Goal: Information Seeking & Learning: Learn about a topic

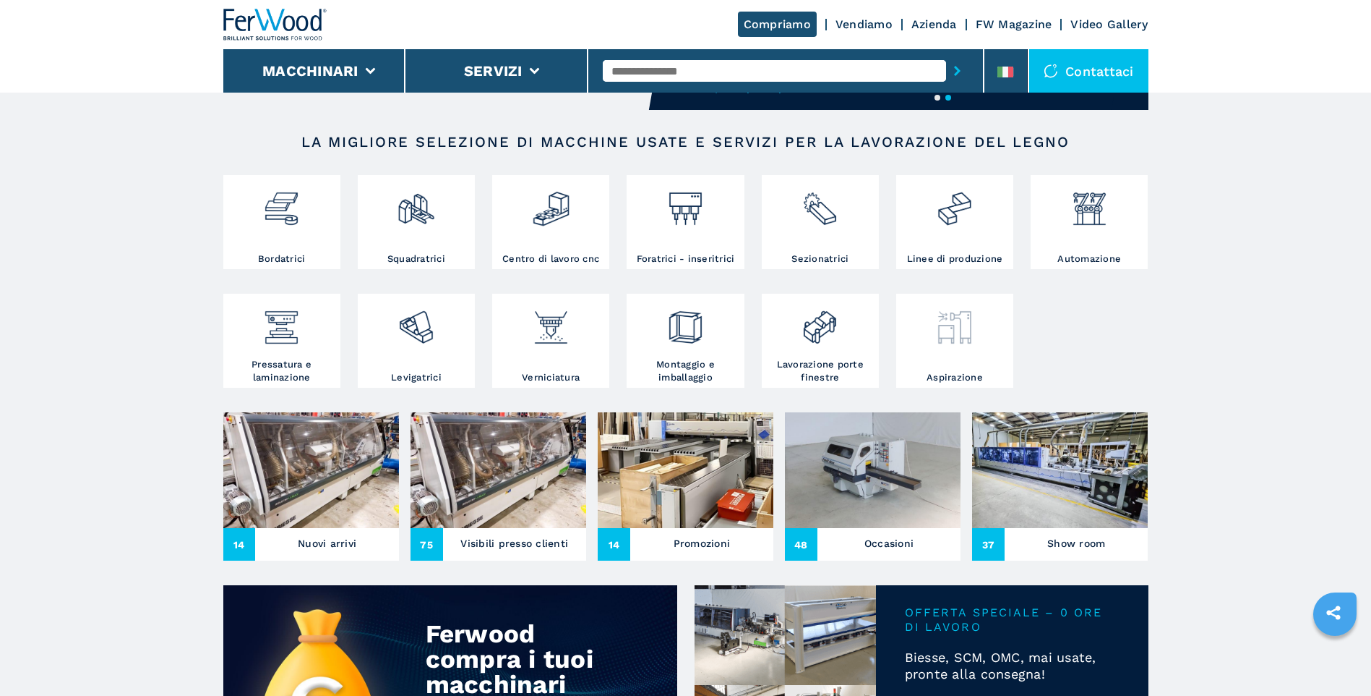
click at [954, 363] on div at bounding box center [955, 334] width 110 height 74
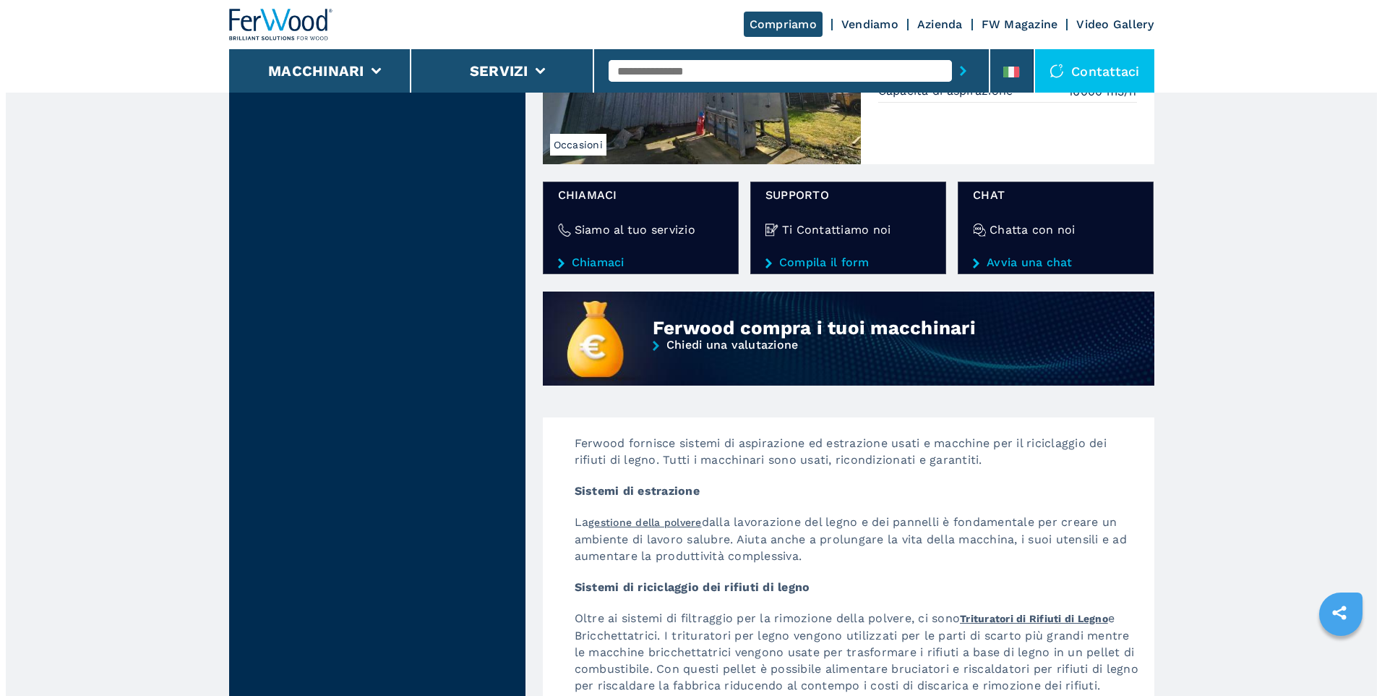
scroll to position [868, 0]
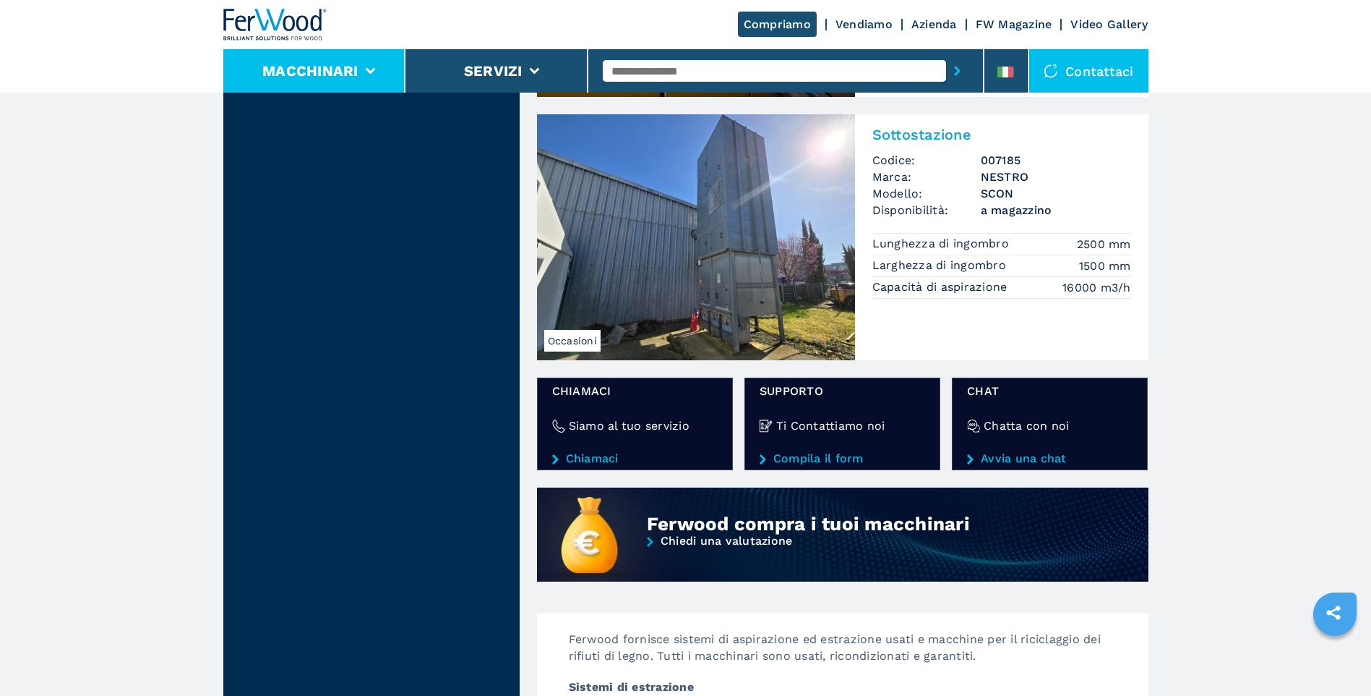
click at [340, 80] on li "Macchinari" at bounding box center [314, 70] width 183 height 43
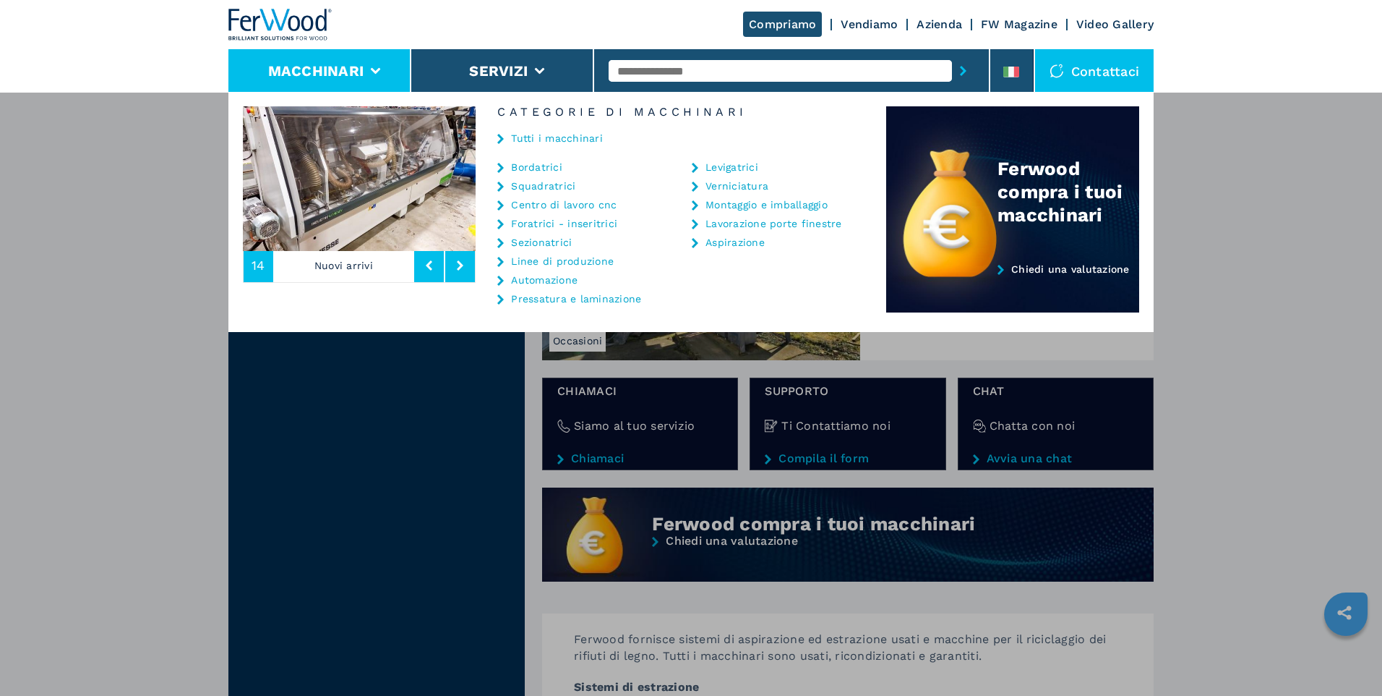
click at [588, 297] on link "Pressatura e laminazione" at bounding box center [576, 299] width 130 height 10
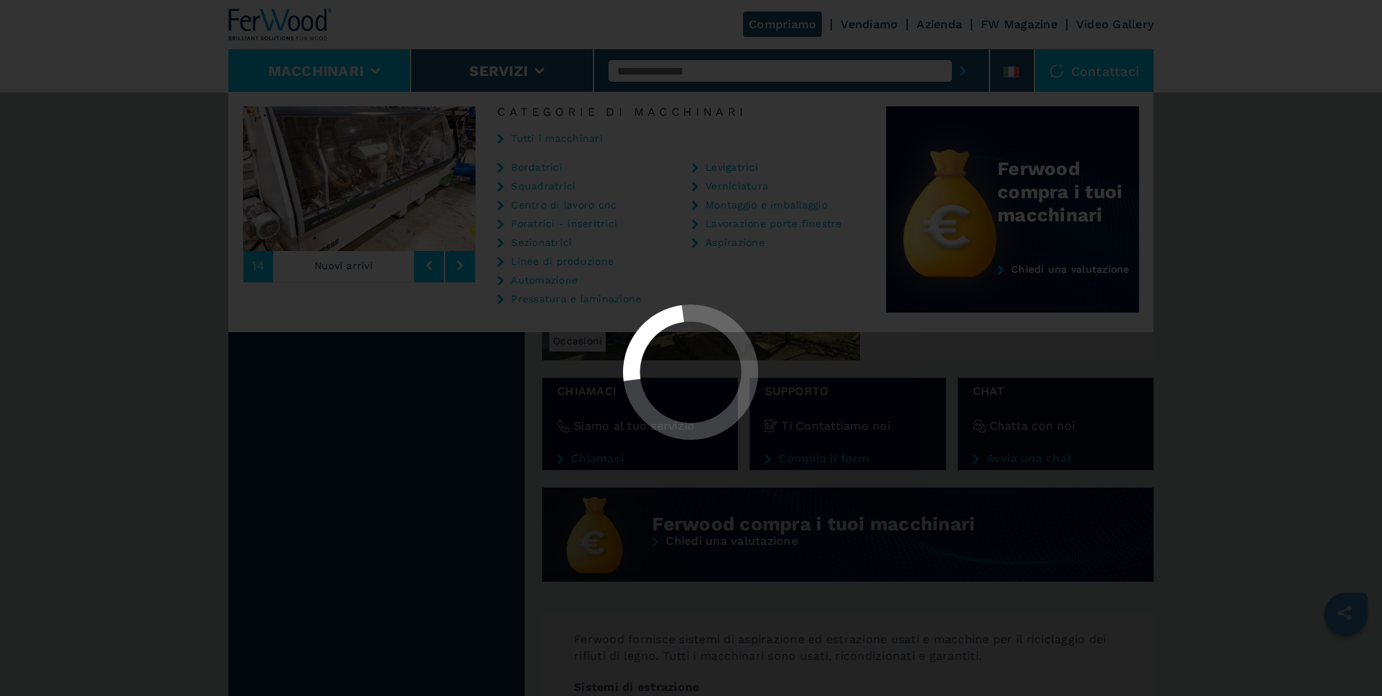
select select "**********"
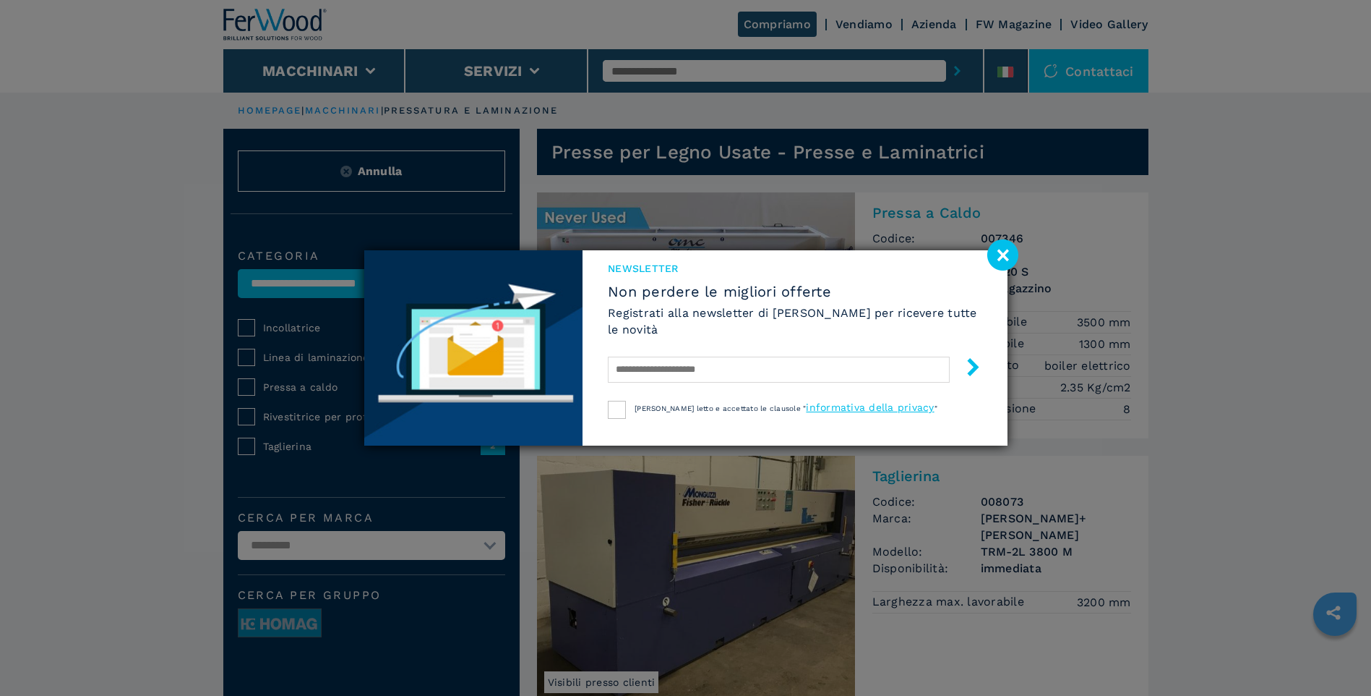
click at [1003, 255] on image at bounding box center [1003, 254] width 31 height 31
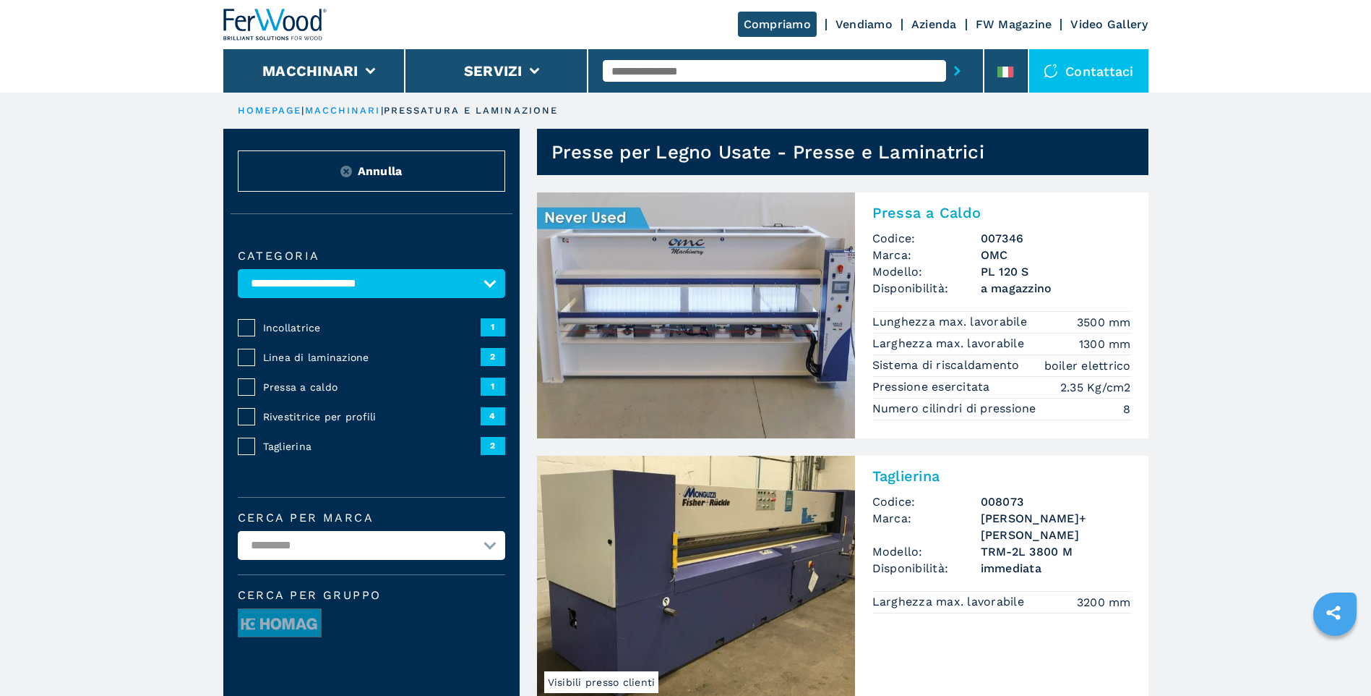
click at [698, 328] on img at bounding box center [696, 315] width 318 height 246
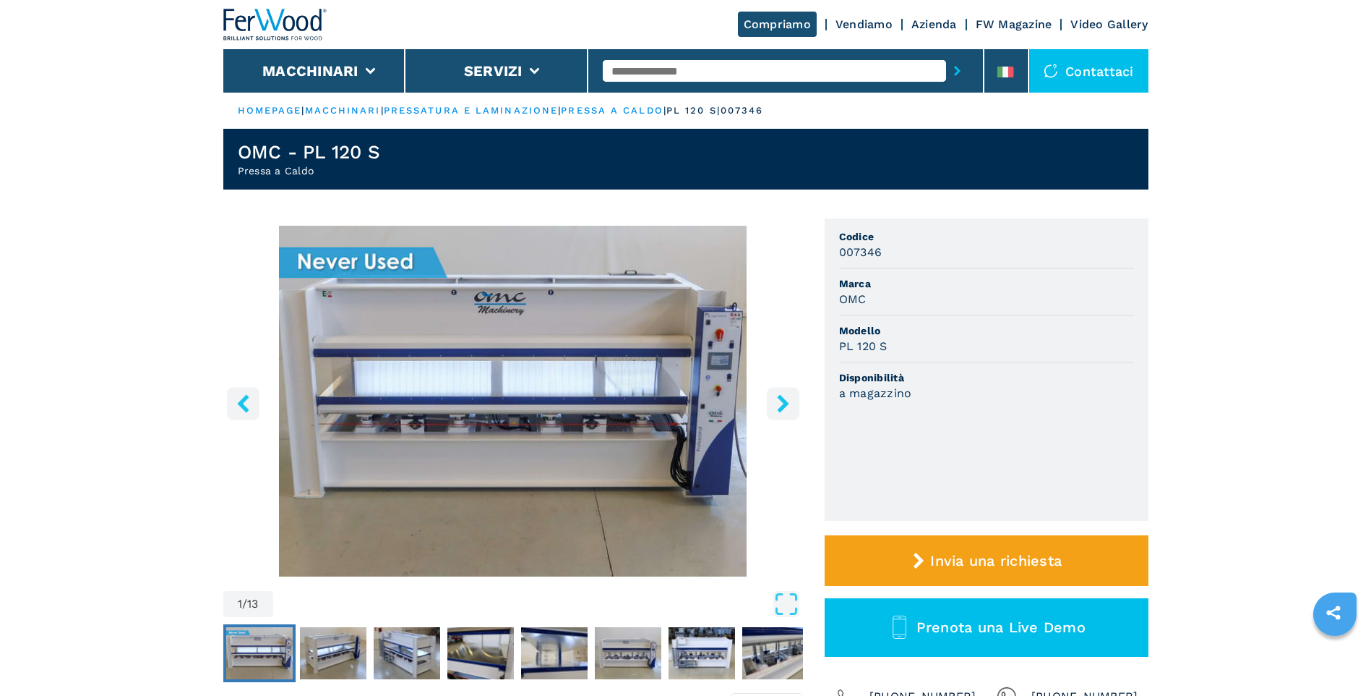
click at [513, 363] on img "Go to Slide 1" at bounding box center [513, 401] width 580 height 351
click at [513, 363] on div "Go to Slide 1" at bounding box center [513, 401] width 580 height 351
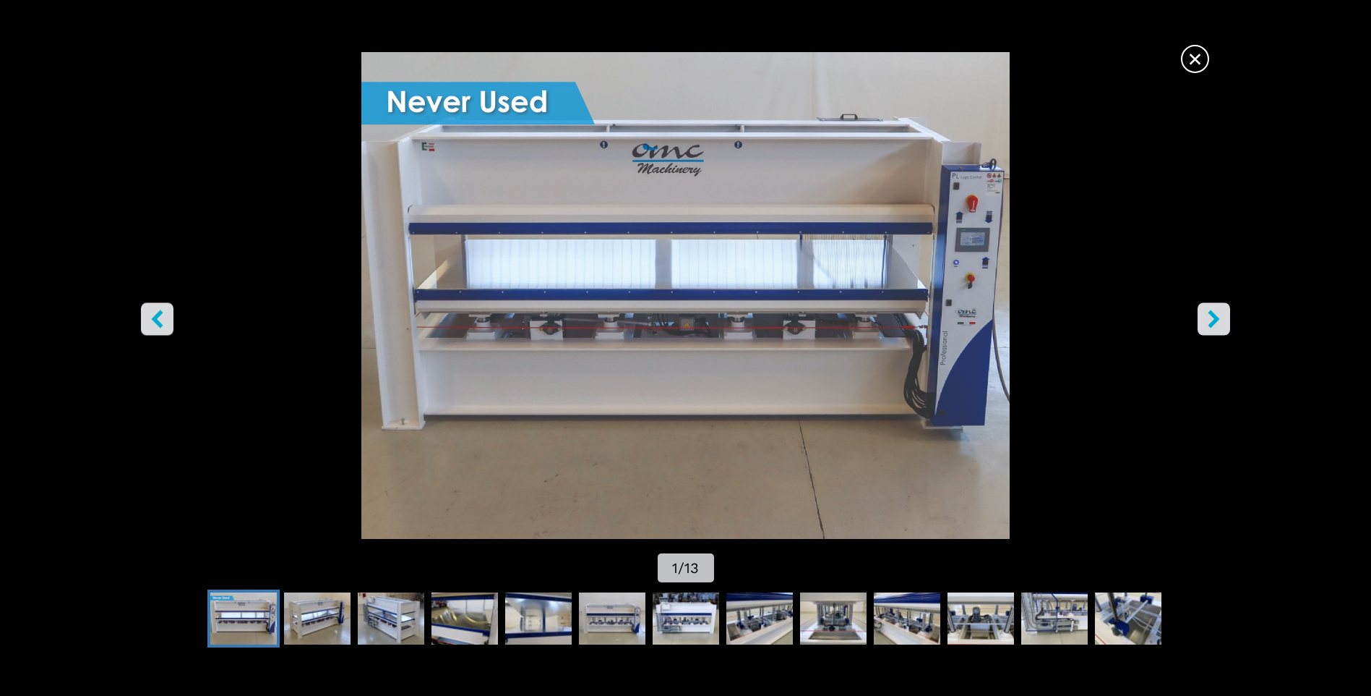
click at [1219, 322] on icon "right-button" at bounding box center [1214, 319] width 18 height 18
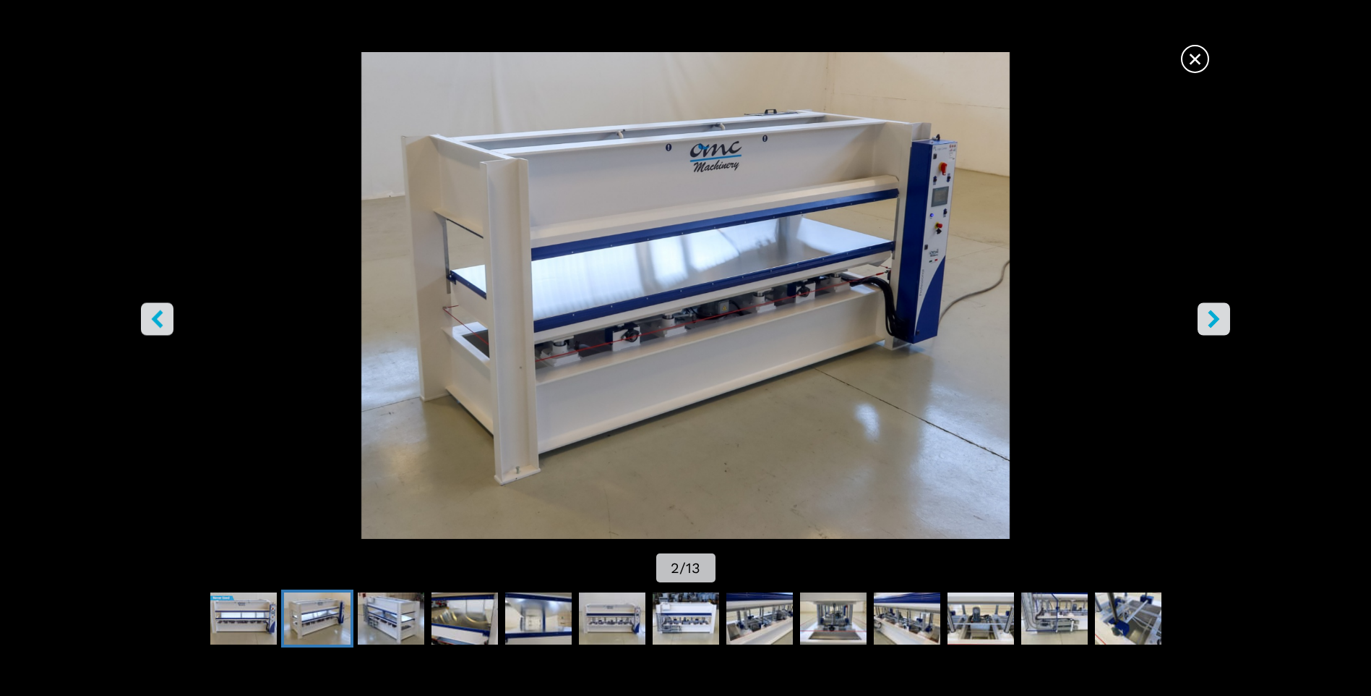
click at [1215, 331] on button "right-button" at bounding box center [1214, 319] width 33 height 33
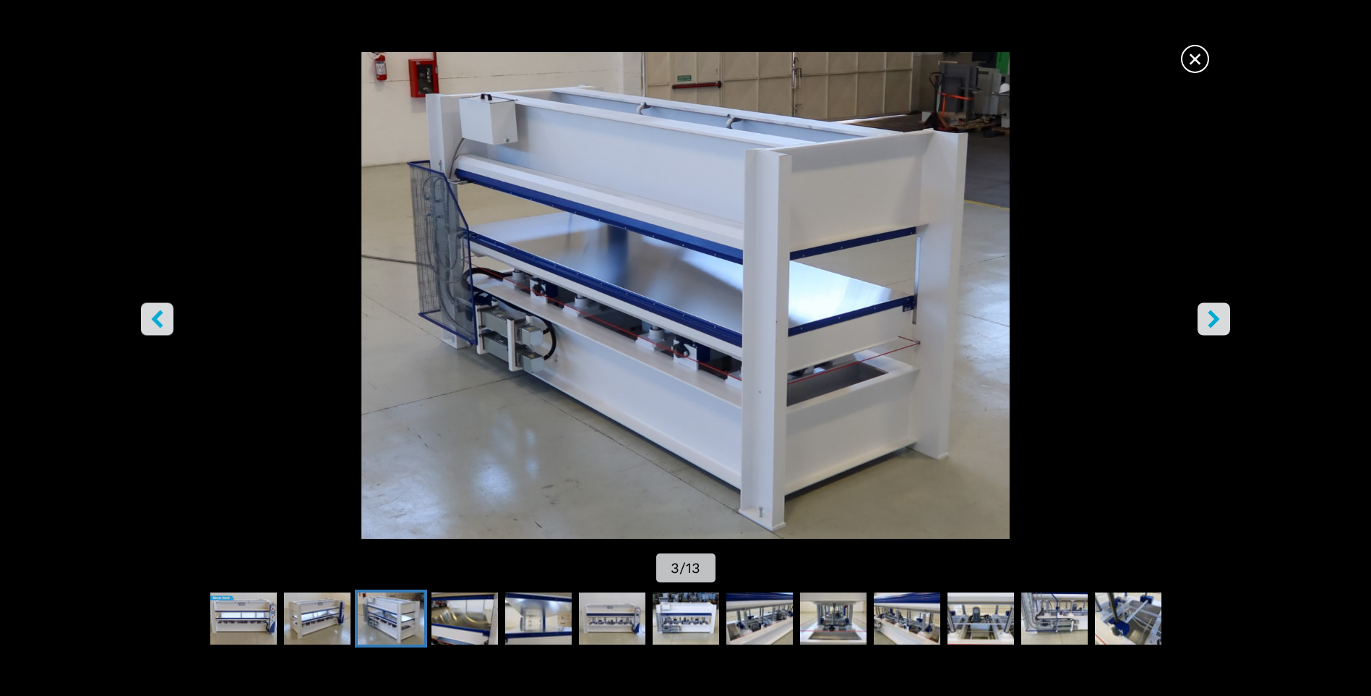
click at [1212, 332] on button "right-button" at bounding box center [1214, 319] width 33 height 33
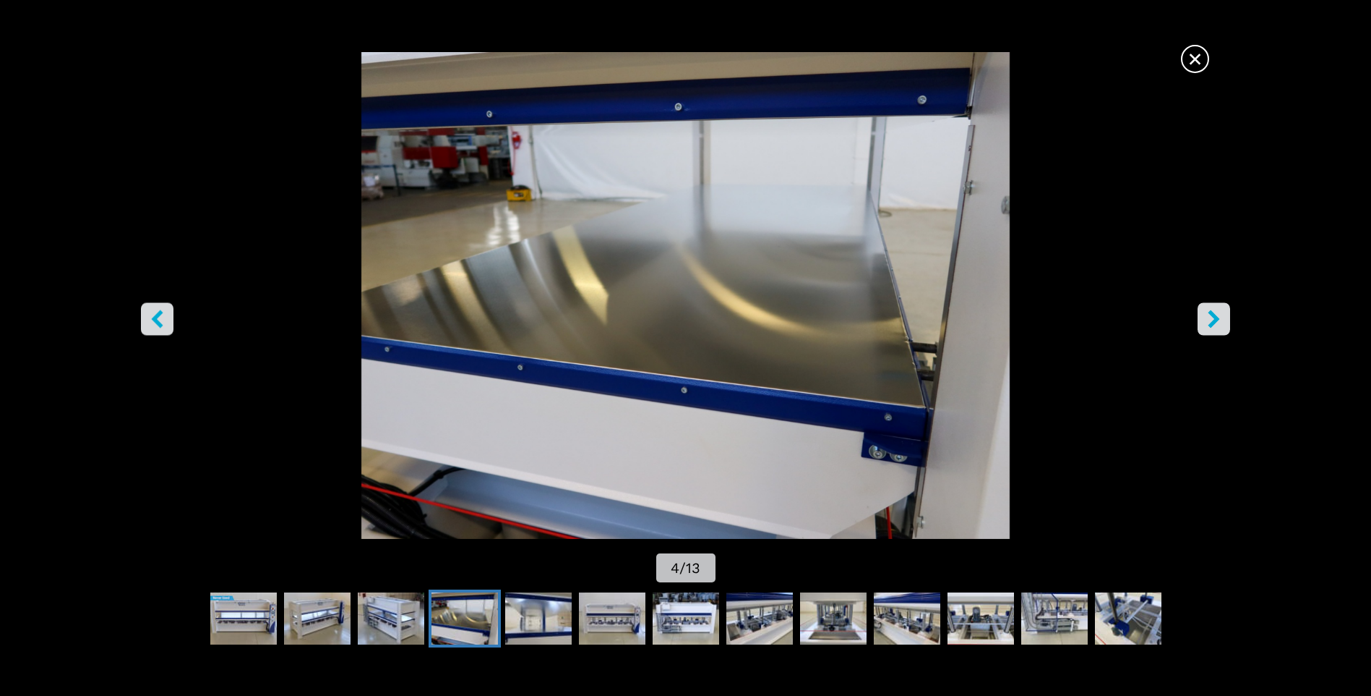
click at [1212, 332] on button "right-button" at bounding box center [1214, 319] width 33 height 33
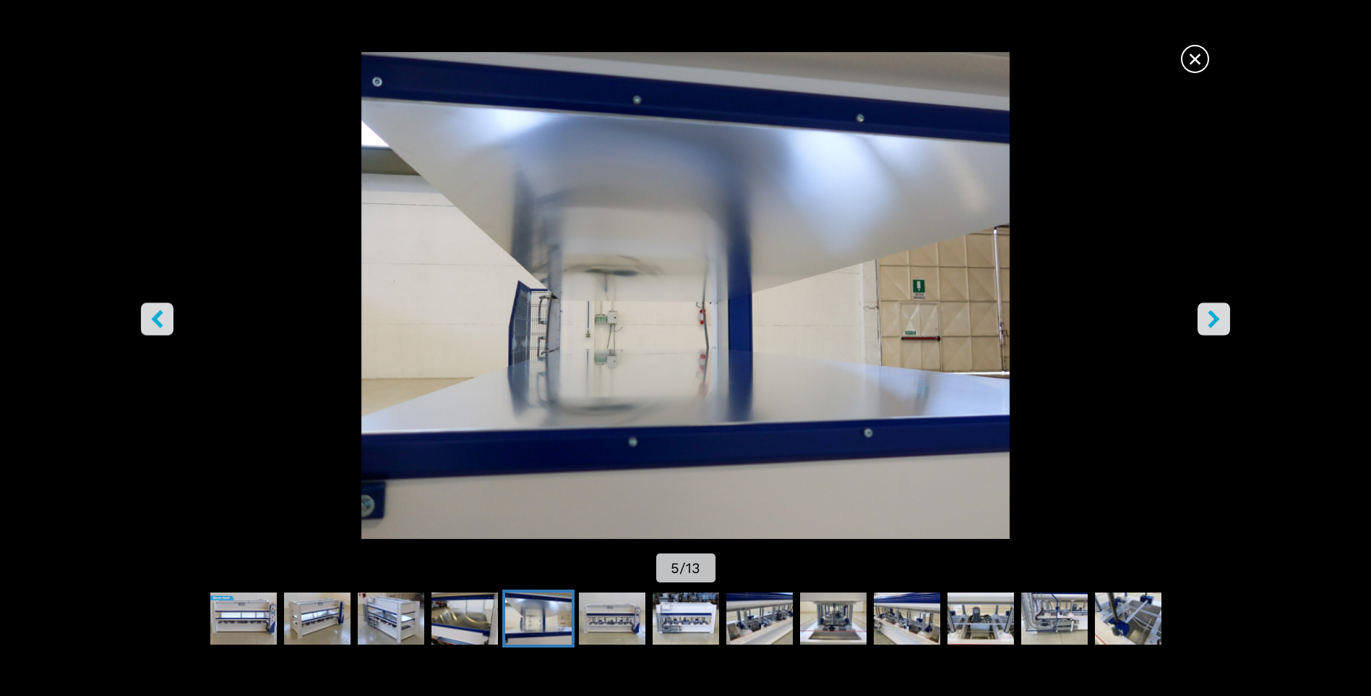
click at [1212, 332] on button "right-button" at bounding box center [1214, 319] width 33 height 33
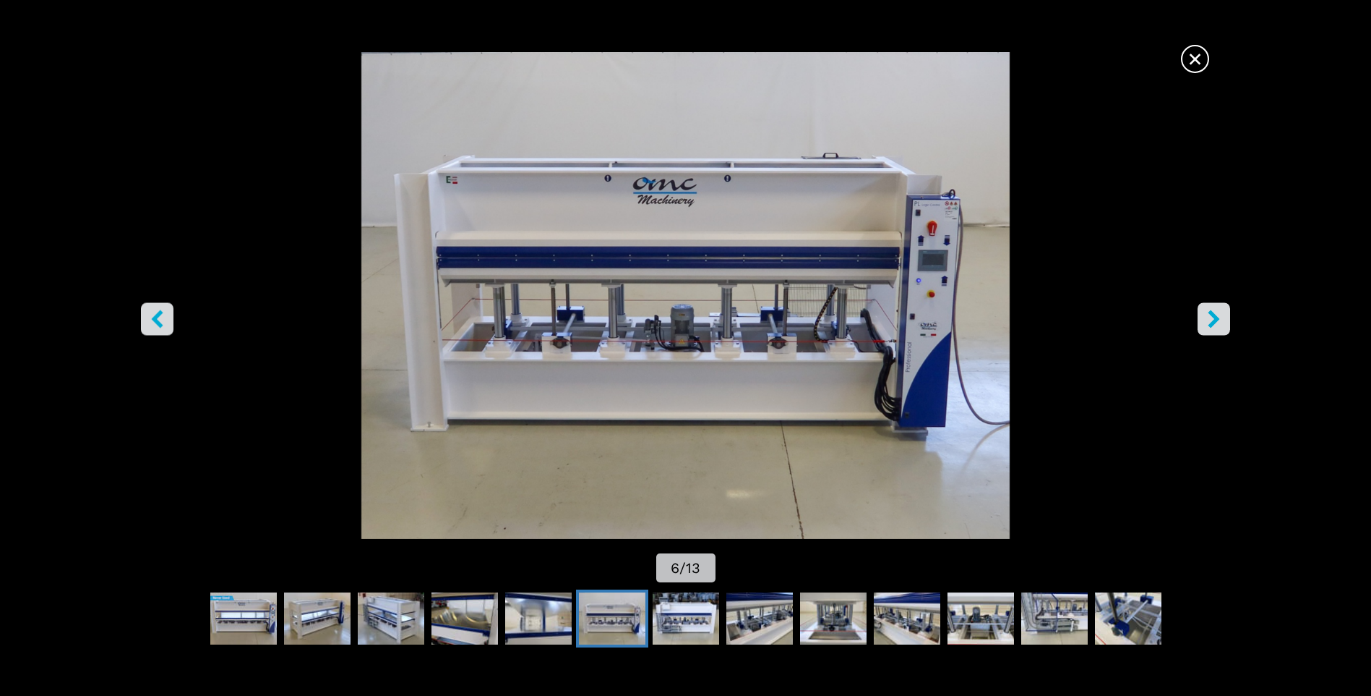
click at [1212, 332] on button "right-button" at bounding box center [1214, 319] width 33 height 33
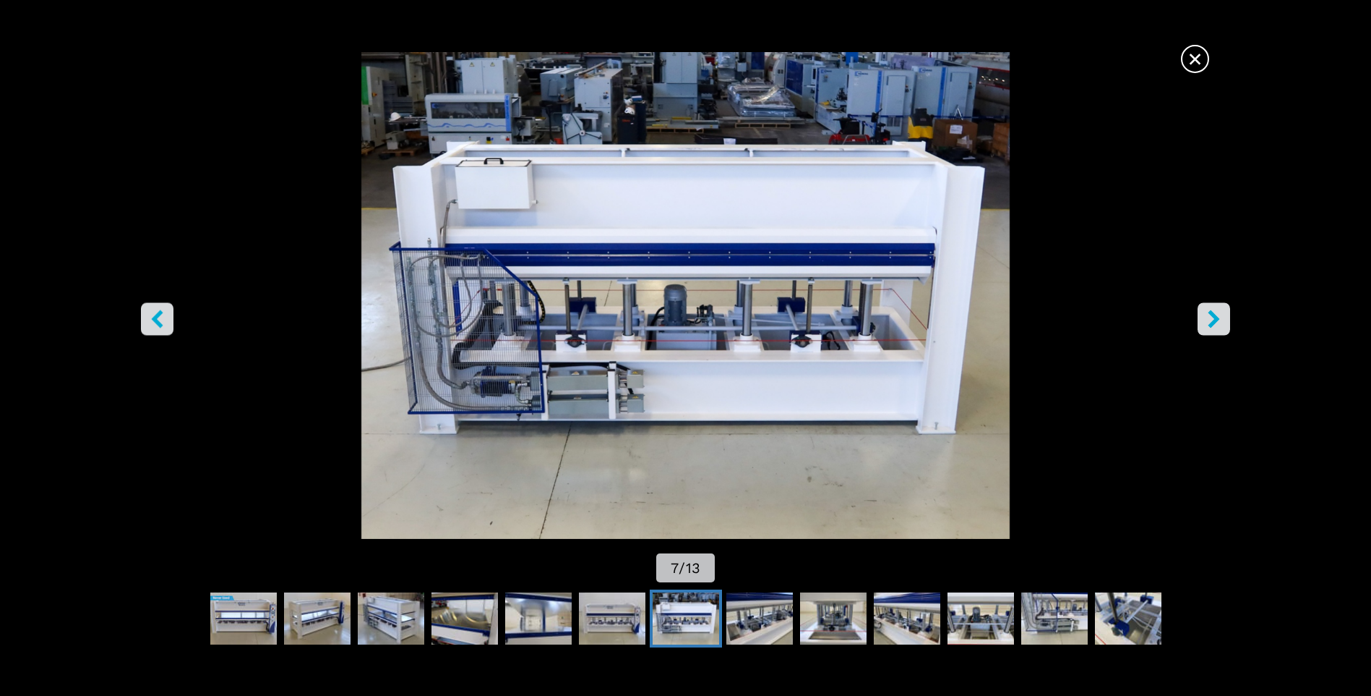
click at [1212, 332] on button "right-button" at bounding box center [1214, 319] width 33 height 33
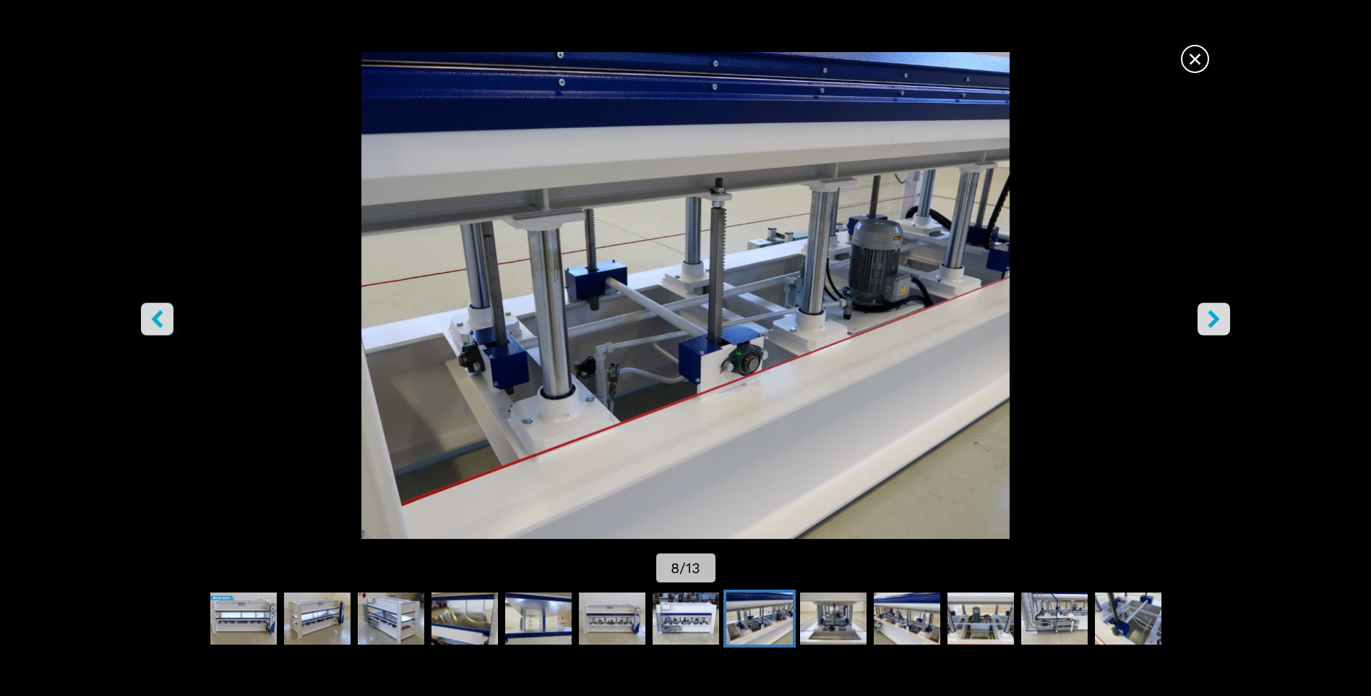
click at [1212, 332] on button "right-button" at bounding box center [1214, 319] width 33 height 33
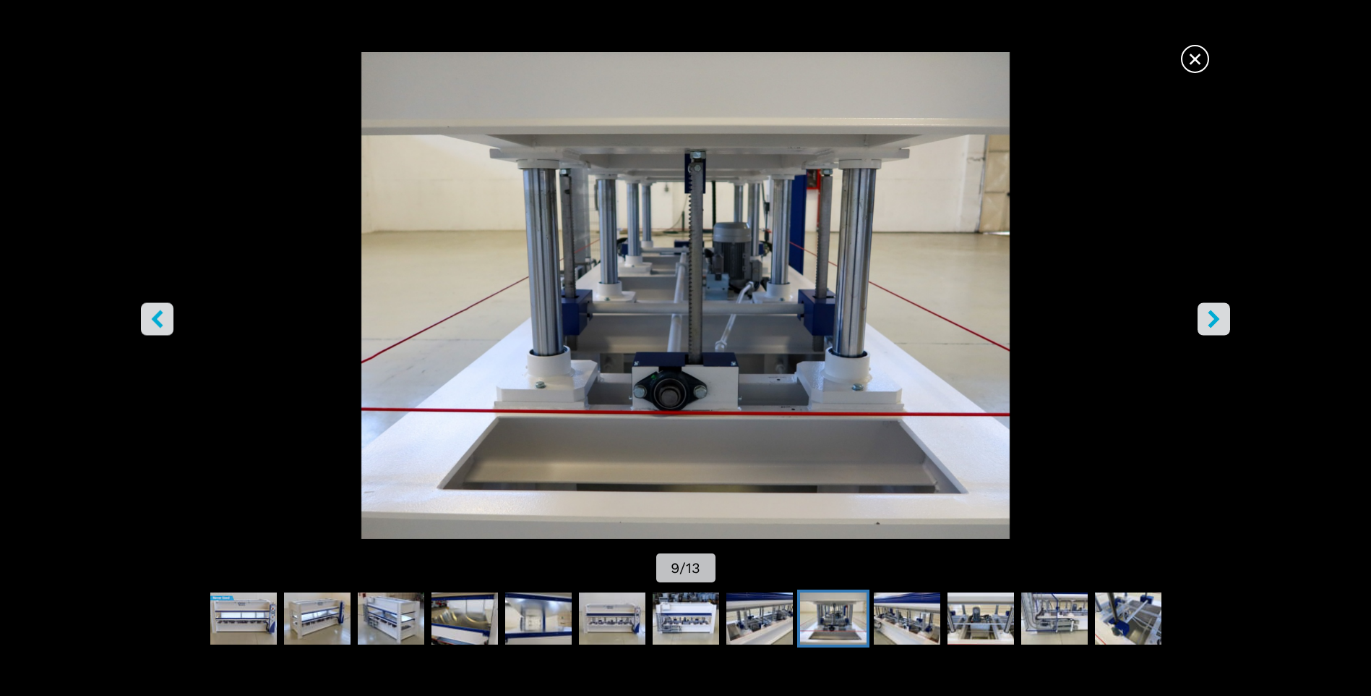
click at [1212, 332] on button "right-button" at bounding box center [1214, 319] width 33 height 33
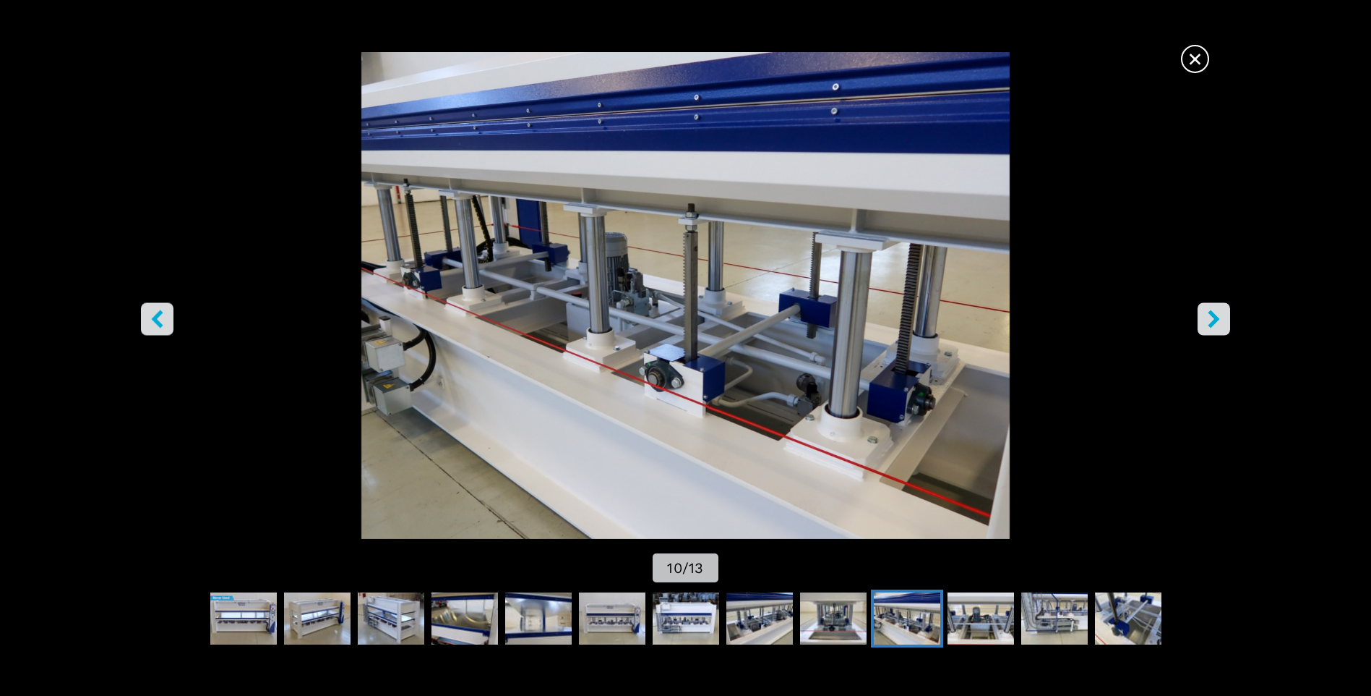
click at [1212, 332] on button "right-button" at bounding box center [1214, 319] width 33 height 33
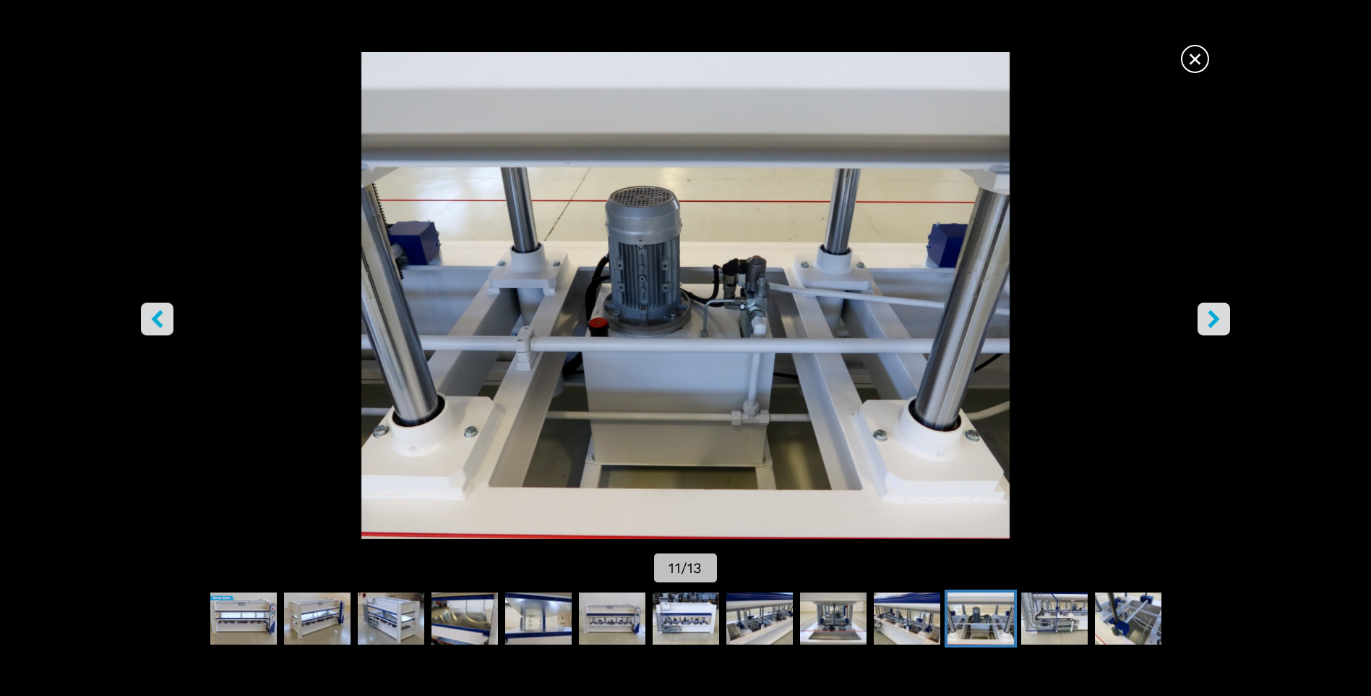
click at [1212, 332] on button "right-button" at bounding box center [1214, 319] width 33 height 33
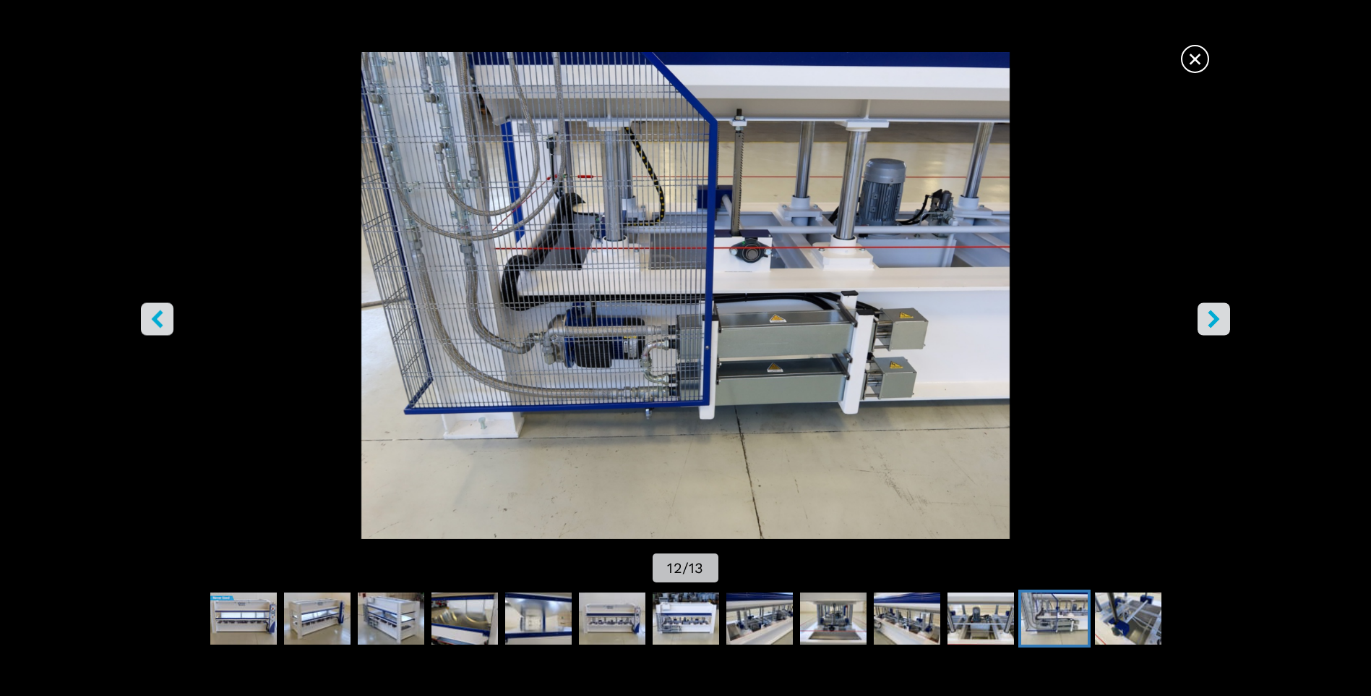
click at [1212, 332] on button "right-button" at bounding box center [1214, 319] width 33 height 33
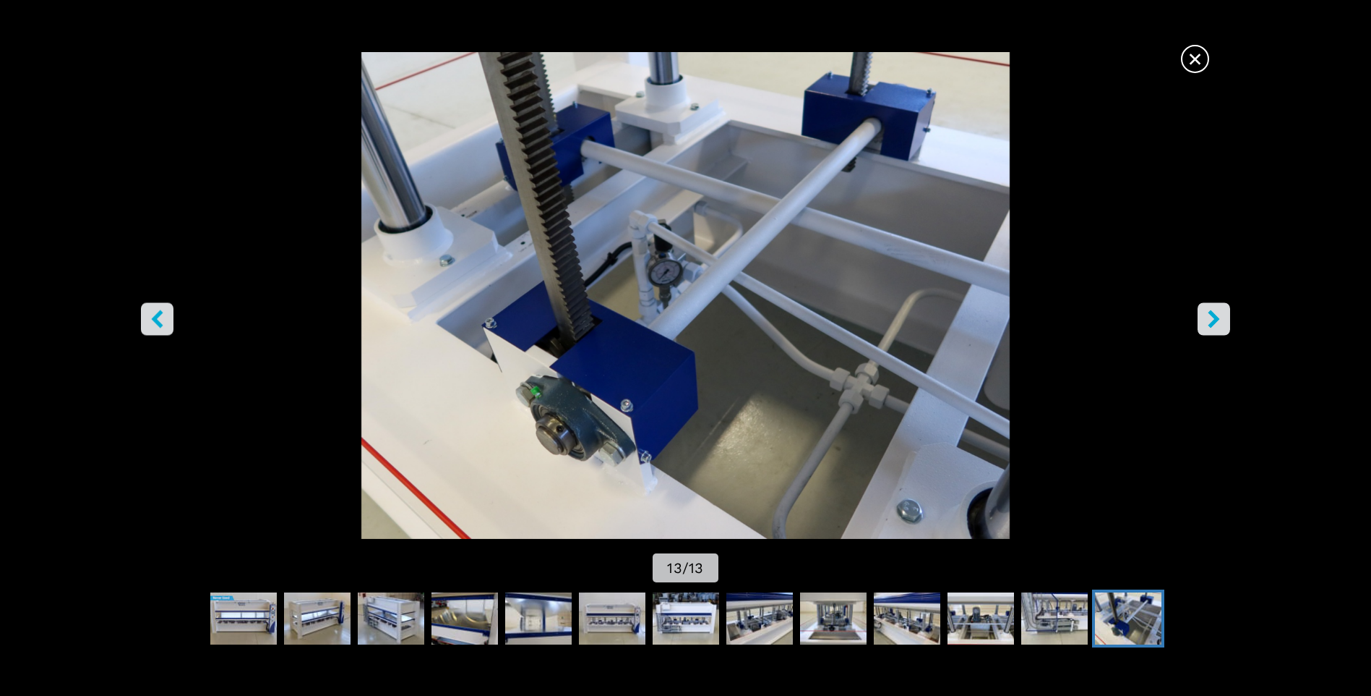
click at [1212, 332] on button "right-button" at bounding box center [1214, 319] width 33 height 33
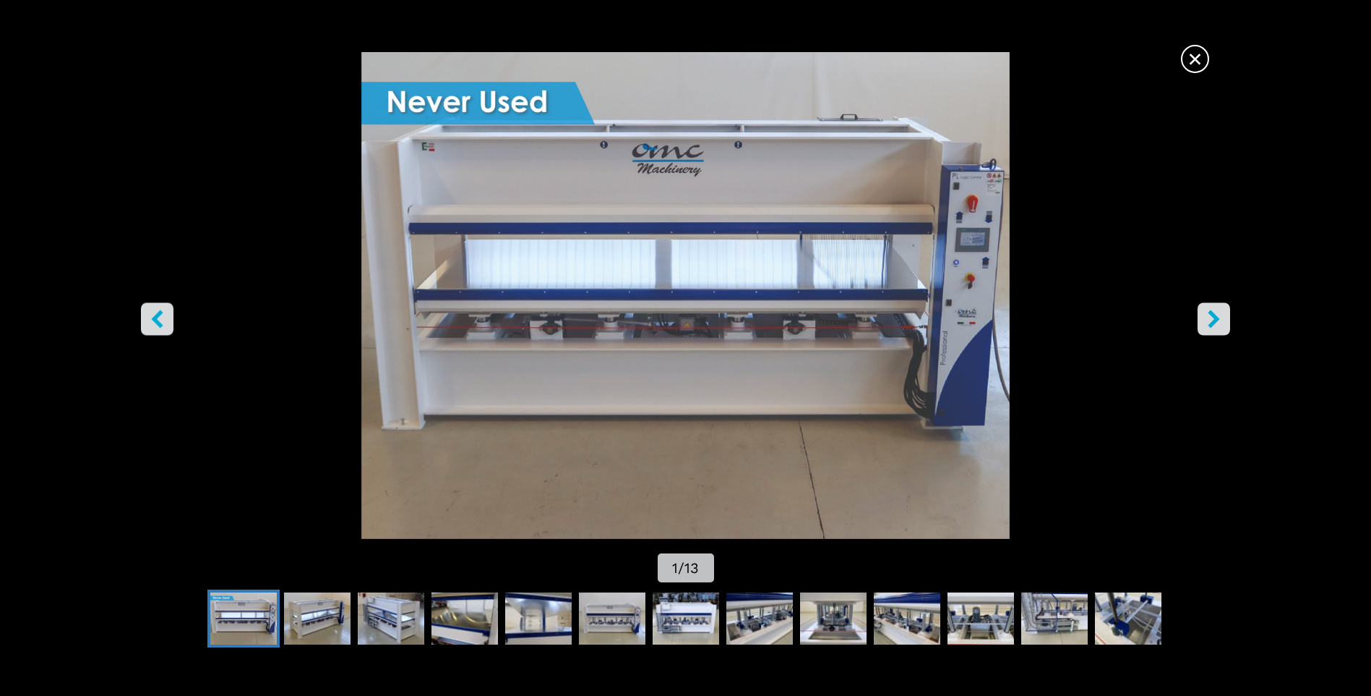
click at [1202, 54] on span "×" at bounding box center [1195, 55] width 25 height 25
click at [1202, 54] on header "Compriamo Vendiamo Azienda FW Magazine Video Gallery Macchinari Servizi Contatt…" at bounding box center [685, 46] width 1371 height 93
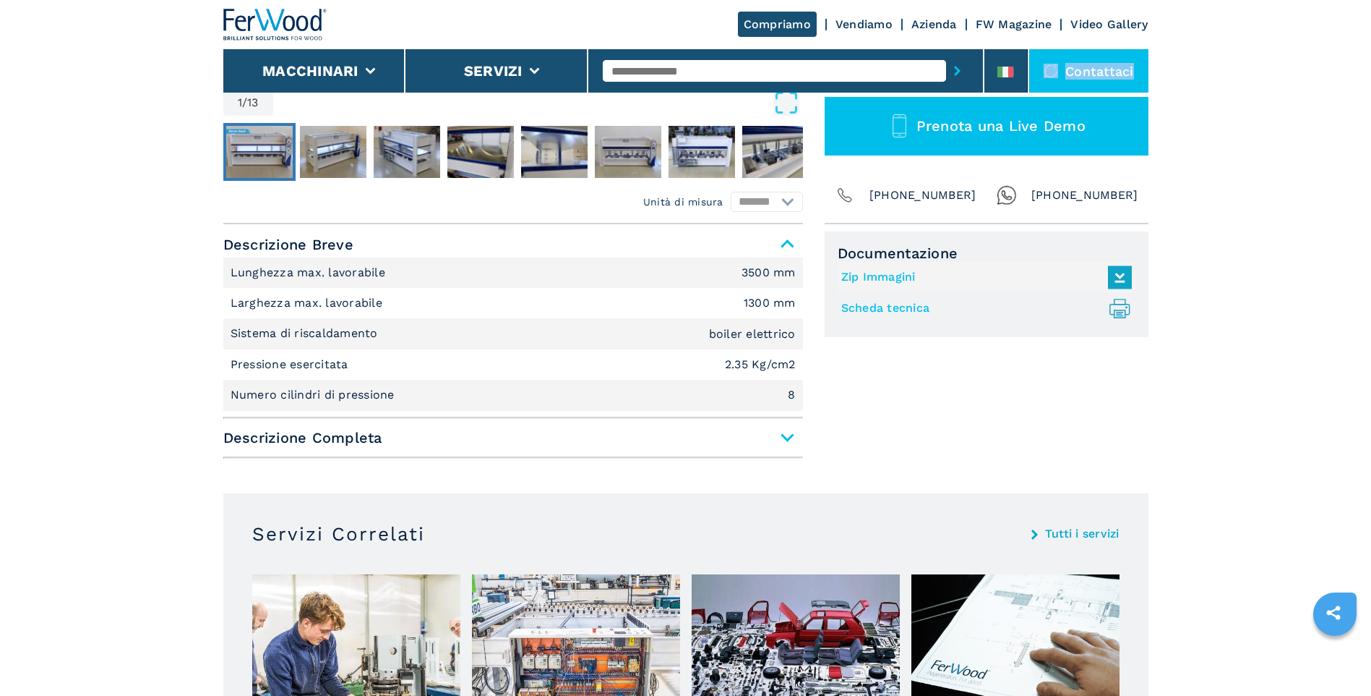
scroll to position [506, 0]
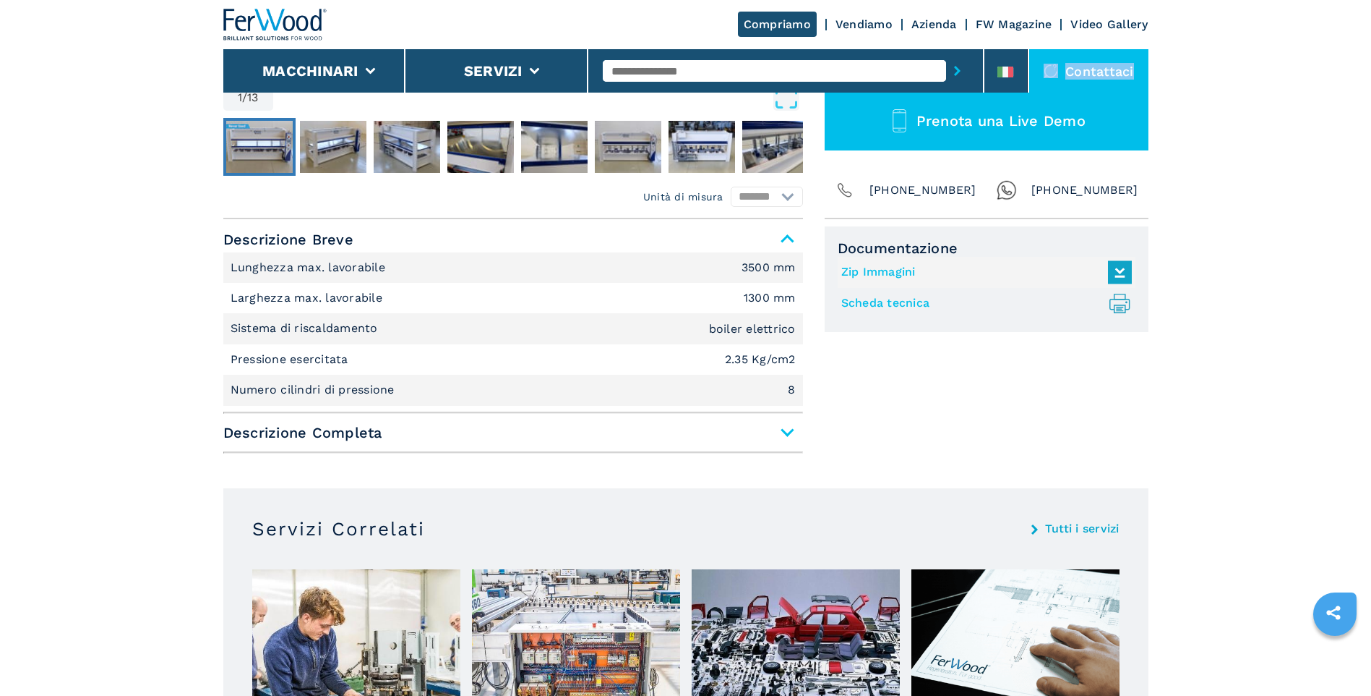
click at [780, 431] on span "Descrizione Completa" at bounding box center [513, 432] width 580 height 26
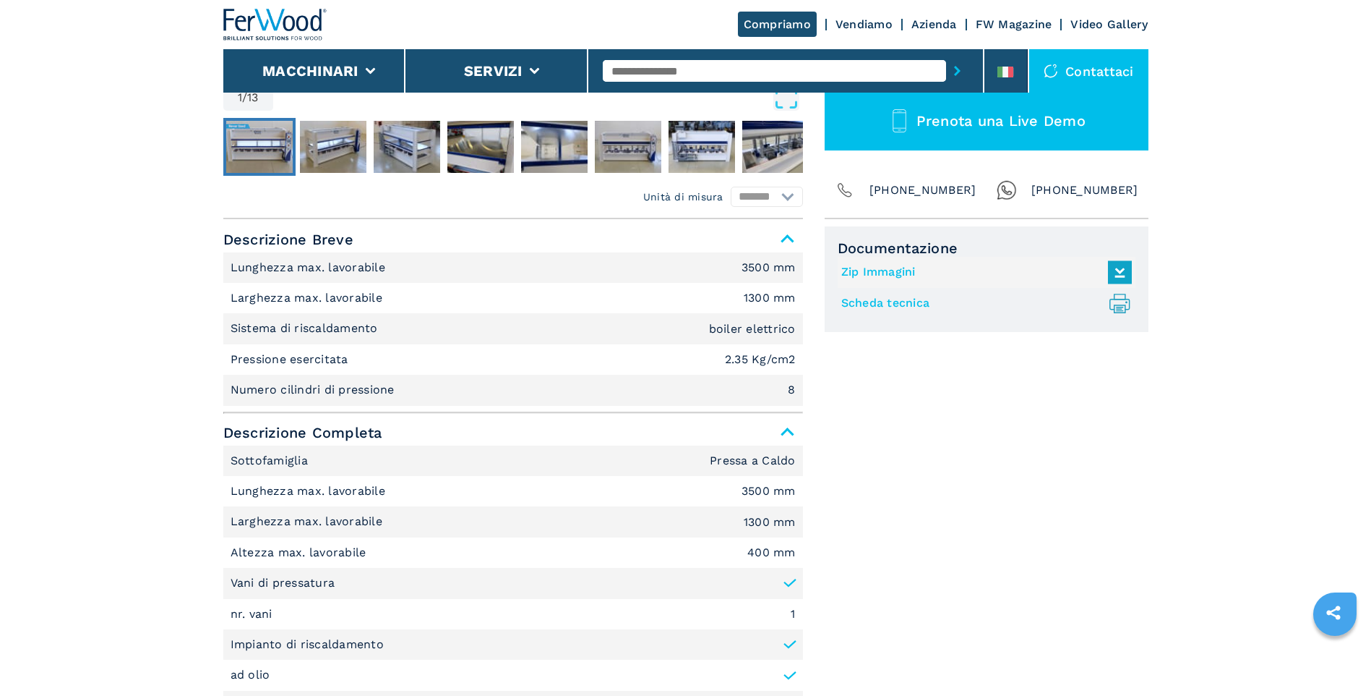
click at [780, 431] on span "Descrizione Completa" at bounding box center [513, 432] width 580 height 26
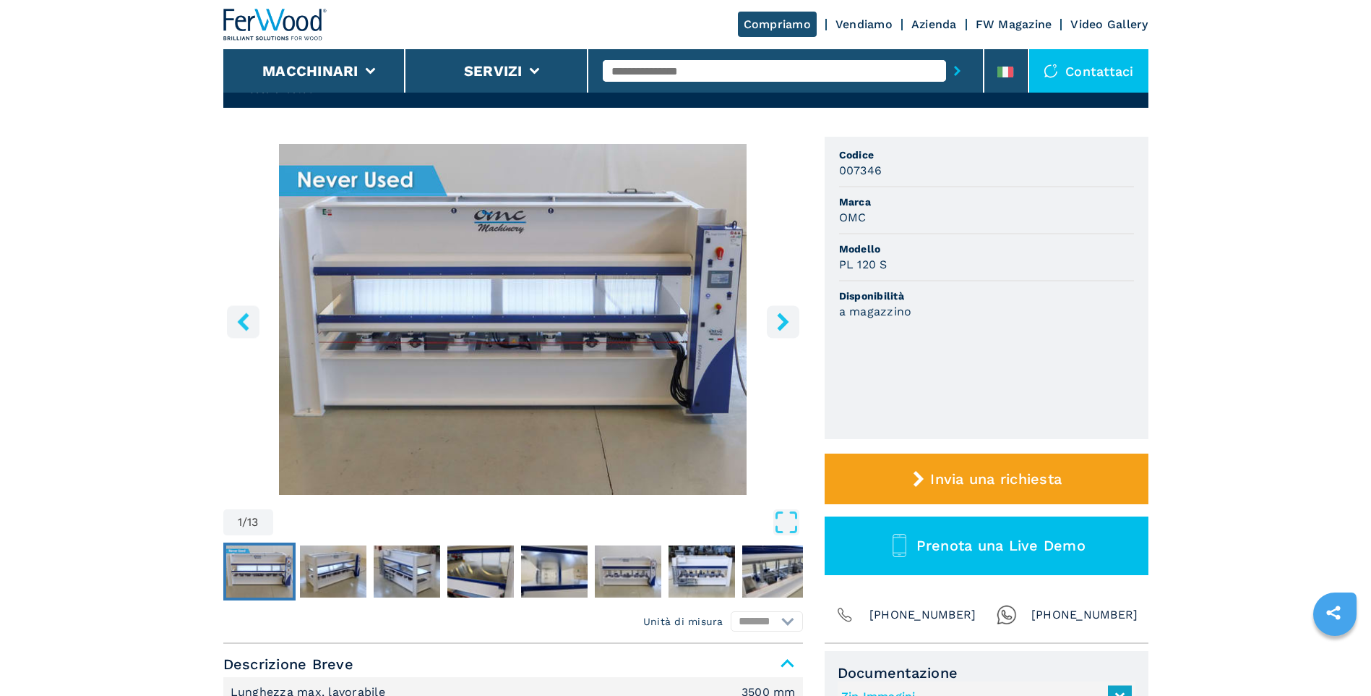
scroll to position [0, 0]
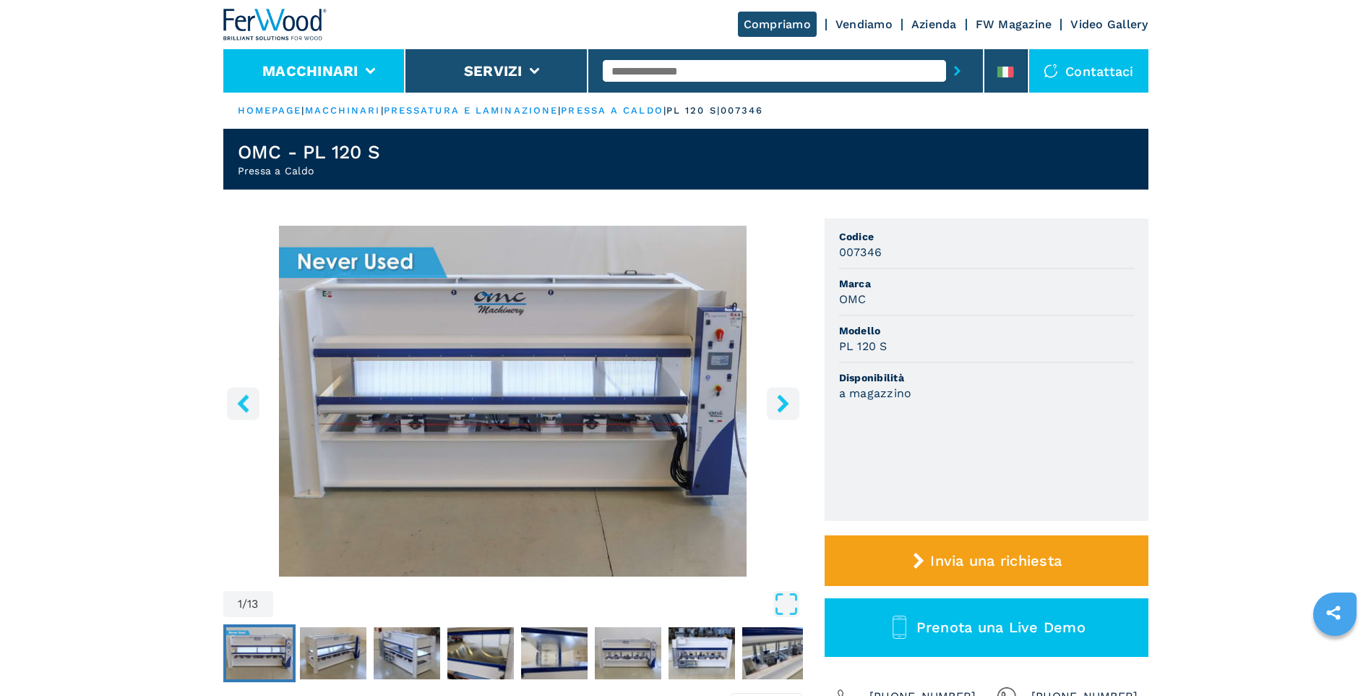
click at [335, 66] on button "Macchinari" at bounding box center [310, 70] width 96 height 17
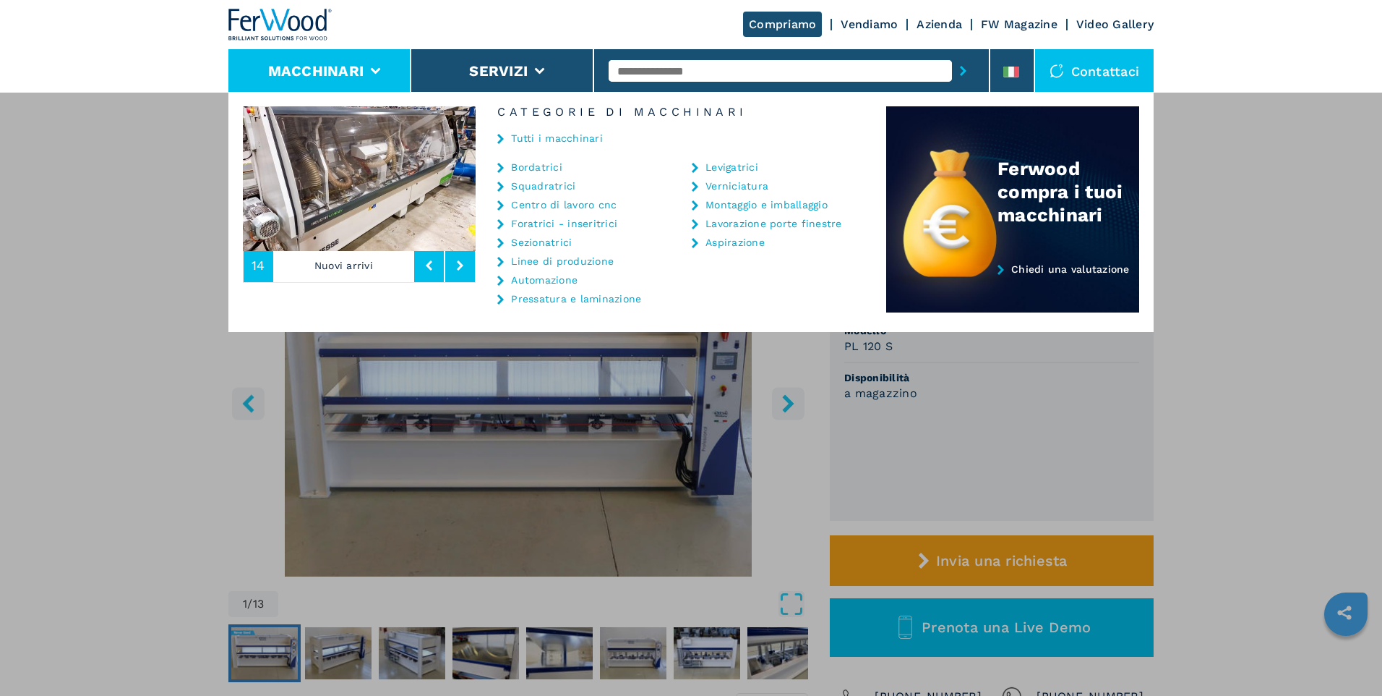
click at [546, 244] on link "Sezionatrici" at bounding box center [541, 242] width 61 height 10
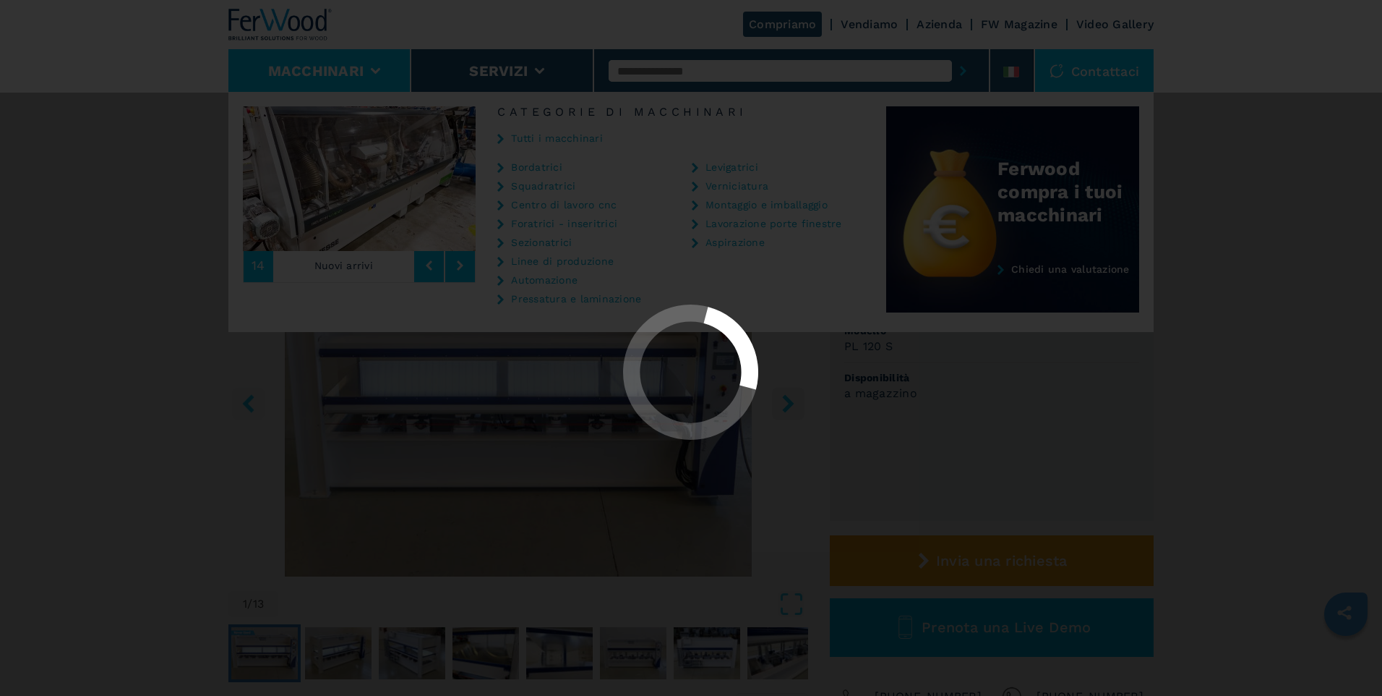
select select "**********"
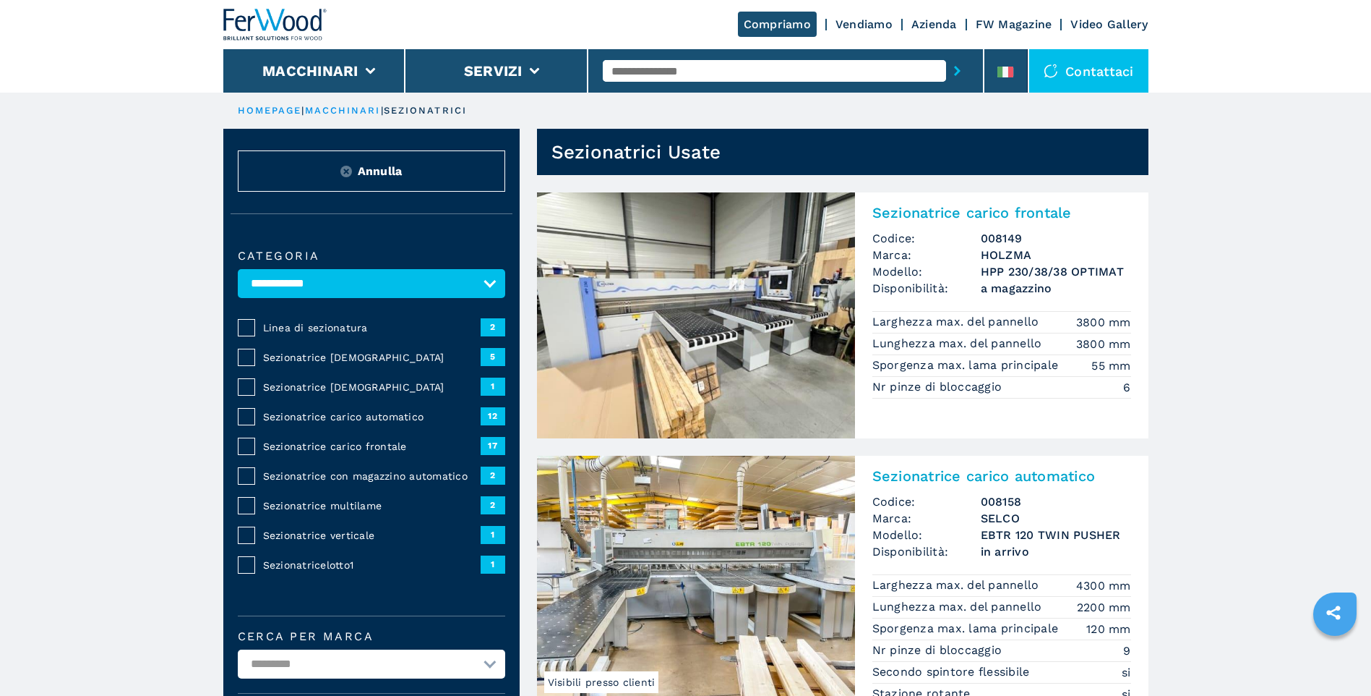
click at [502, 533] on span "1" at bounding box center [493, 534] width 25 height 17
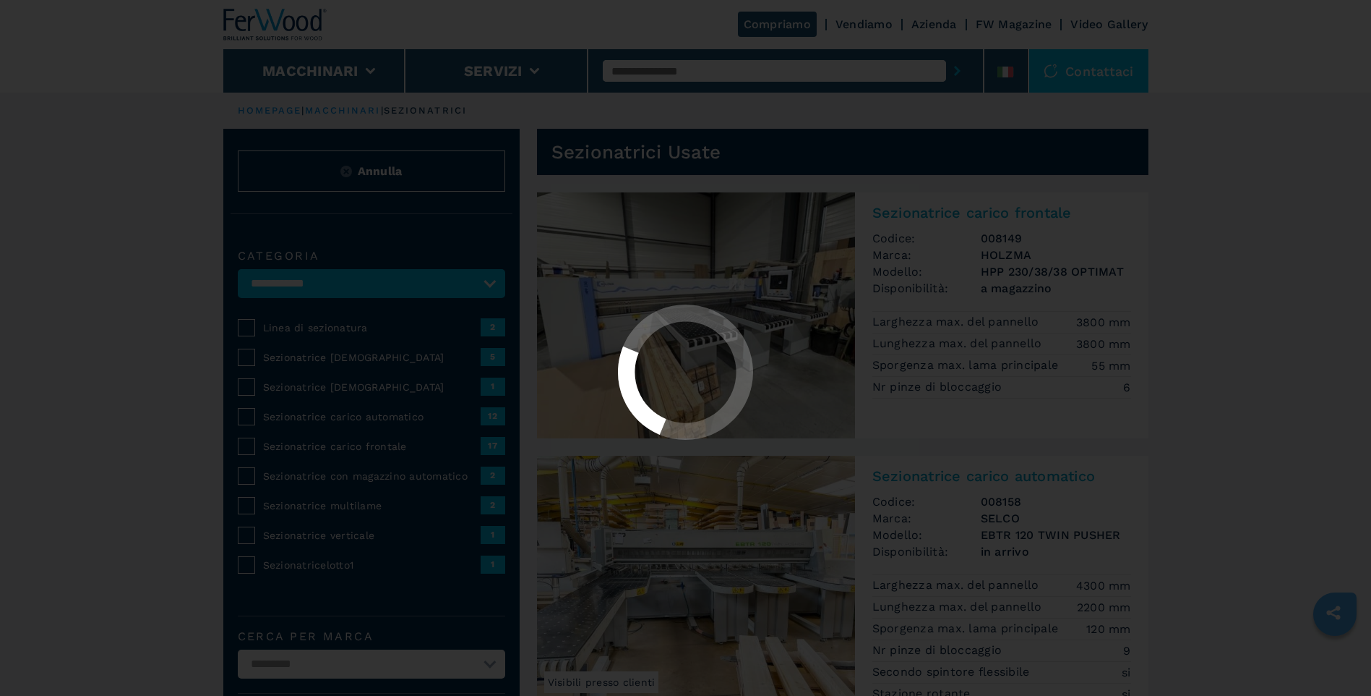
select select "**********"
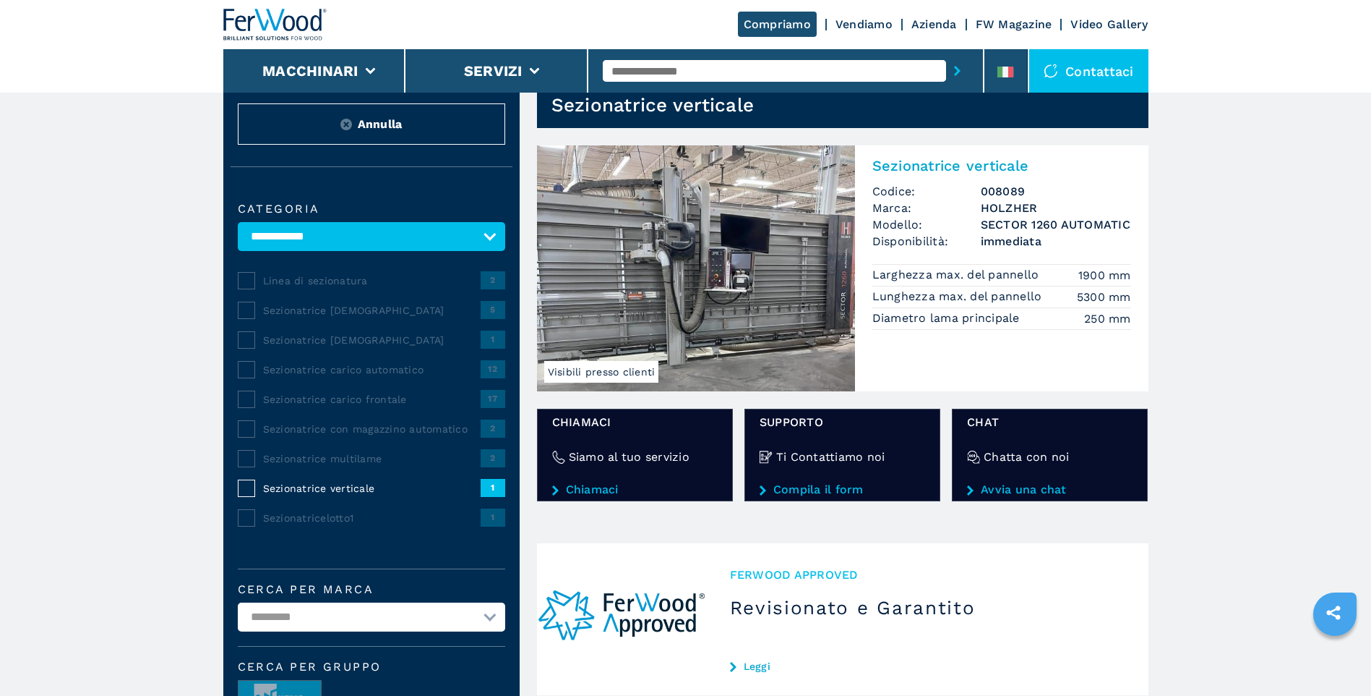
scroll to position [27, 0]
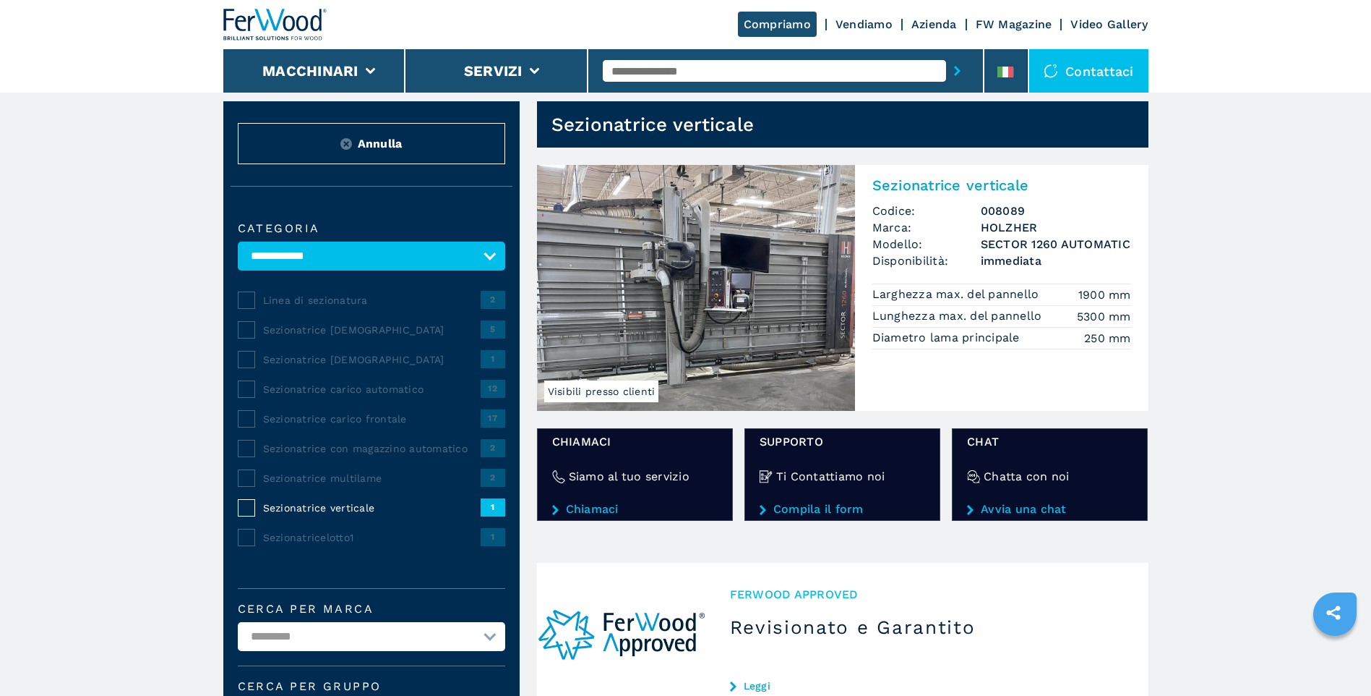
click at [750, 340] on img at bounding box center [696, 288] width 318 height 246
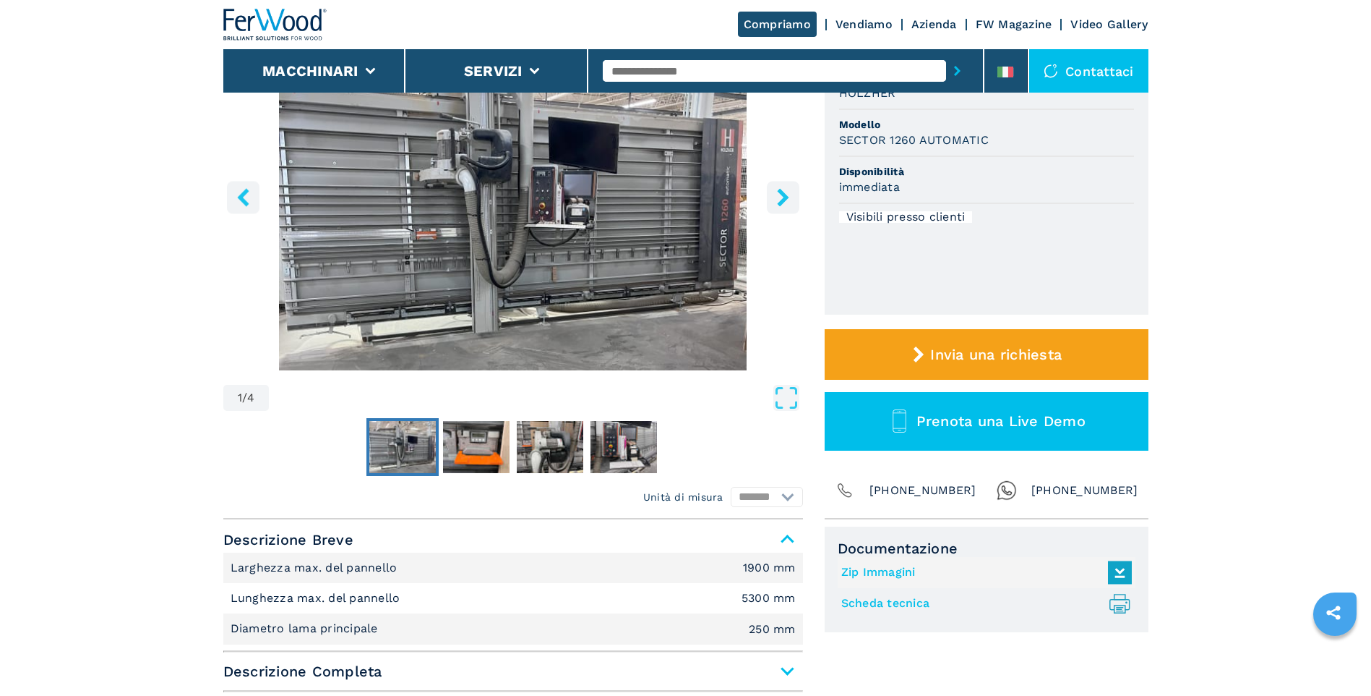
scroll to position [72, 0]
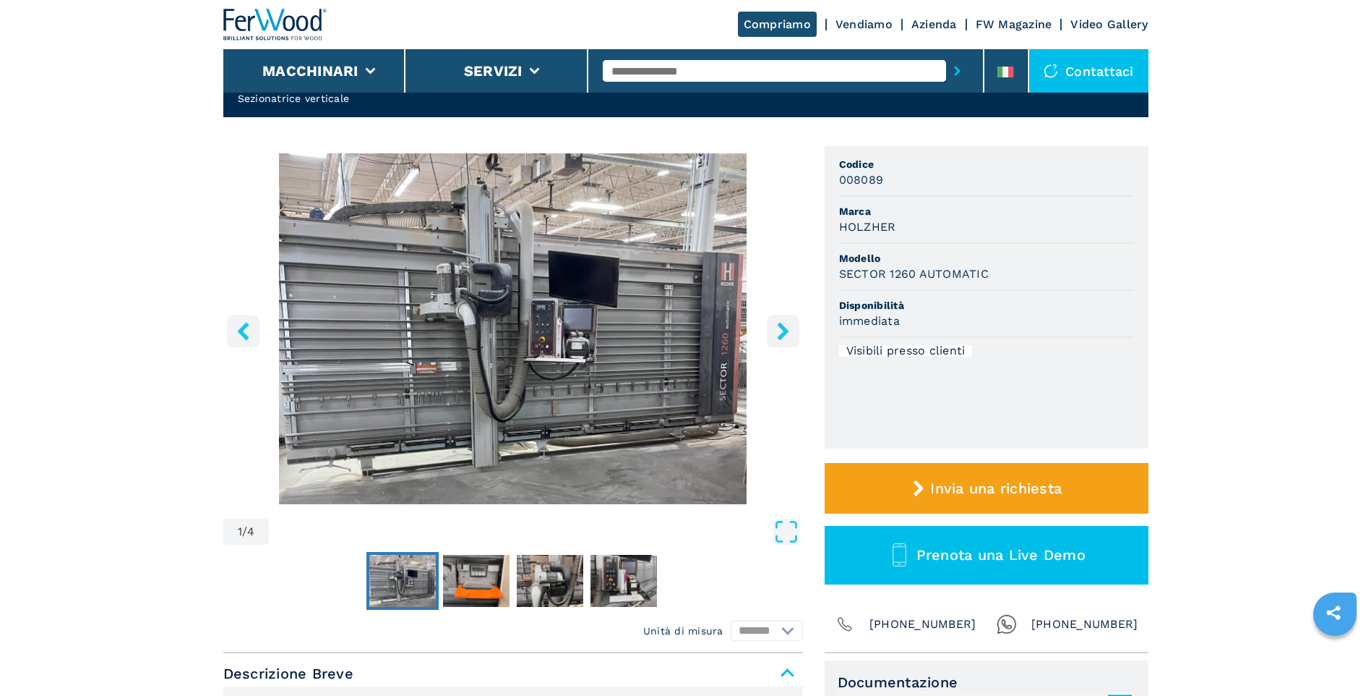
click at [690, 274] on img "Go to Slide 1" at bounding box center [513, 328] width 580 height 351
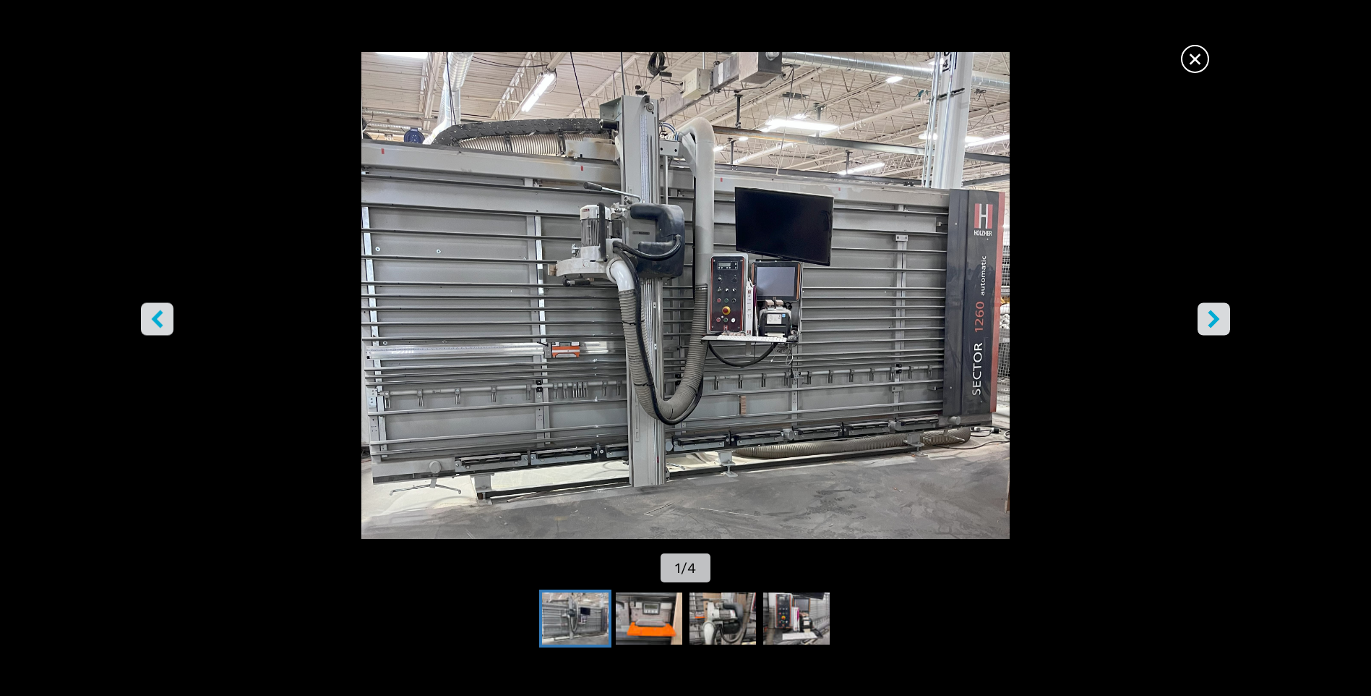
click at [1220, 319] on icon "right-button" at bounding box center [1214, 319] width 18 height 18
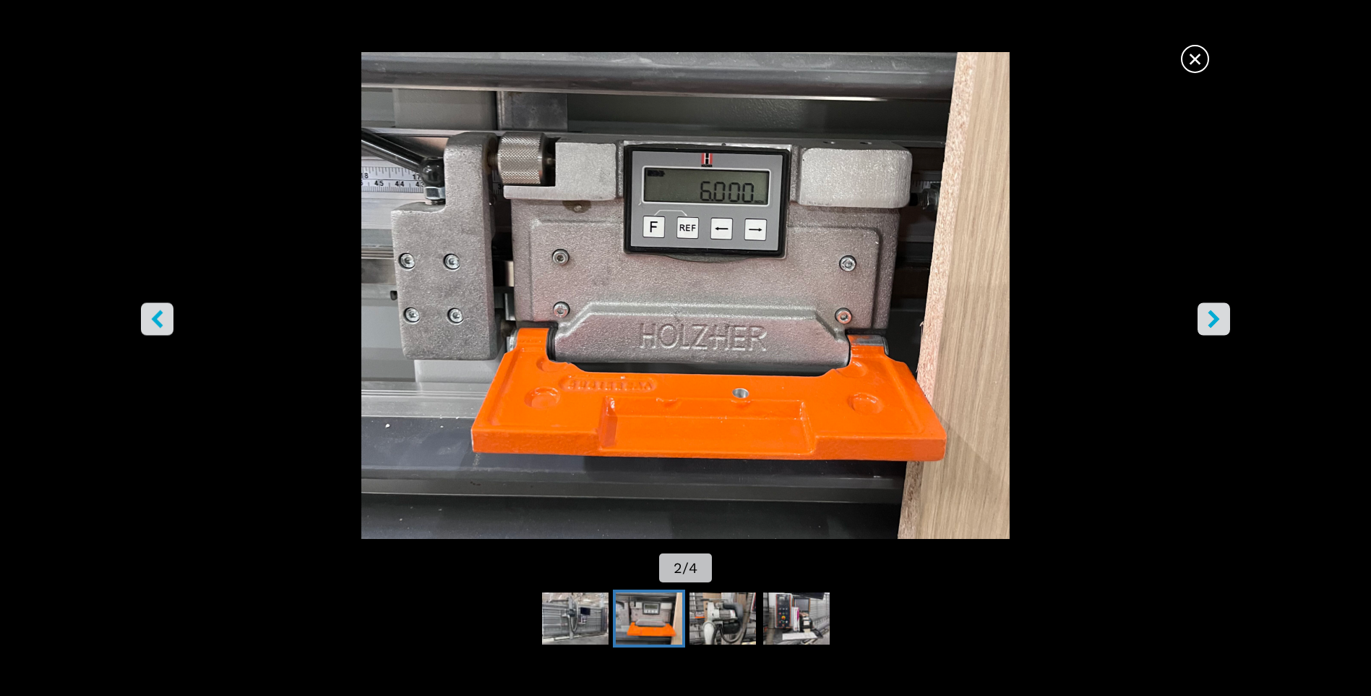
click at [1209, 319] on icon "right-button" at bounding box center [1214, 319] width 18 height 18
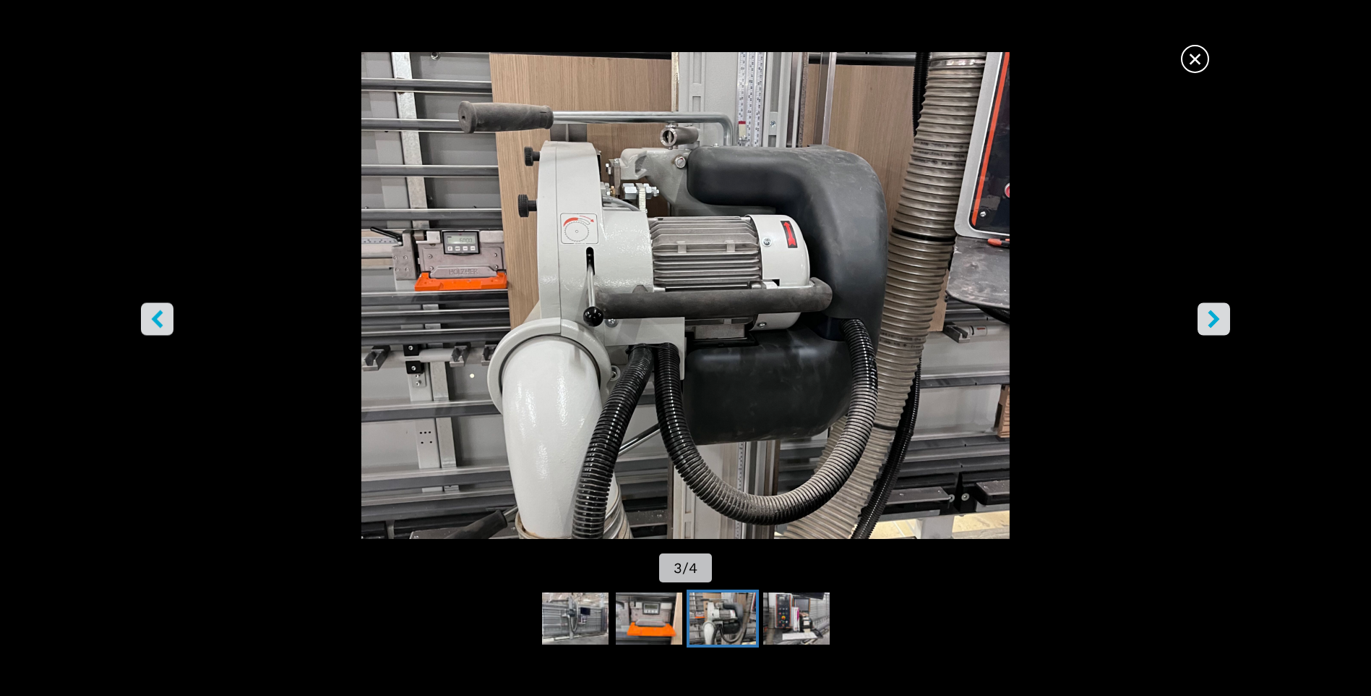
click at [1209, 319] on icon "right-button" at bounding box center [1214, 319] width 18 height 18
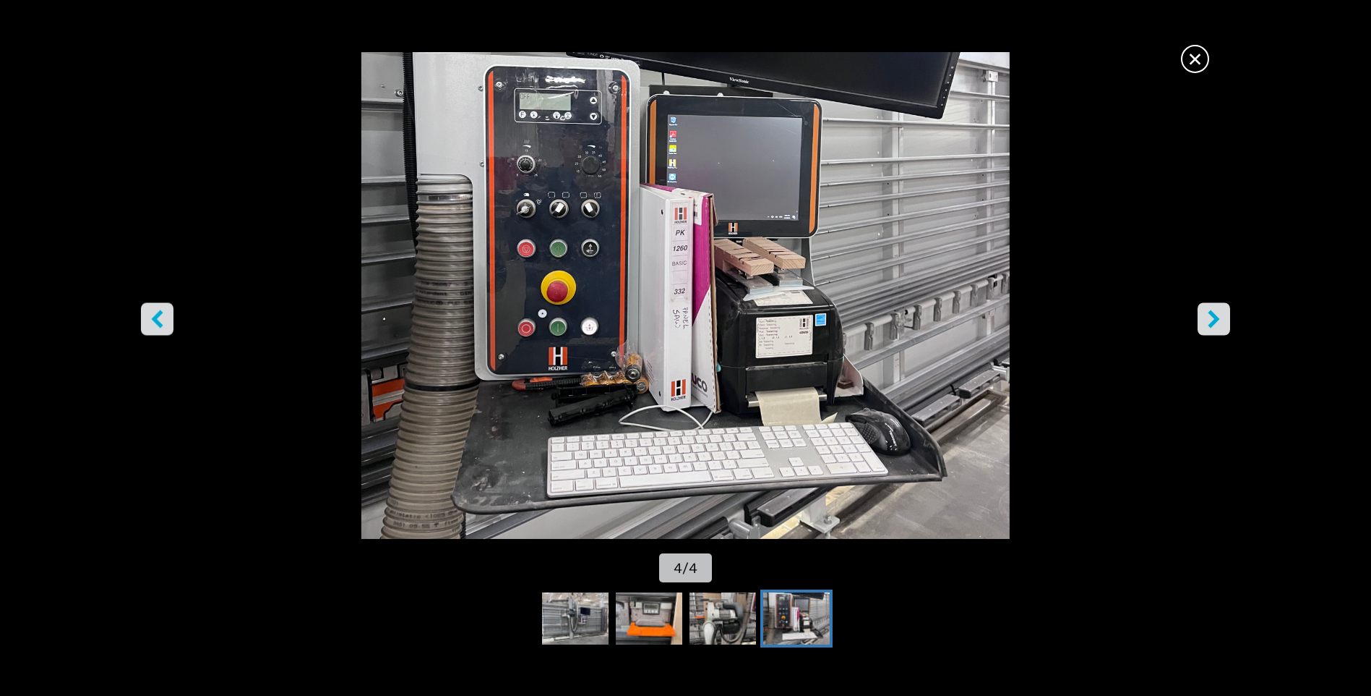
click at [1207, 320] on icon "right-button" at bounding box center [1214, 319] width 18 height 18
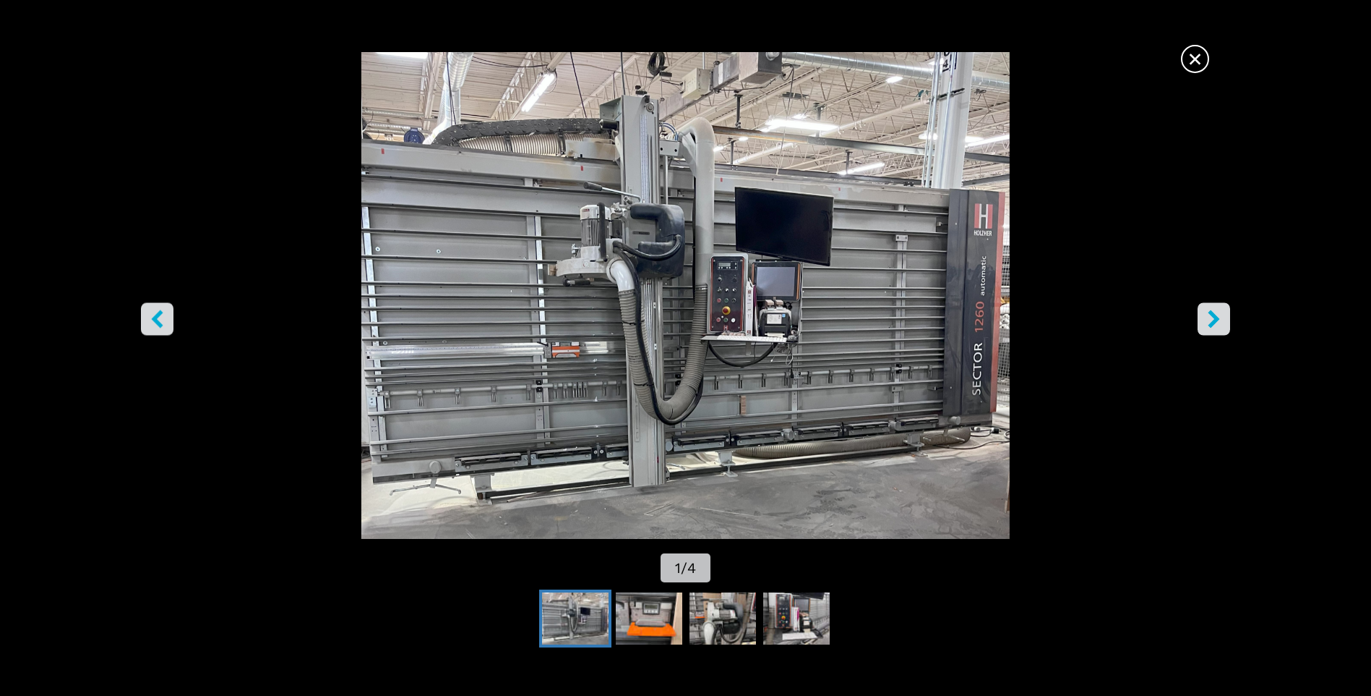
click at [1195, 58] on span "×" at bounding box center [1195, 55] width 25 height 25
click at [1195, 58] on header "Compriamo Vendiamo Azienda FW Magazine Video Gallery Macchinari Servizi Contatt…" at bounding box center [685, 46] width 1371 height 93
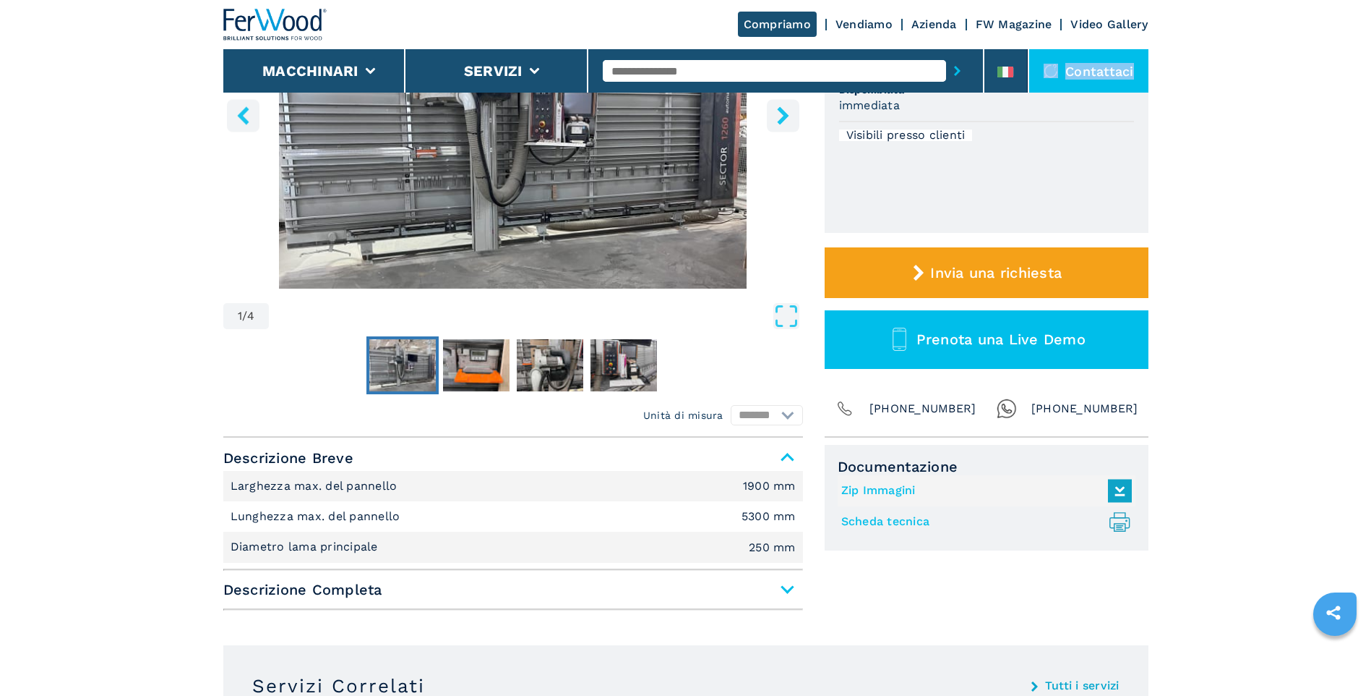
scroll to position [289, 0]
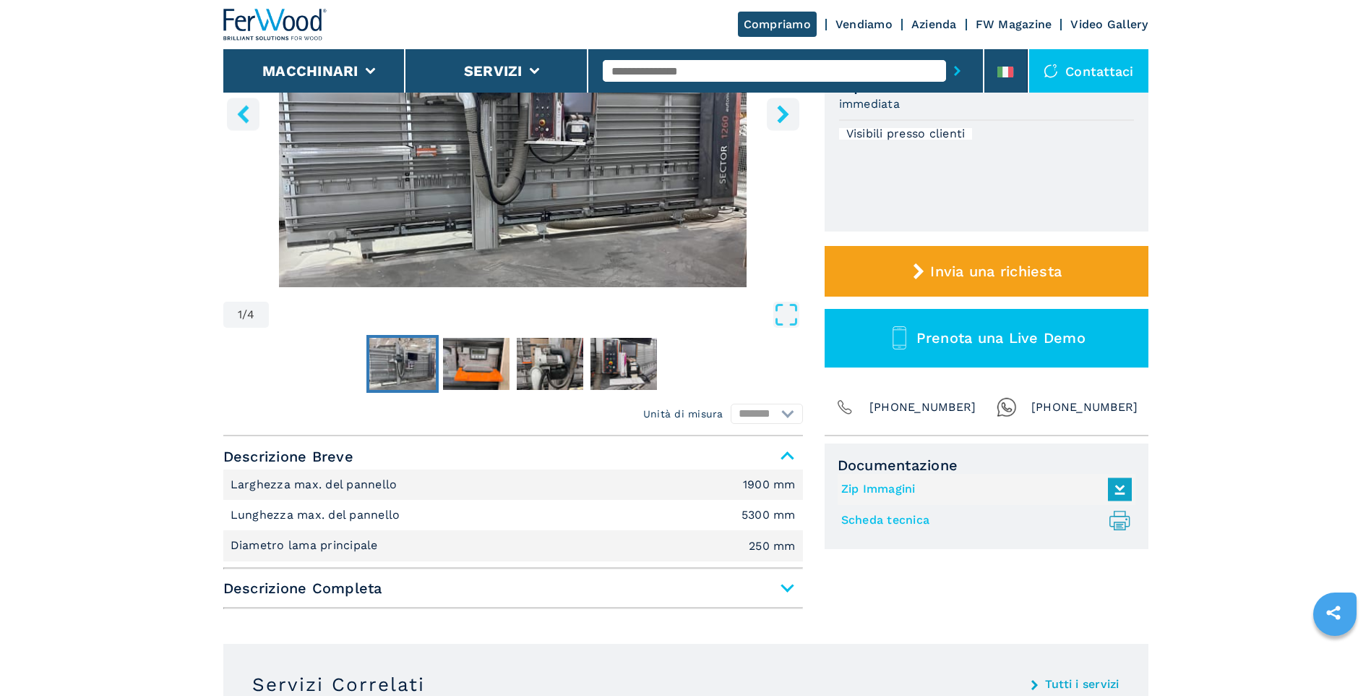
click at [780, 586] on span "Descrizione Completa" at bounding box center [513, 588] width 580 height 26
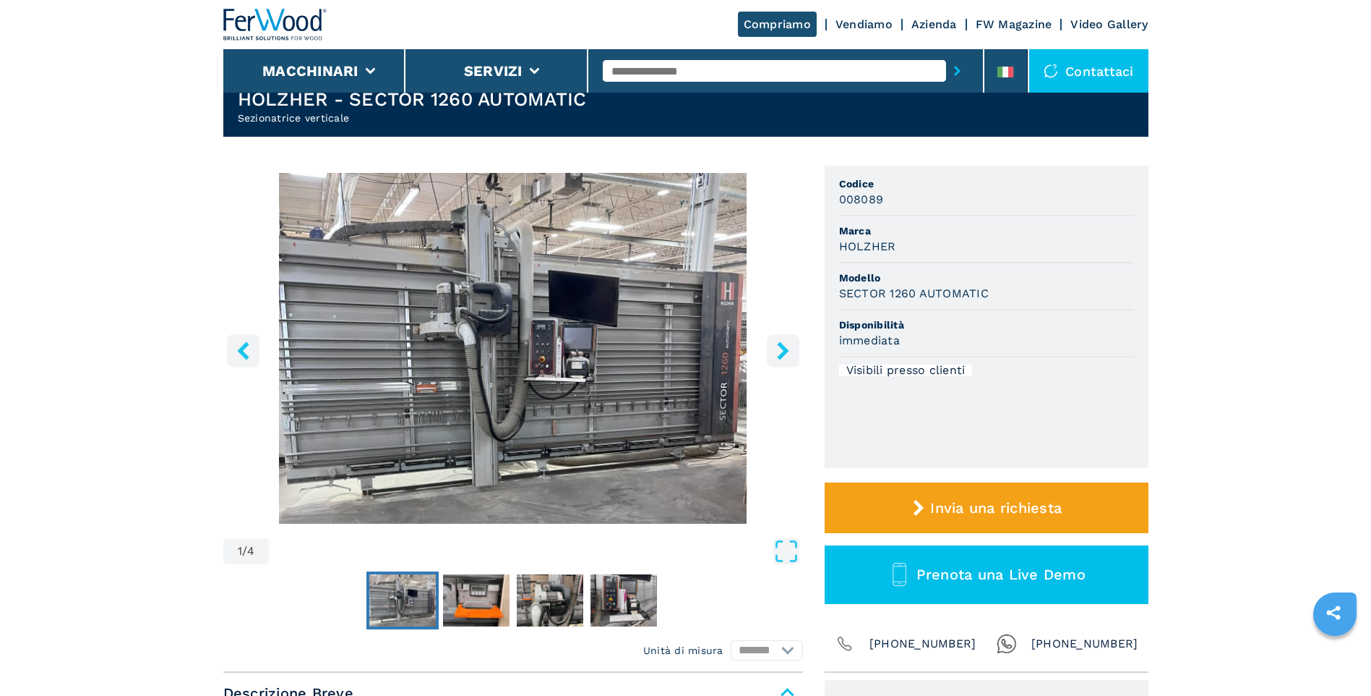
scroll to position [0, 0]
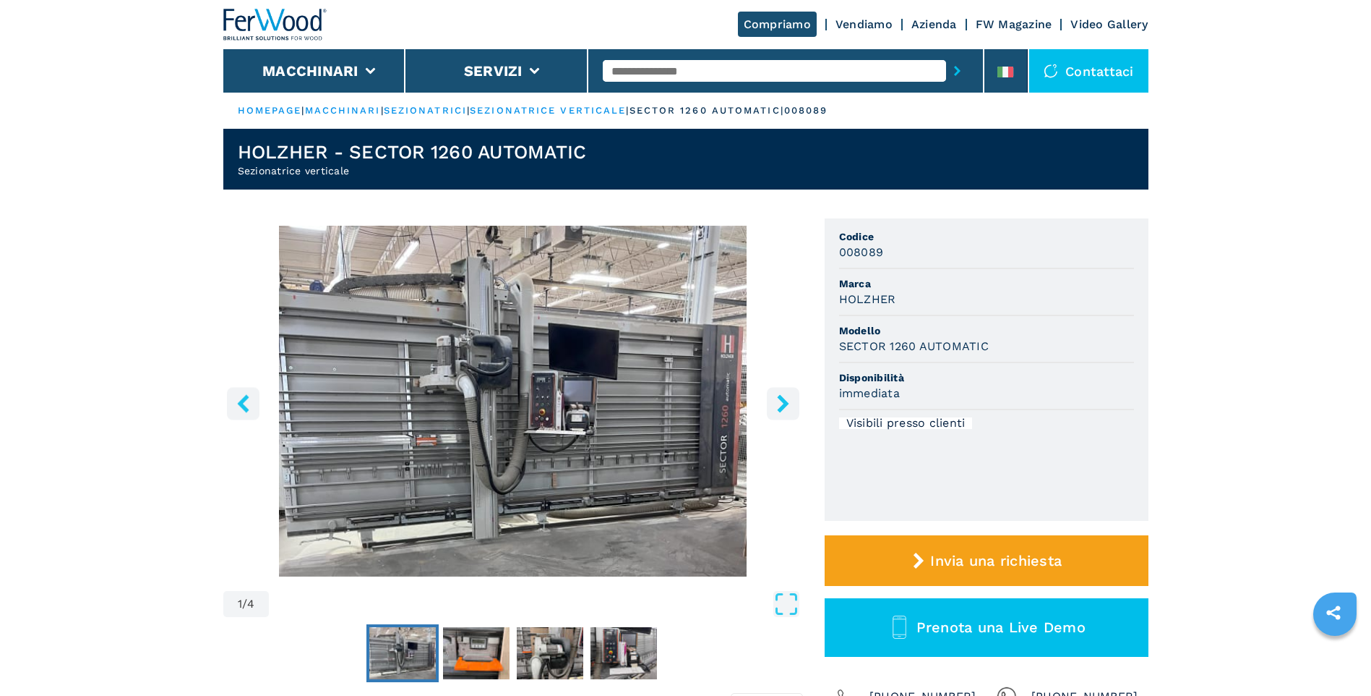
click at [1009, 26] on link "FW Magazine" at bounding box center [1014, 24] width 77 height 14
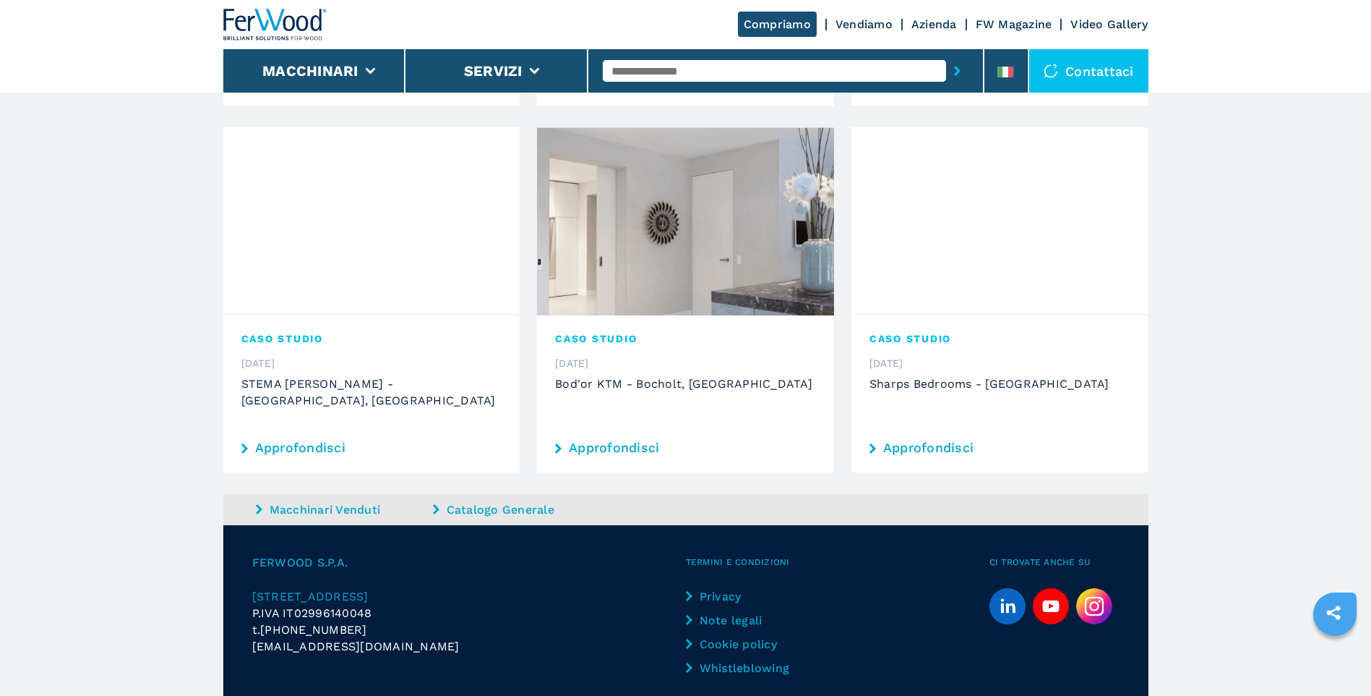
scroll to position [1113, 0]
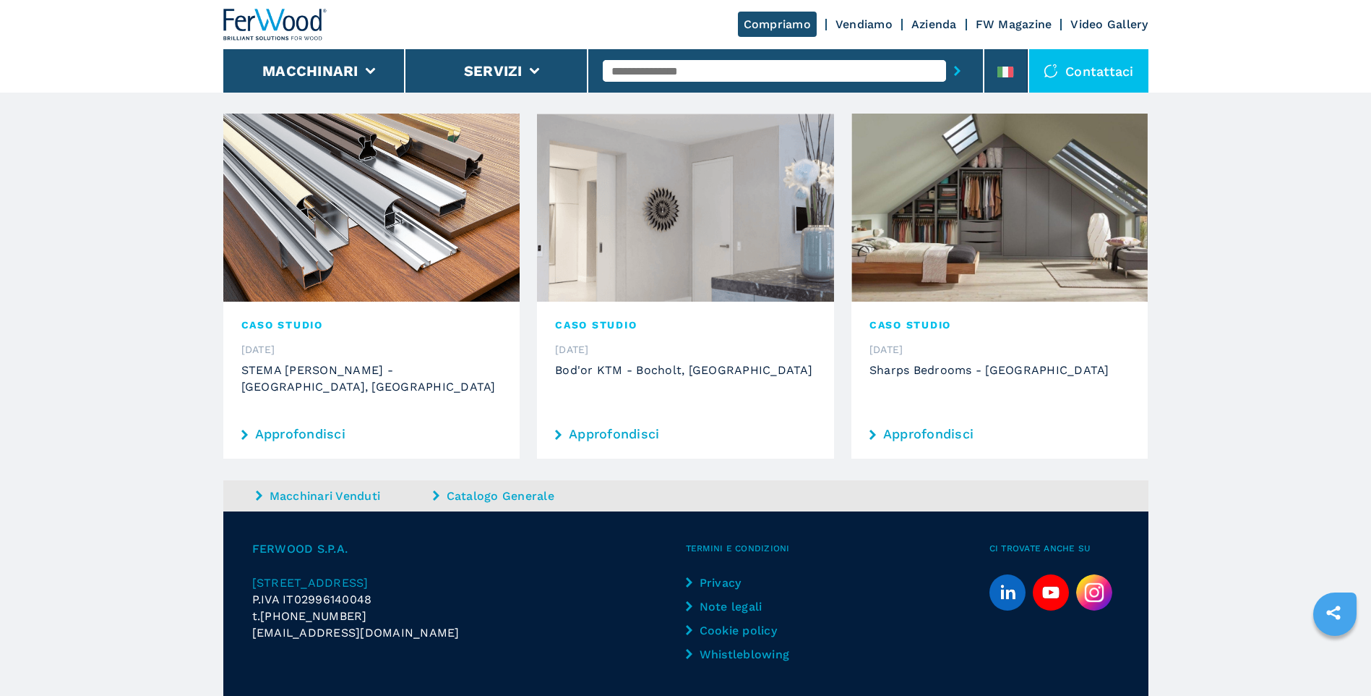
click at [487, 487] on link "Catalogo Generale" at bounding box center [520, 495] width 174 height 17
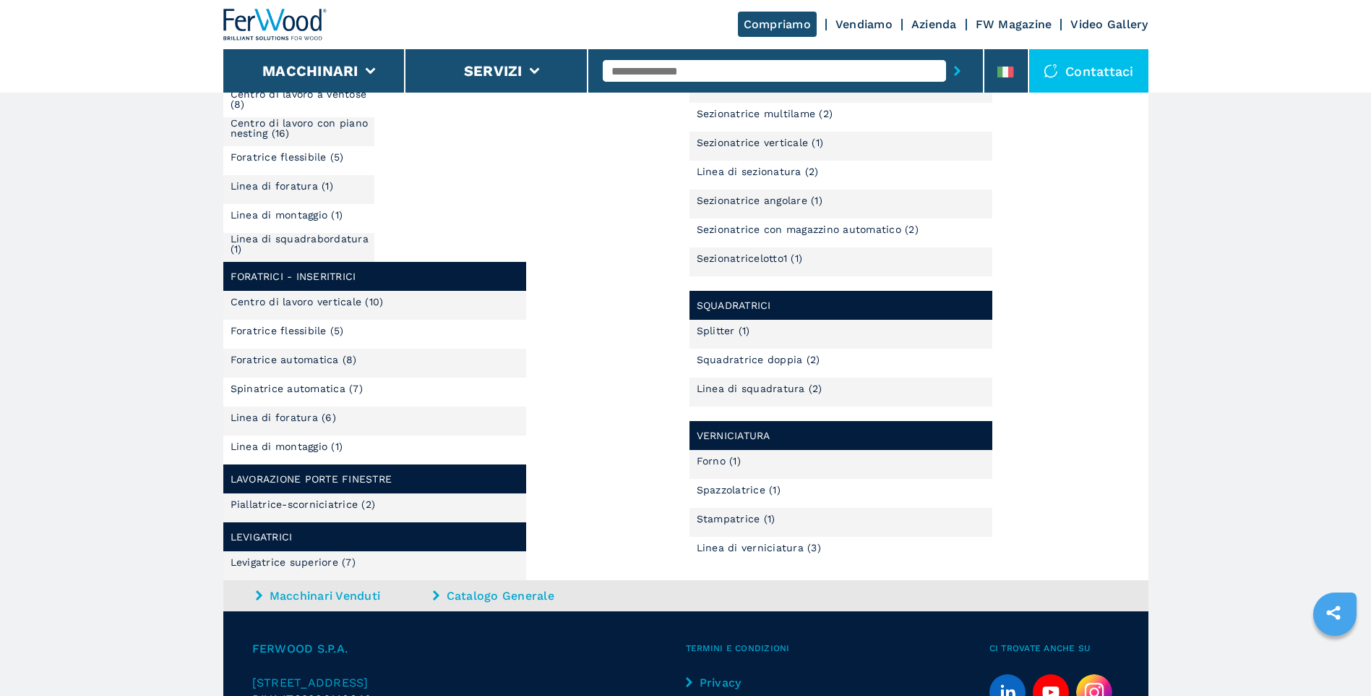
scroll to position [795, 0]
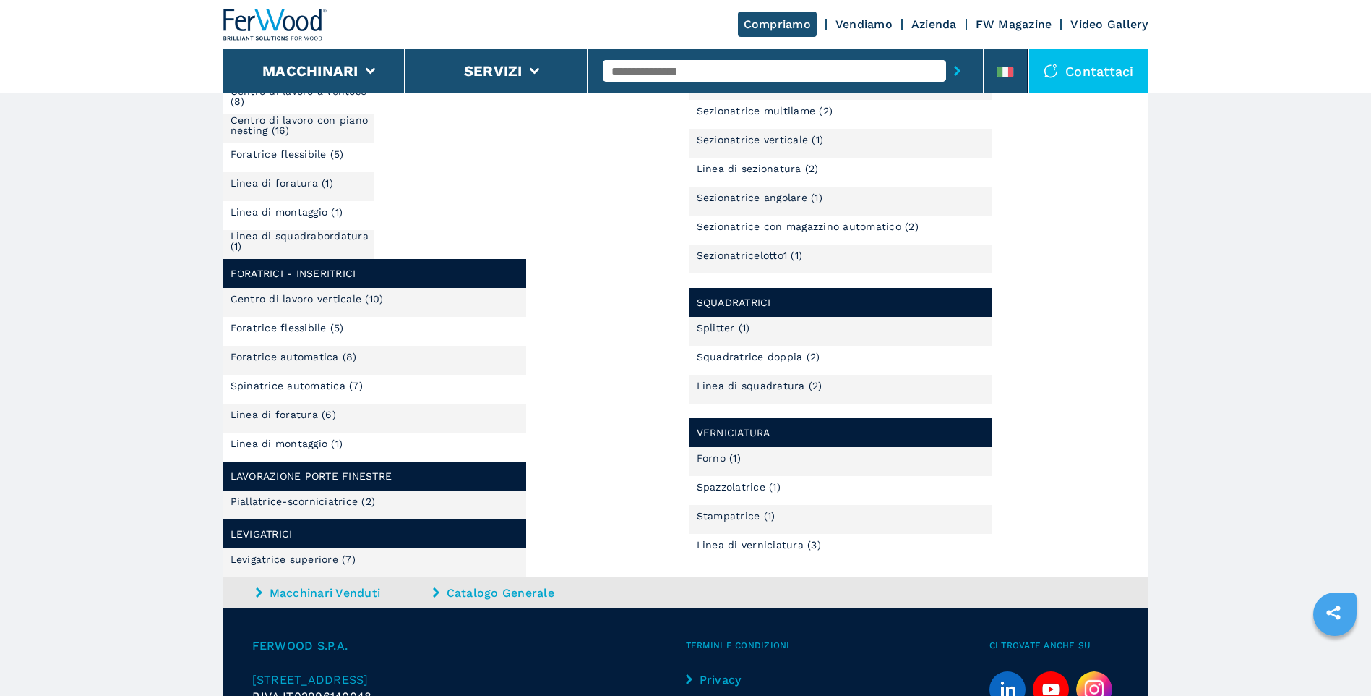
click at [266, 502] on link "Piallatrice-scorniciatrice (2)" at bounding box center [303, 501] width 145 height 10
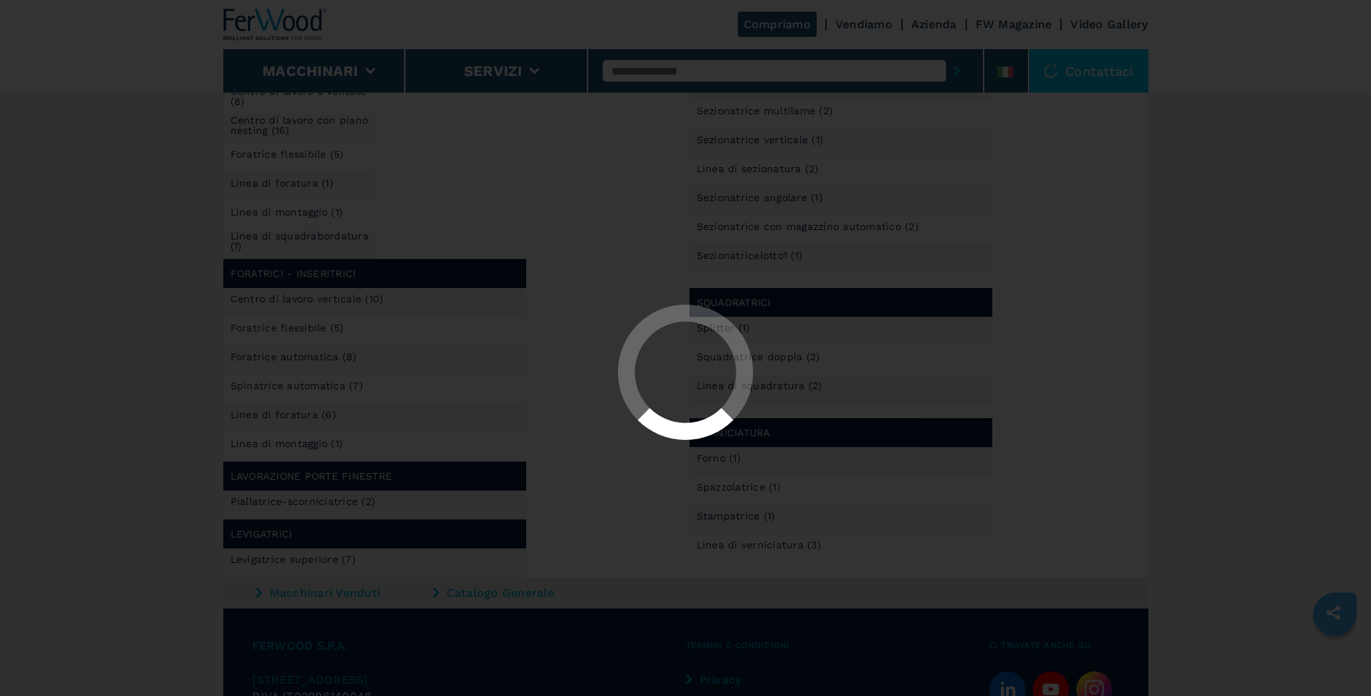
select select "**********"
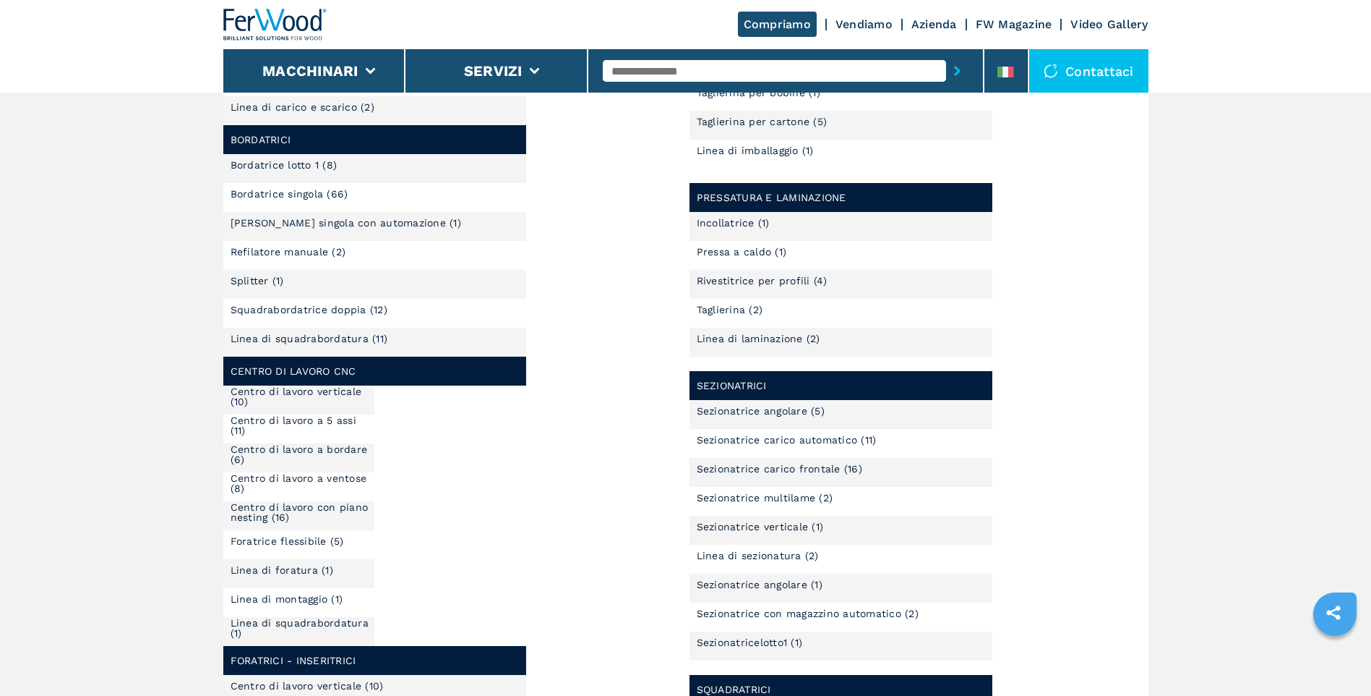
scroll to position [434, 0]
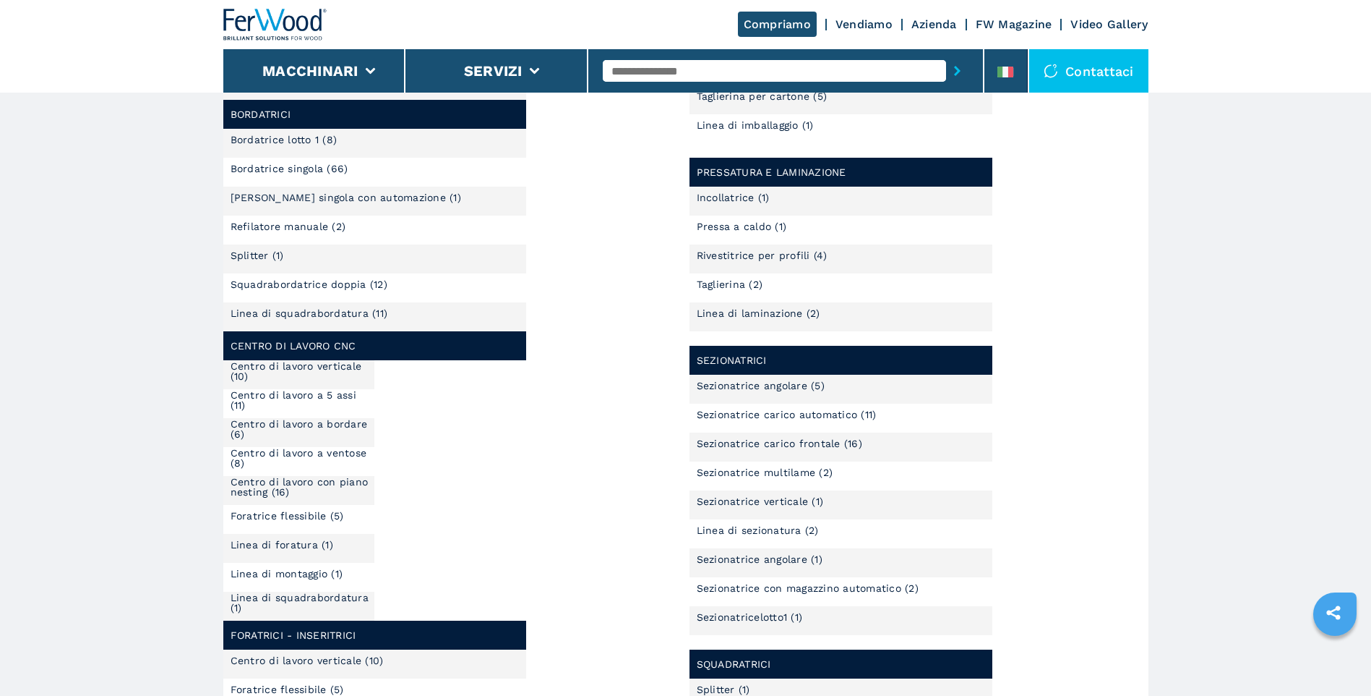
click at [323, 401] on link "Centro di lavoro a 5 assi (11)" at bounding box center [303, 400] width 145 height 20
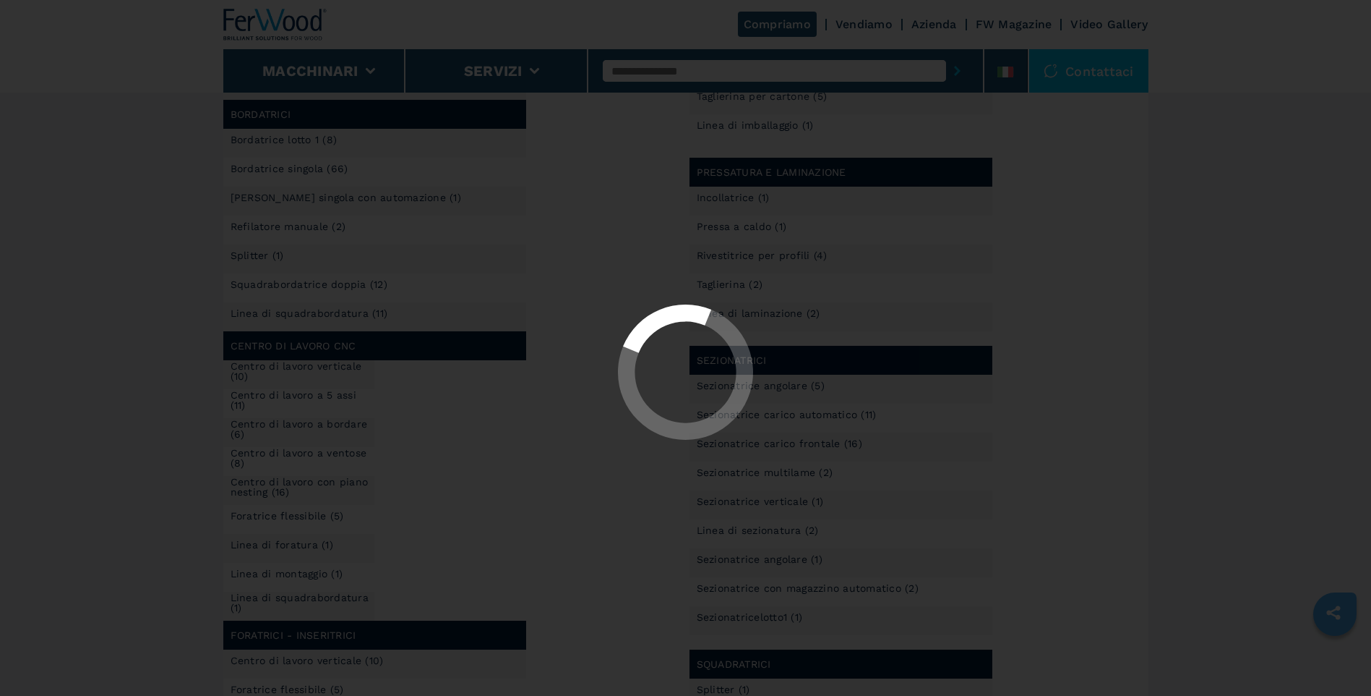
select select "**********"
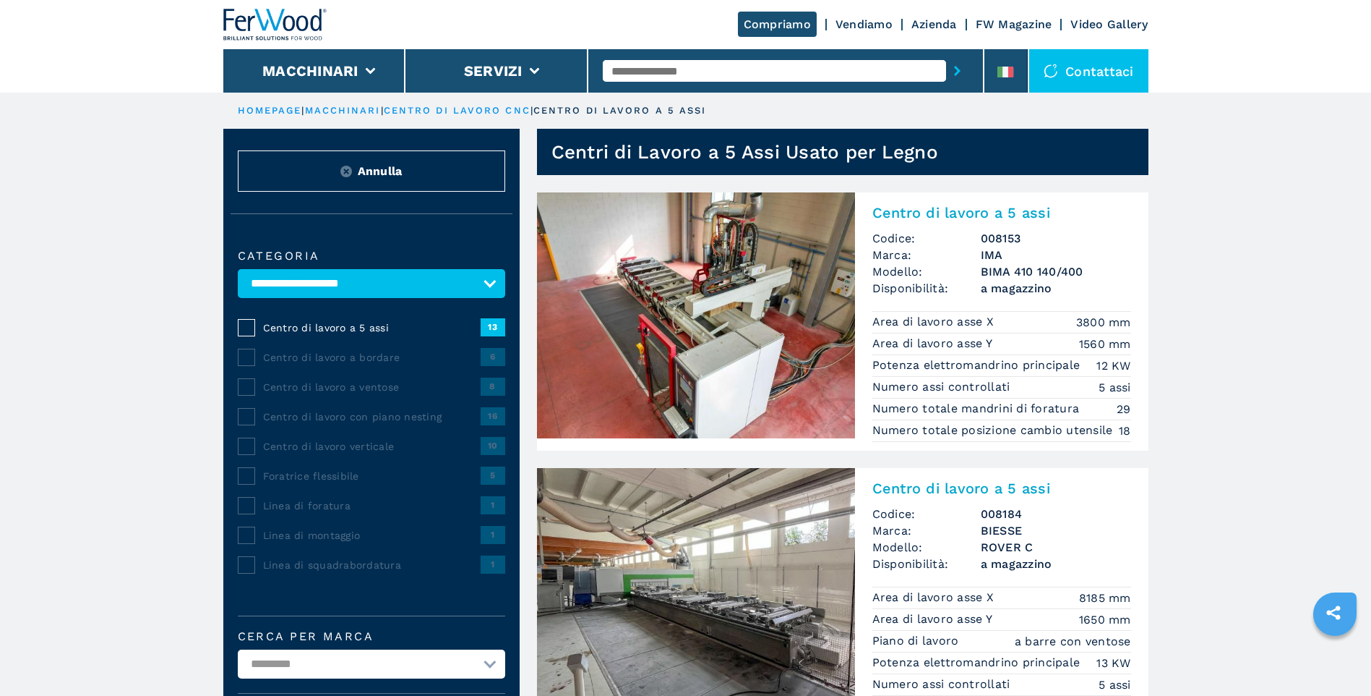
click at [625, 326] on img at bounding box center [696, 315] width 318 height 246
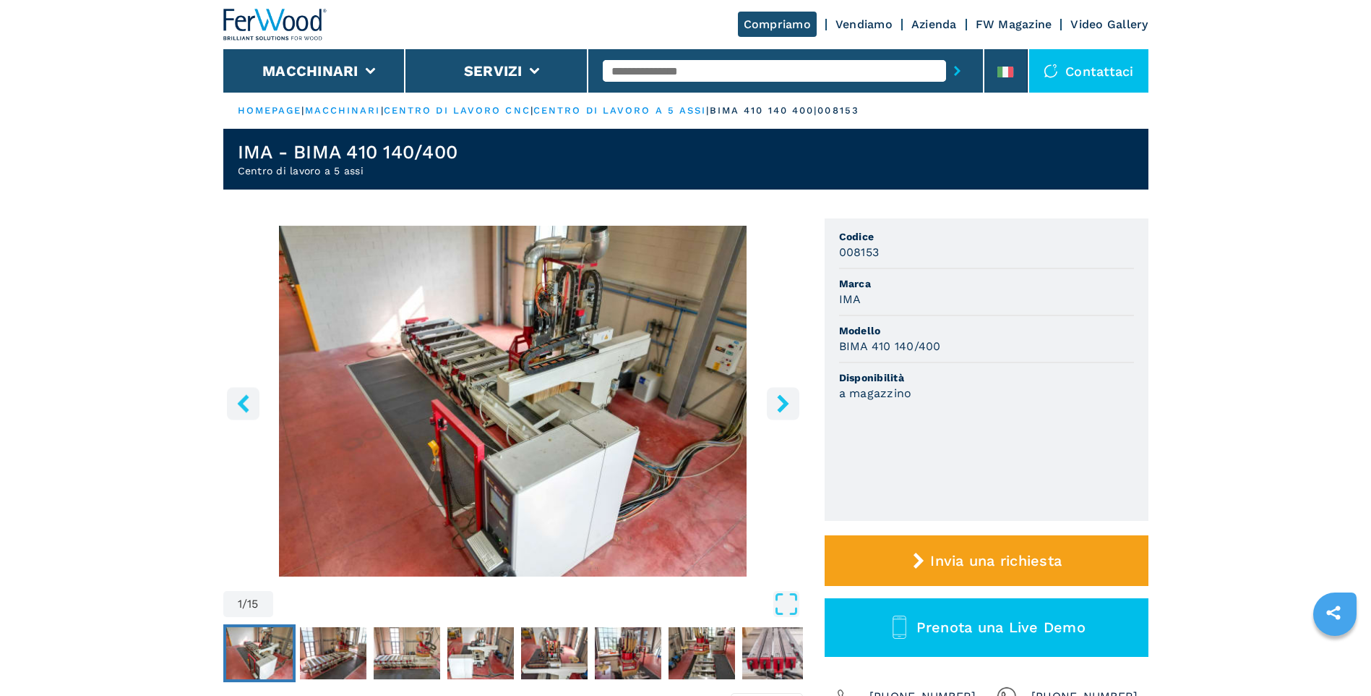
click at [534, 372] on img "Go to Slide 1" at bounding box center [513, 401] width 580 height 351
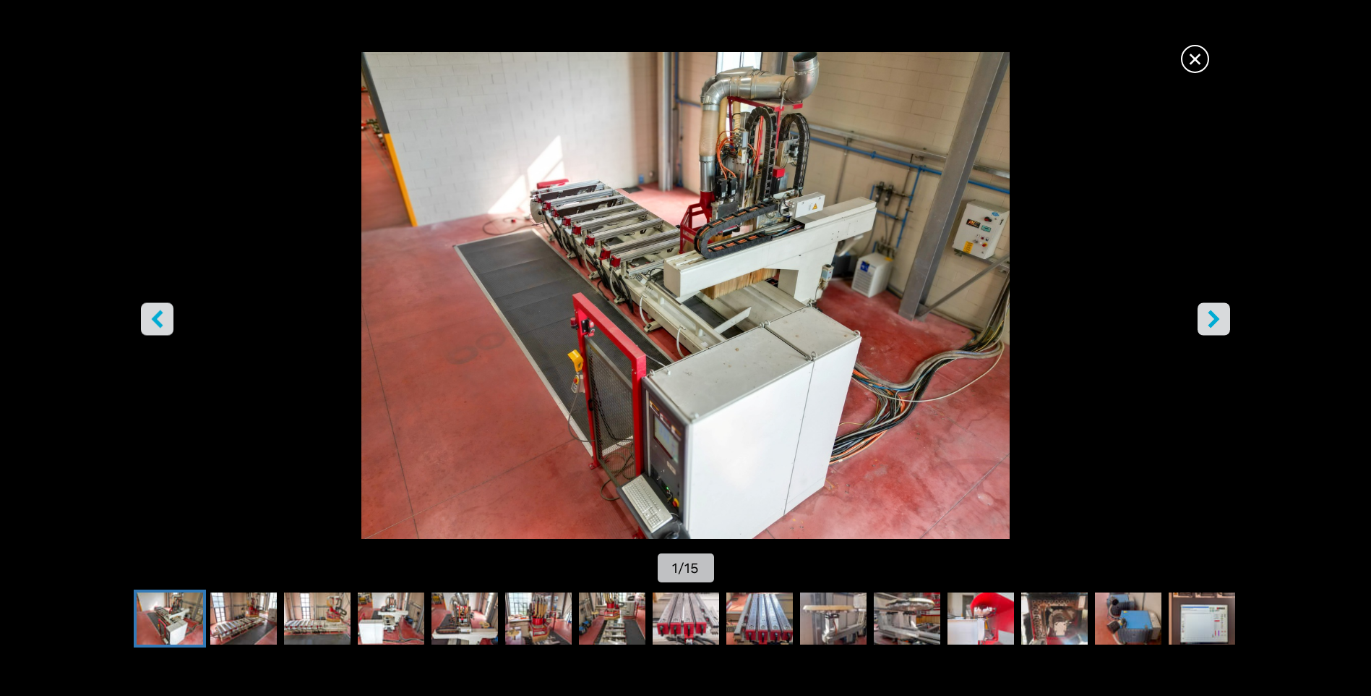
click at [1211, 321] on icon "right-button" at bounding box center [1214, 319] width 18 height 18
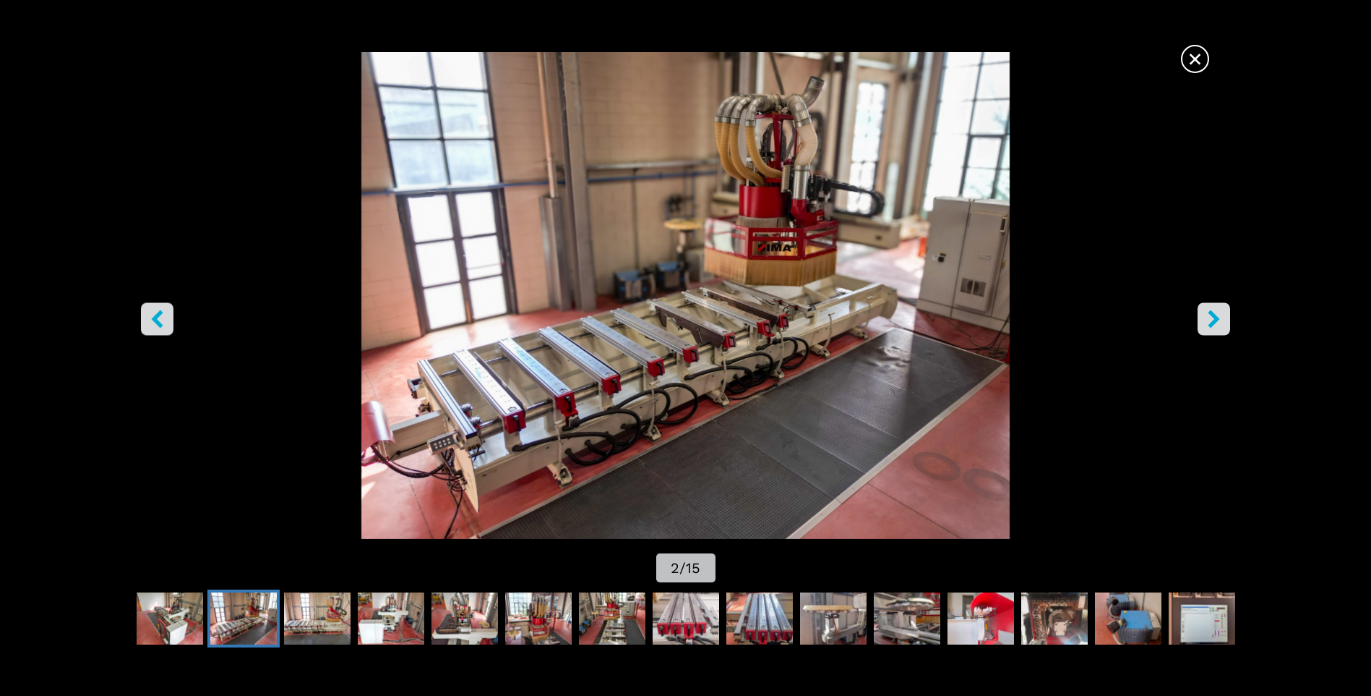
click at [1196, 324] on img "Go to Slide 2" at bounding box center [686, 295] width 1234 height 487
click at [1207, 325] on icon "right-button" at bounding box center [1214, 319] width 18 height 18
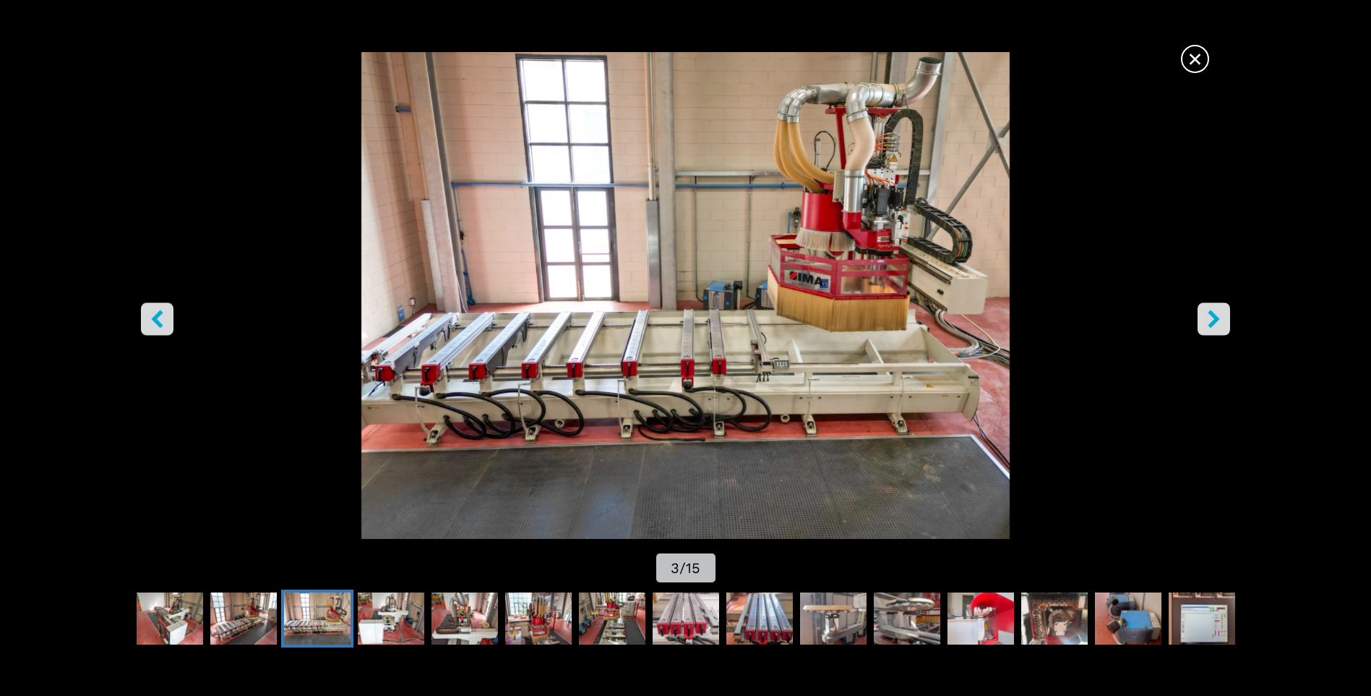
click at [1207, 326] on icon "right-button" at bounding box center [1214, 319] width 18 height 18
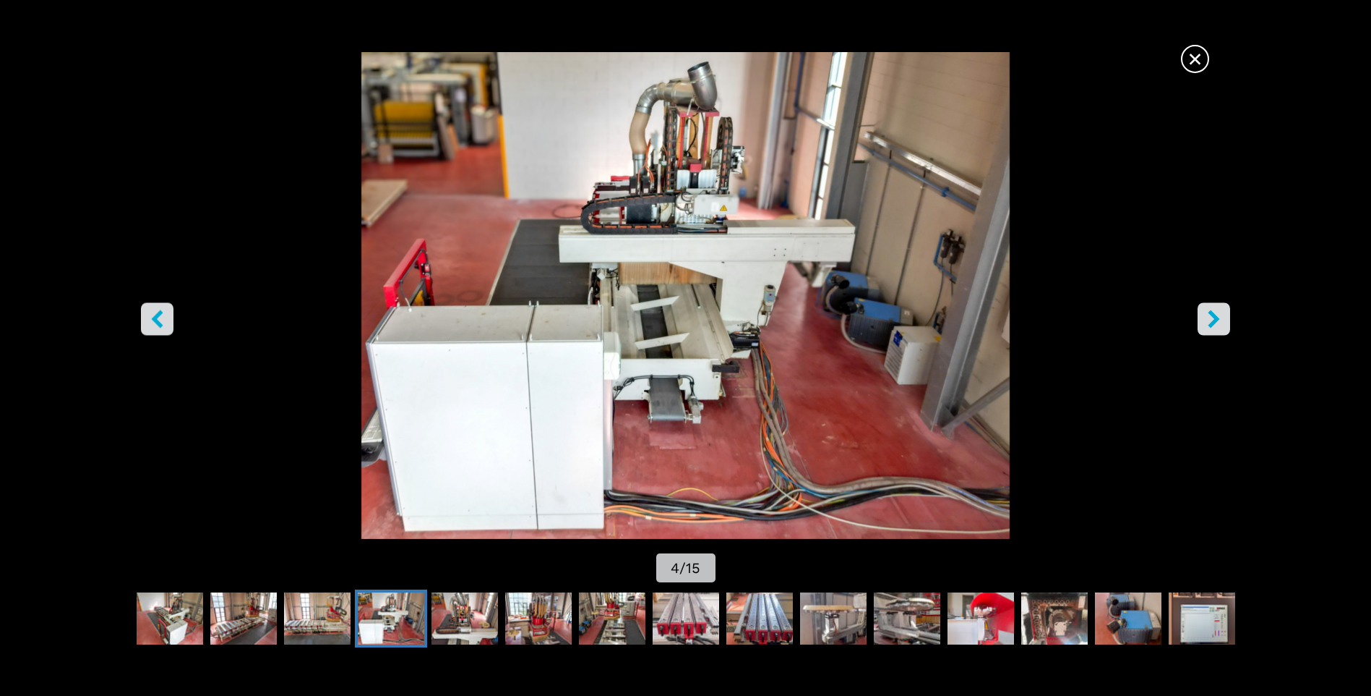
click at [1204, 330] on button "right-button" at bounding box center [1214, 319] width 33 height 33
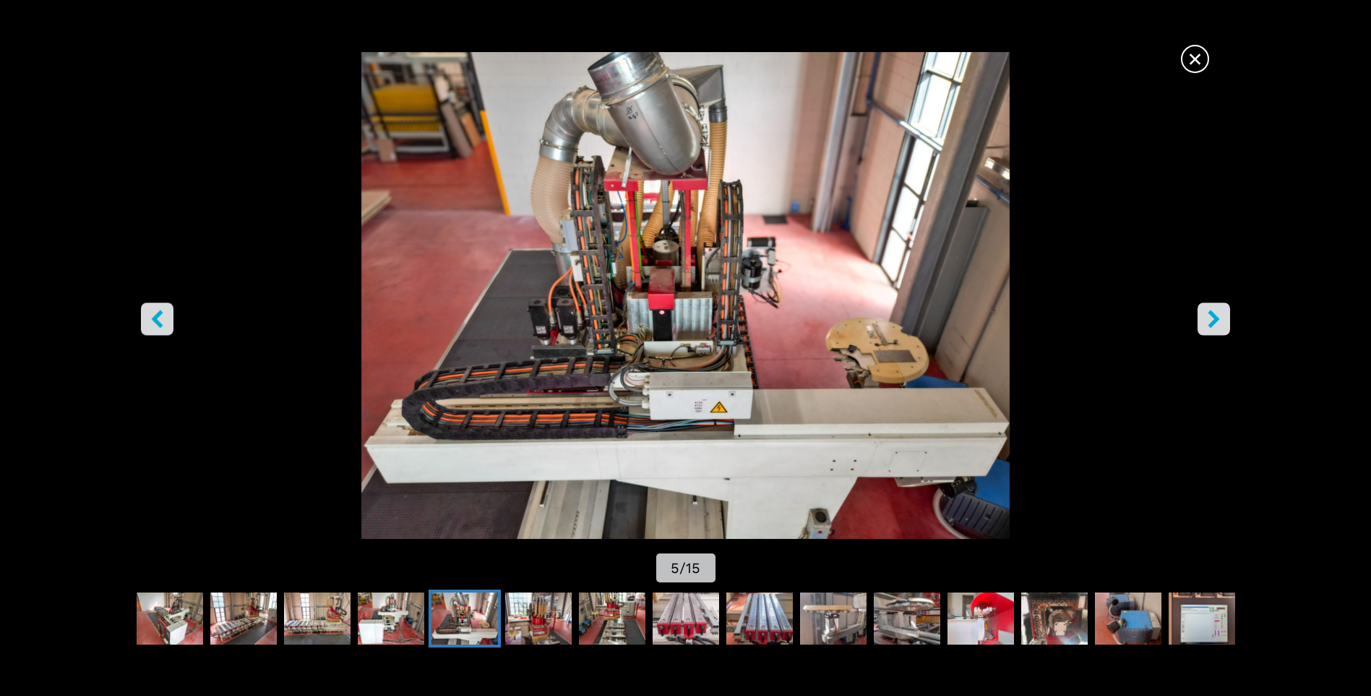
click at [1204, 330] on button "right-button" at bounding box center [1214, 319] width 33 height 33
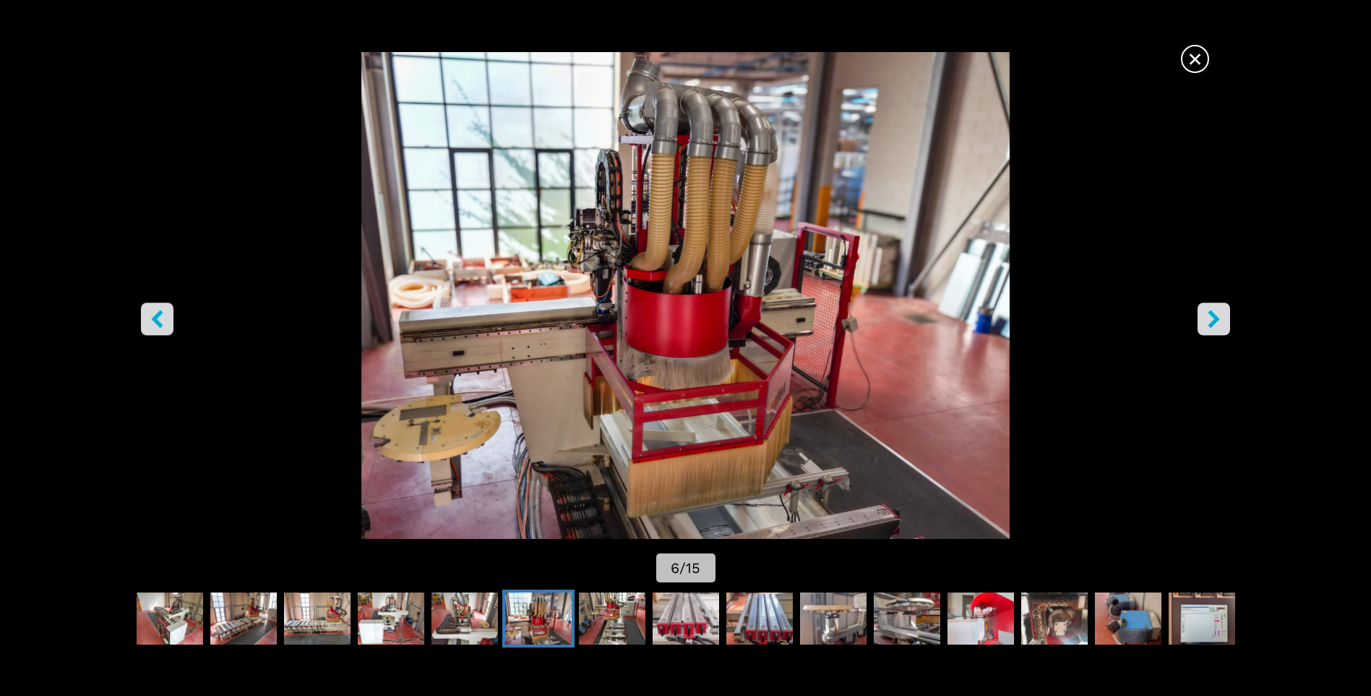
click at [1204, 330] on button "right-button" at bounding box center [1214, 319] width 33 height 33
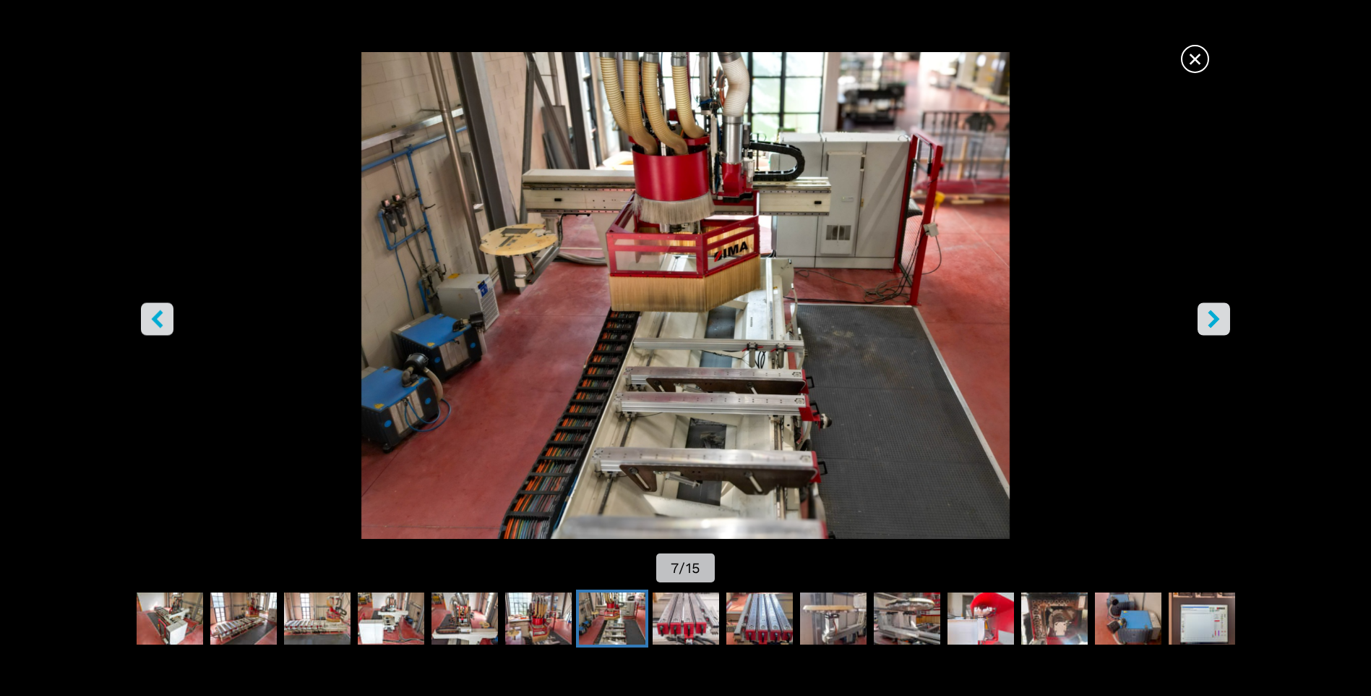
click at [1204, 330] on button "right-button" at bounding box center [1214, 319] width 33 height 33
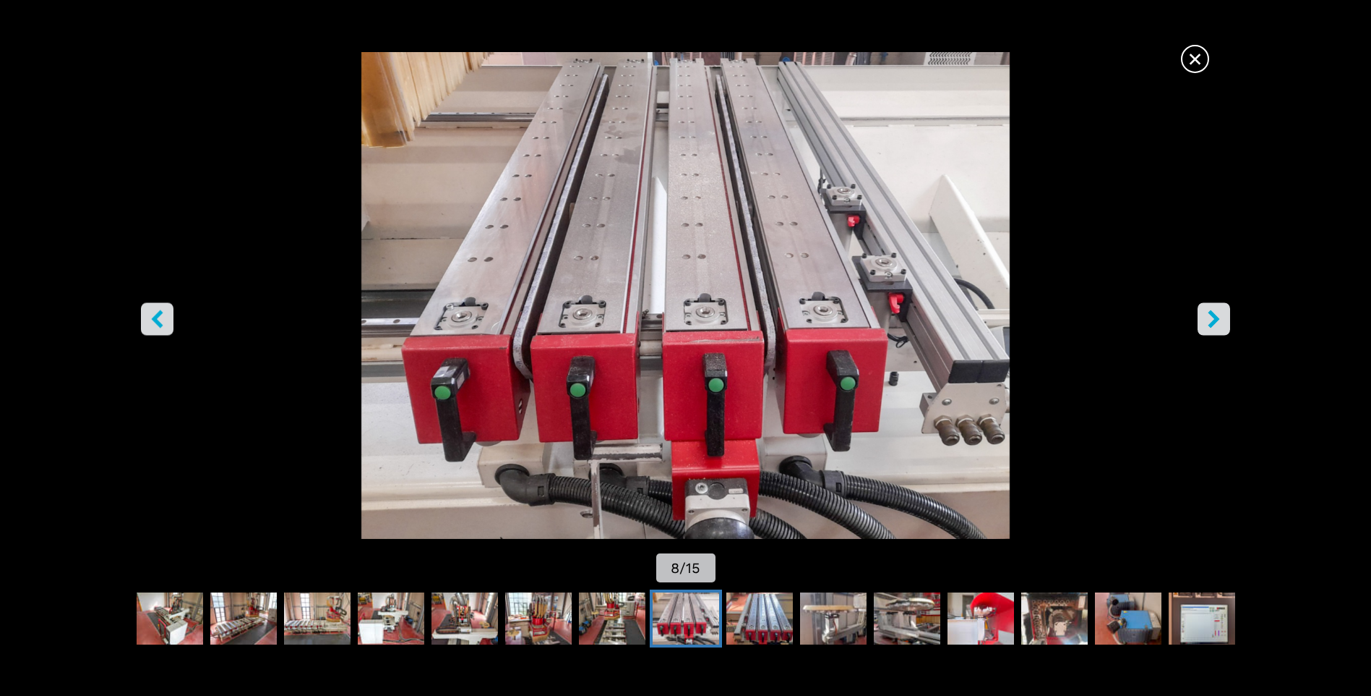
click at [1204, 330] on button "right-button" at bounding box center [1214, 319] width 33 height 33
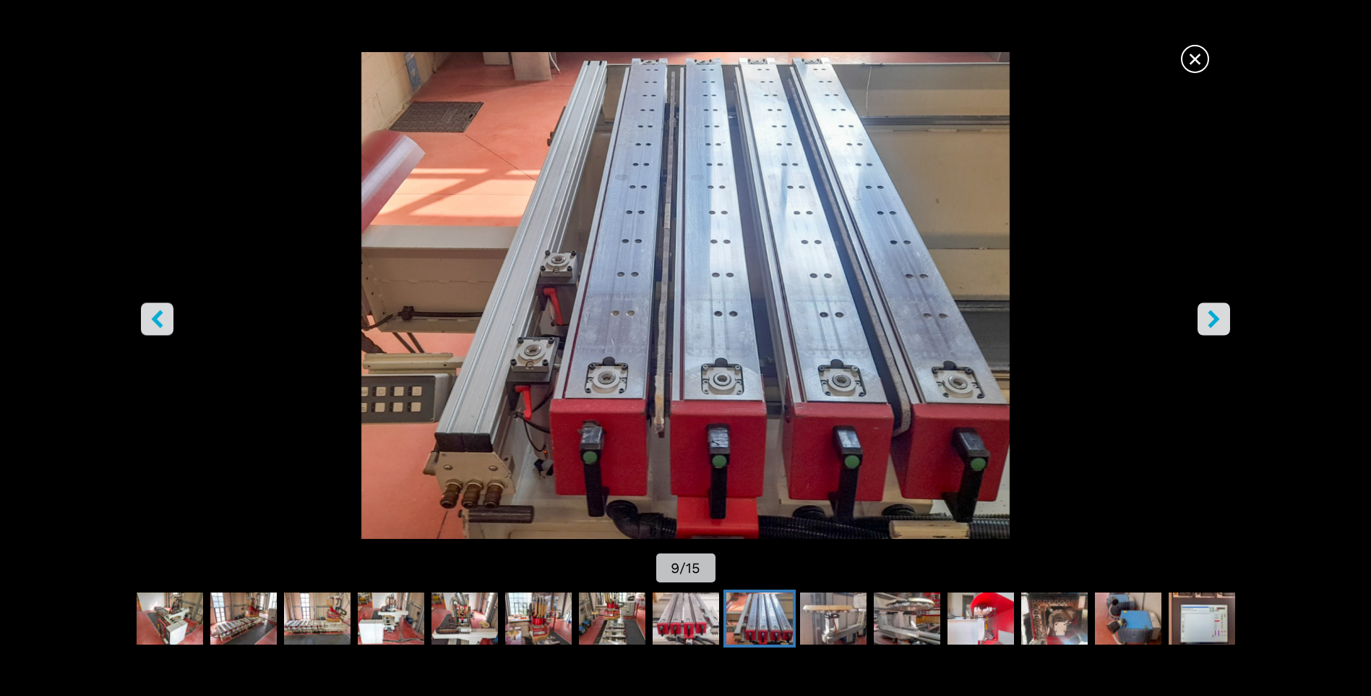
click at [1204, 330] on button "right-button" at bounding box center [1214, 319] width 33 height 33
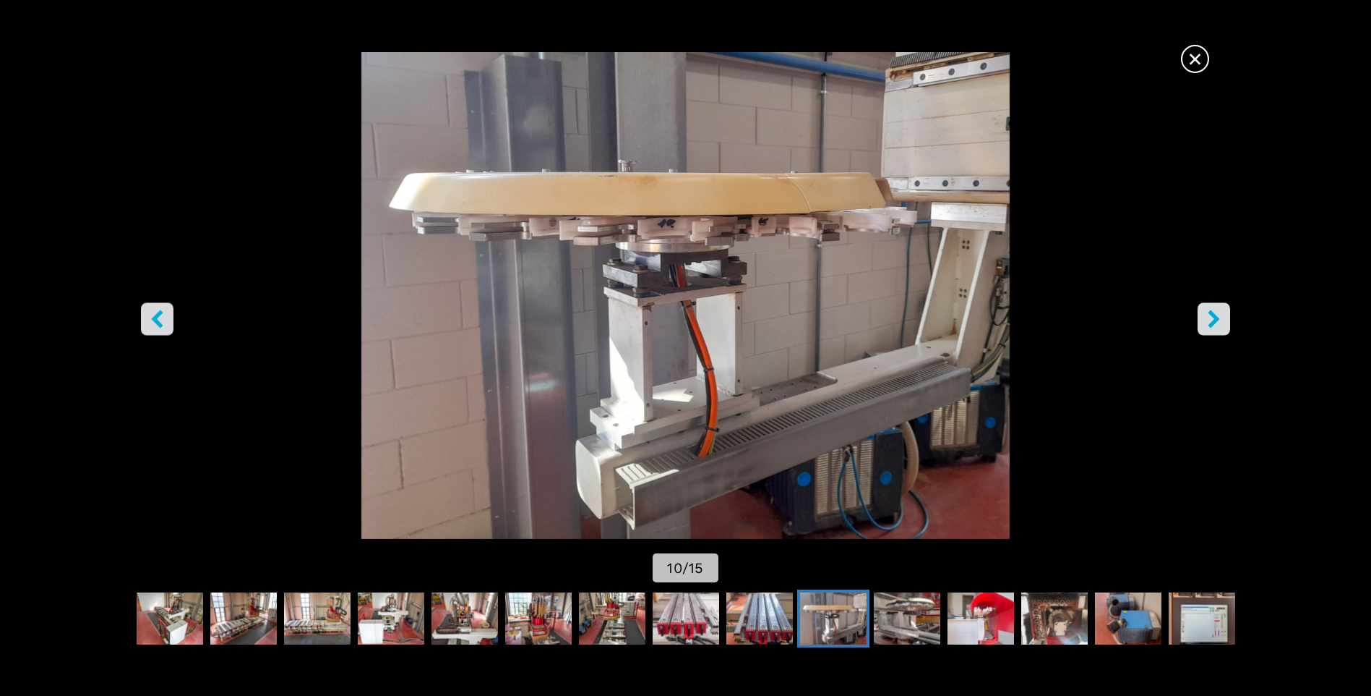
click at [1203, 330] on button "right-button" at bounding box center [1214, 319] width 33 height 33
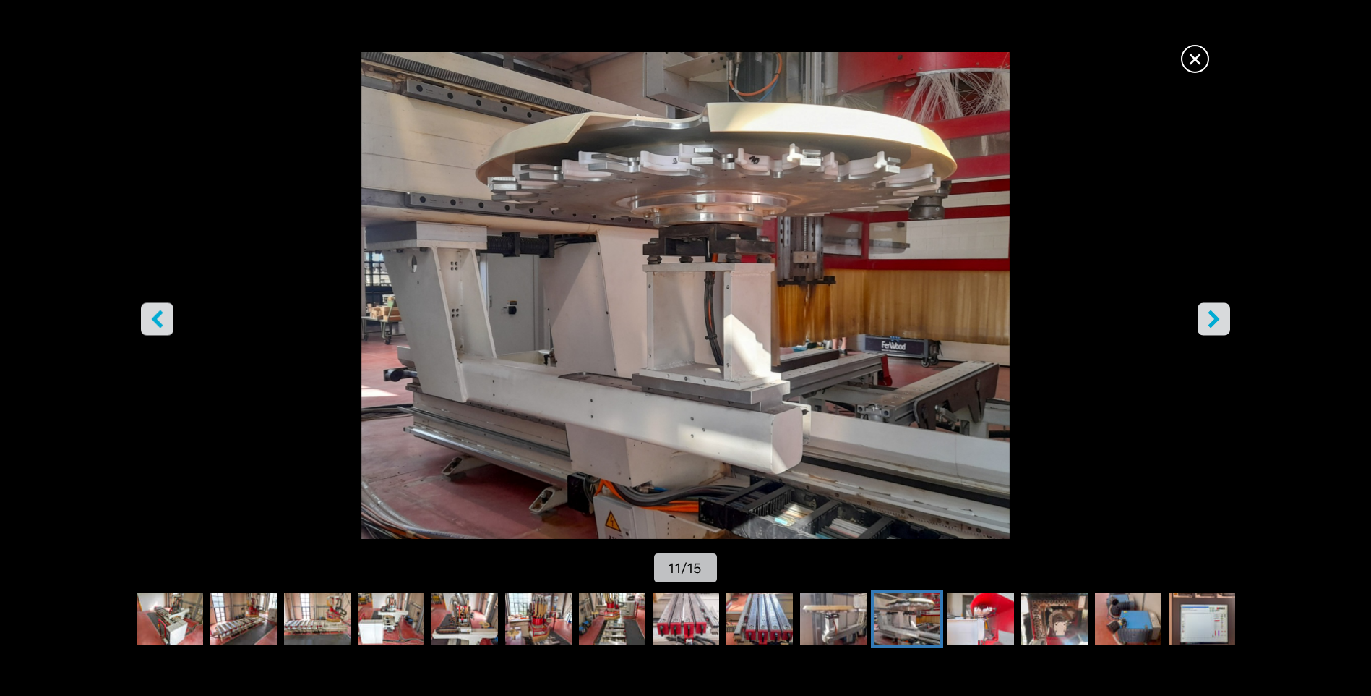
click at [1203, 331] on button "right-button" at bounding box center [1214, 319] width 33 height 33
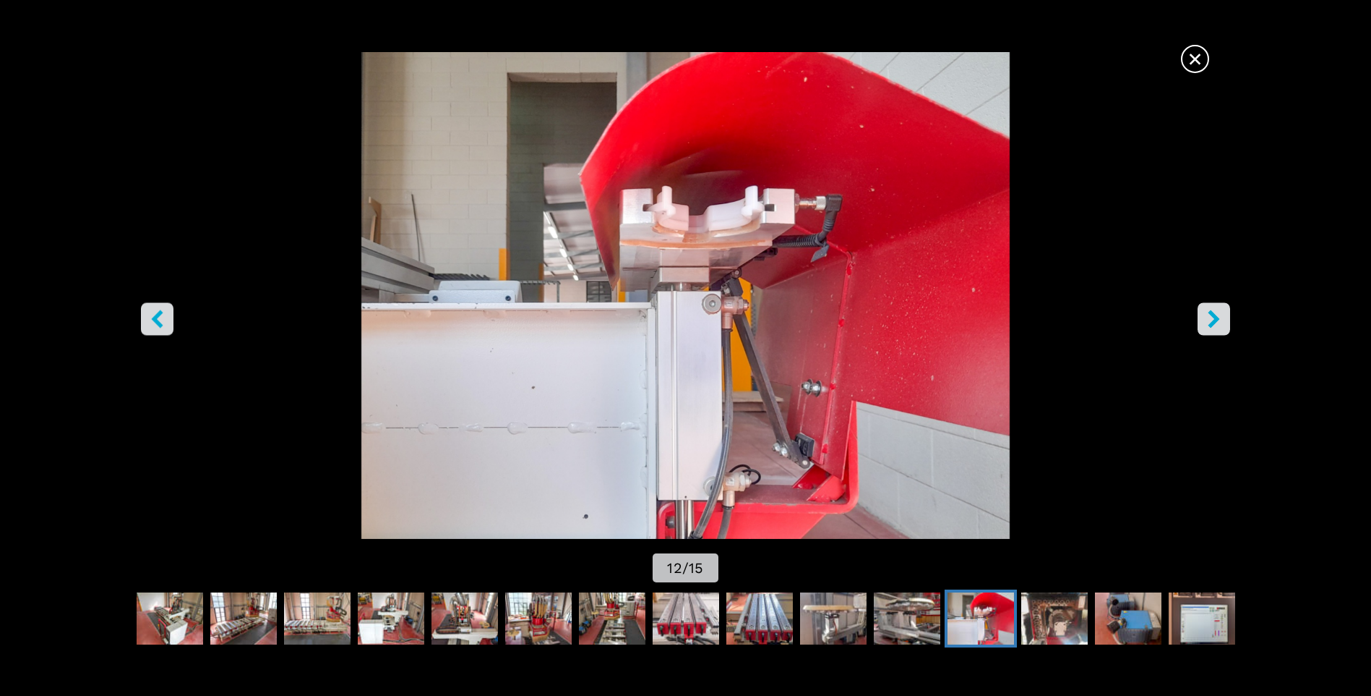
click at [1203, 331] on button "right-button" at bounding box center [1214, 319] width 33 height 33
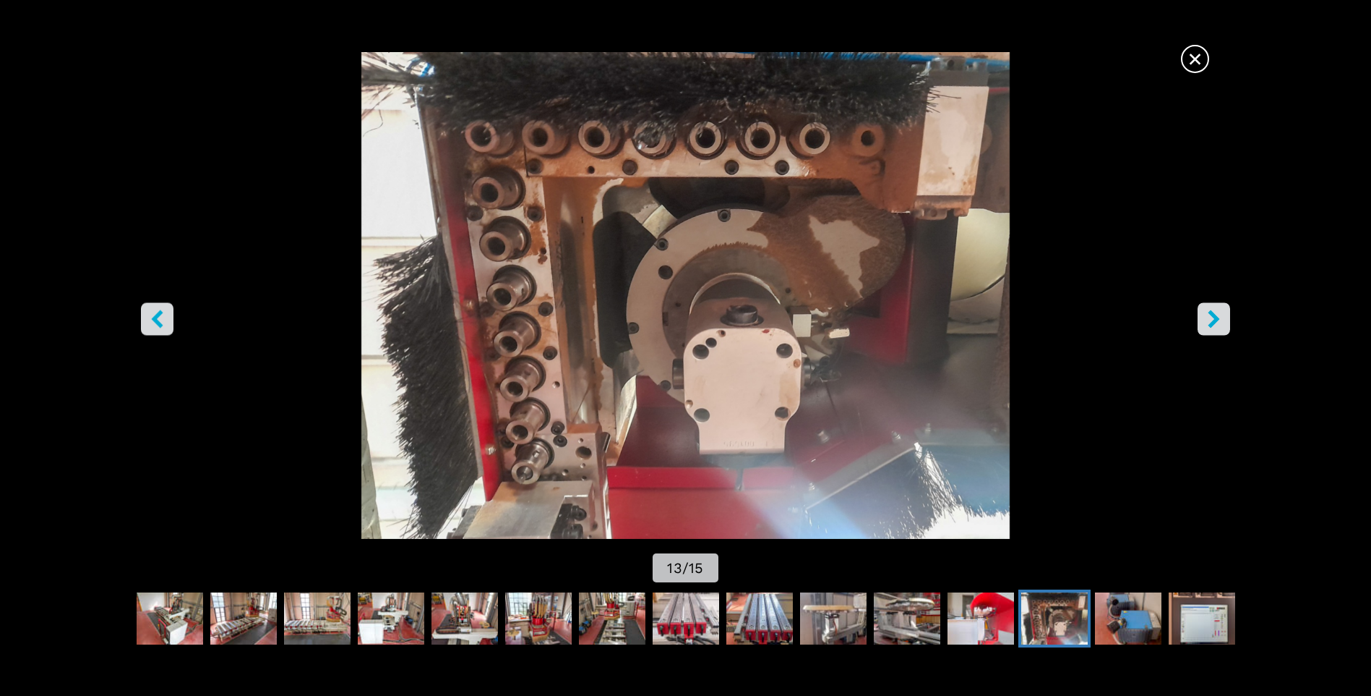
click at [1203, 331] on button "right-button" at bounding box center [1214, 319] width 33 height 33
drag, startPoint x: 1203, startPoint y: 331, endPoint x: 1212, endPoint y: 317, distance: 16.6
click at [1212, 317] on icon "right-button" at bounding box center [1214, 319] width 18 height 18
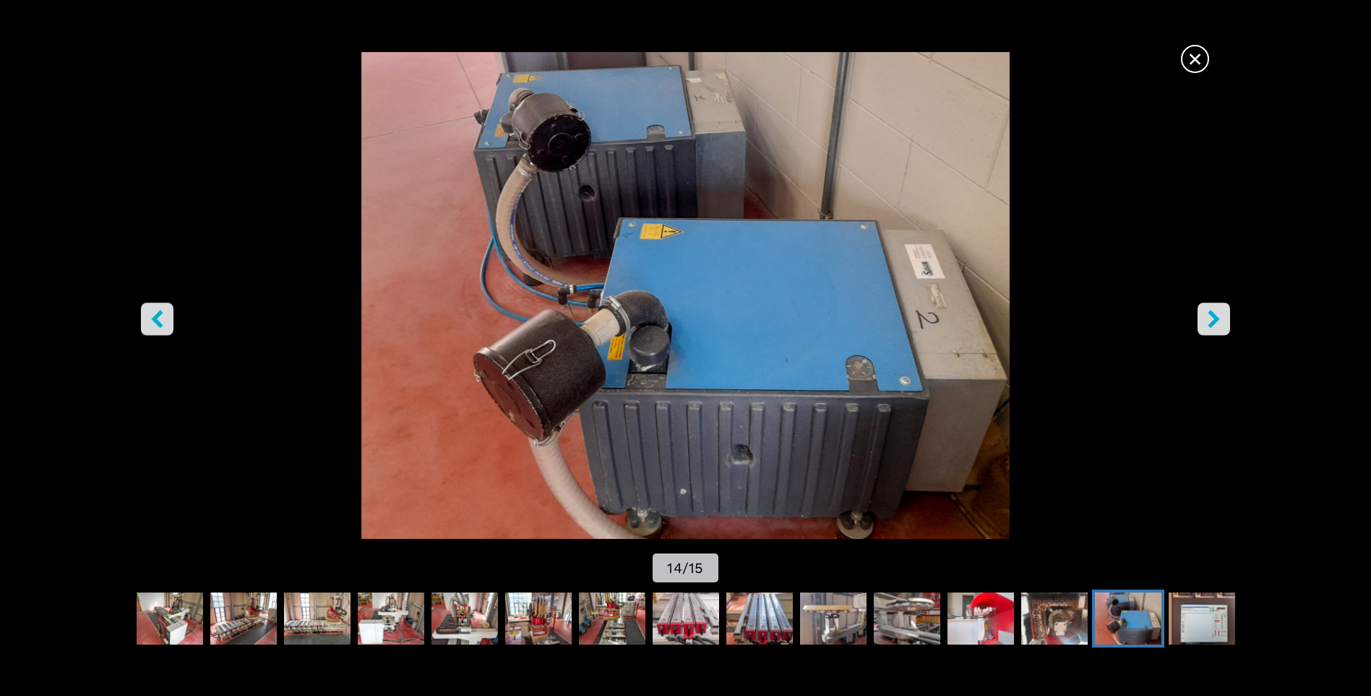
click at [1213, 317] on icon "right-button" at bounding box center [1215, 319] width 12 height 18
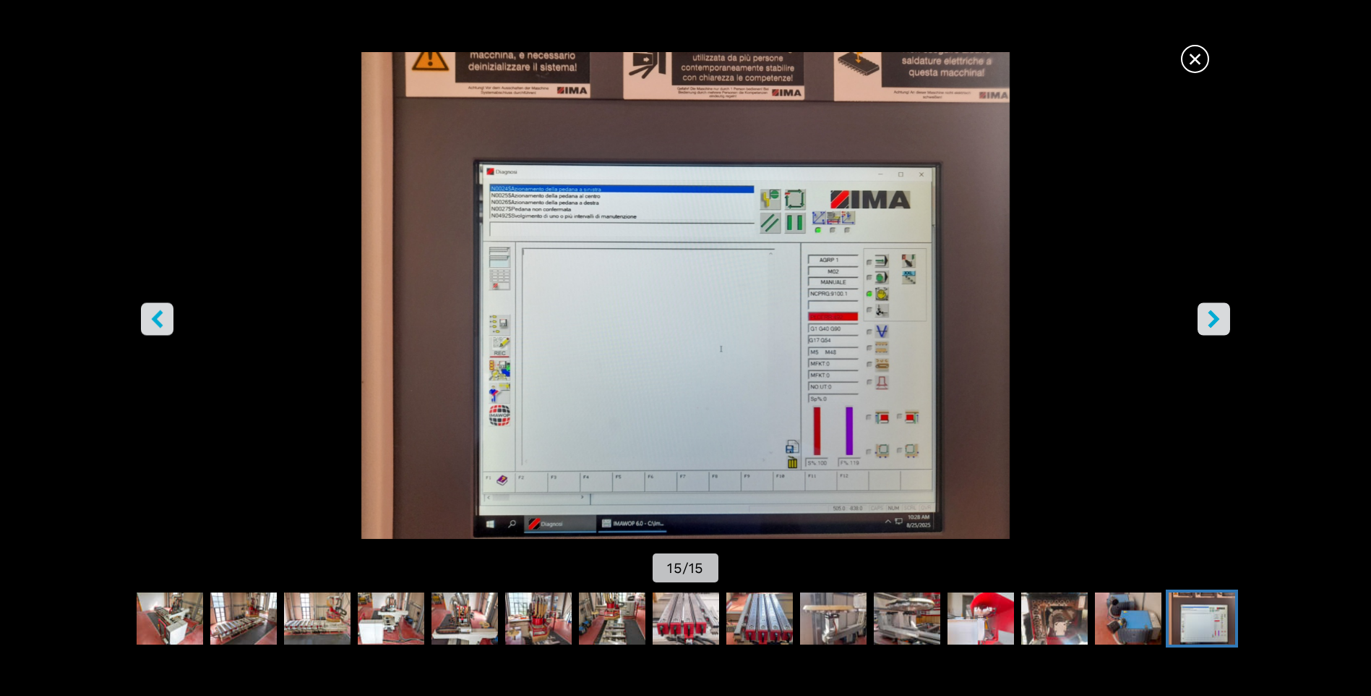
click at [1213, 317] on icon "right-button" at bounding box center [1215, 319] width 12 height 18
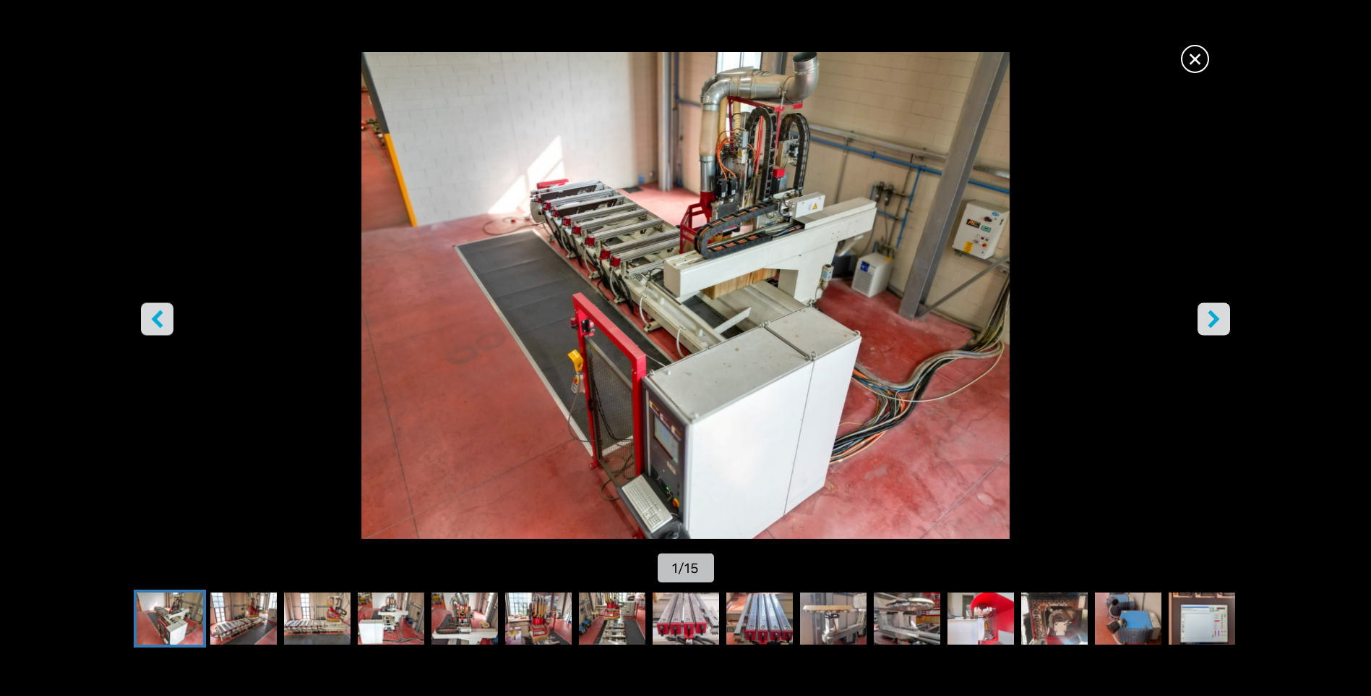
click at [1191, 58] on span "×" at bounding box center [1195, 55] width 25 height 25
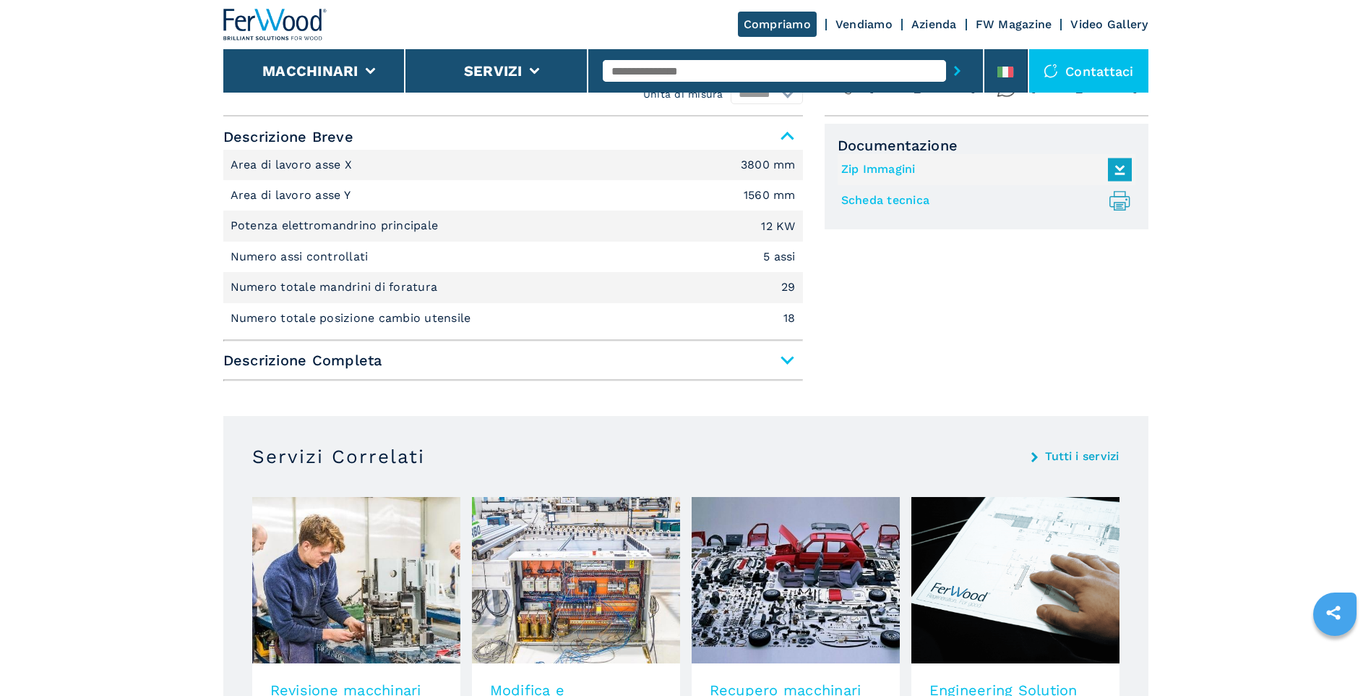
scroll to position [578, 0]
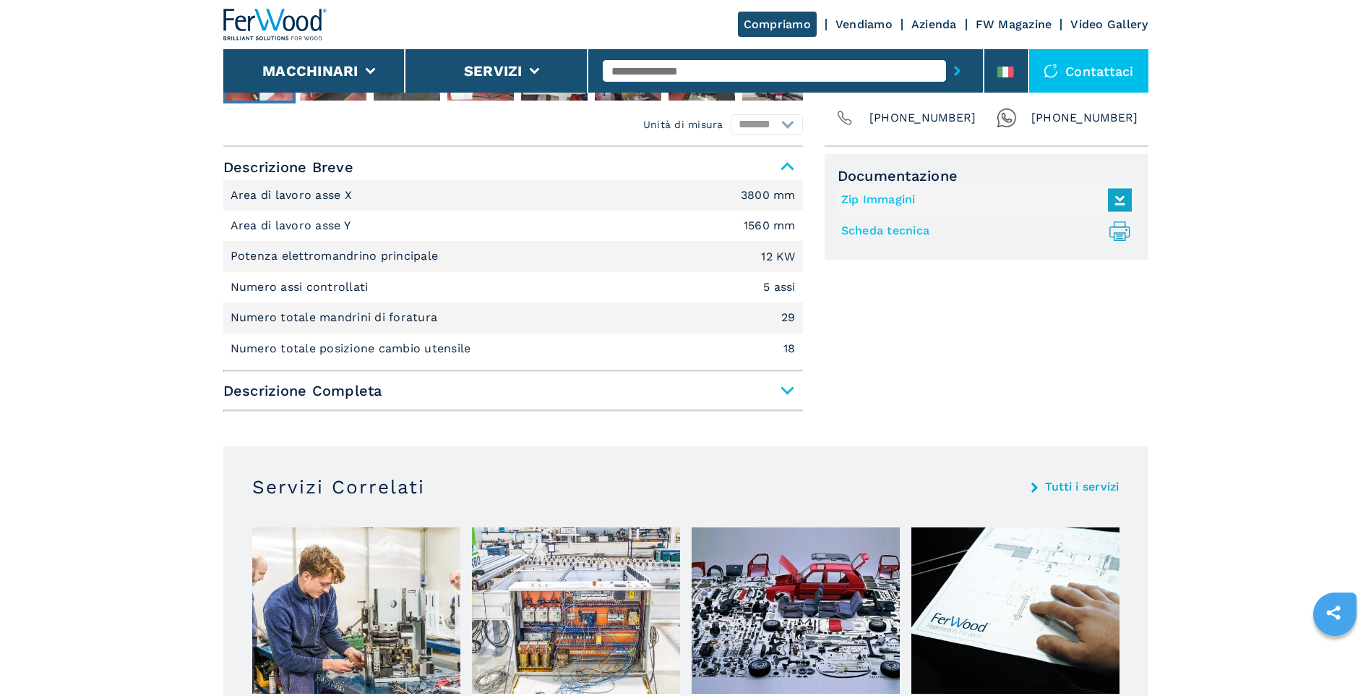
click at [787, 386] on span "Descrizione Completa" at bounding box center [513, 390] width 580 height 26
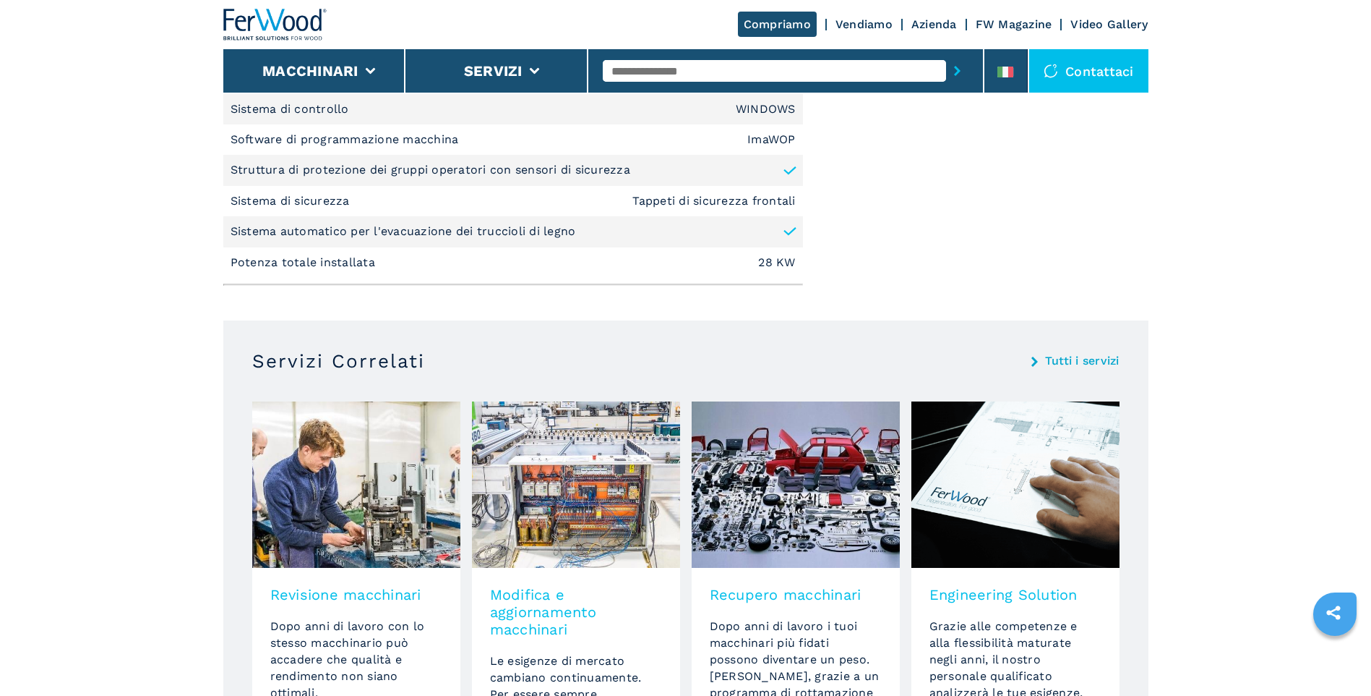
scroll to position [2097, 0]
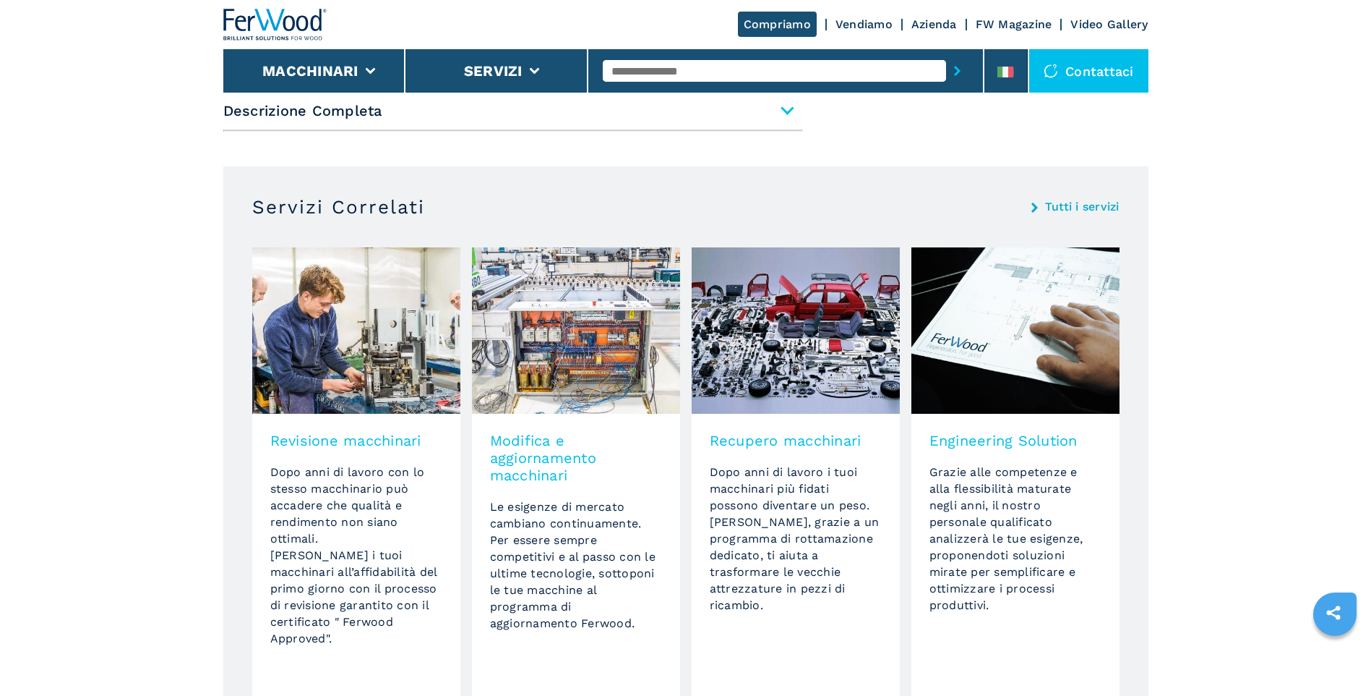
scroll to position [651, 0]
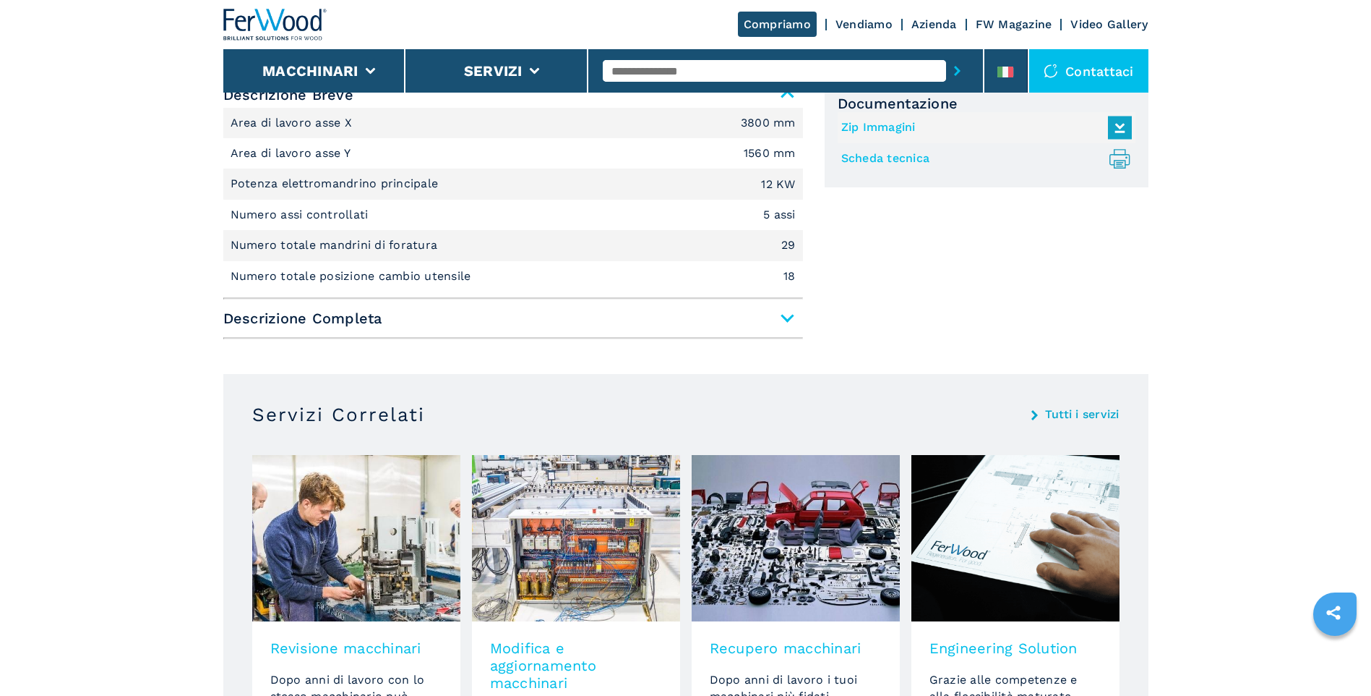
select select "**********"
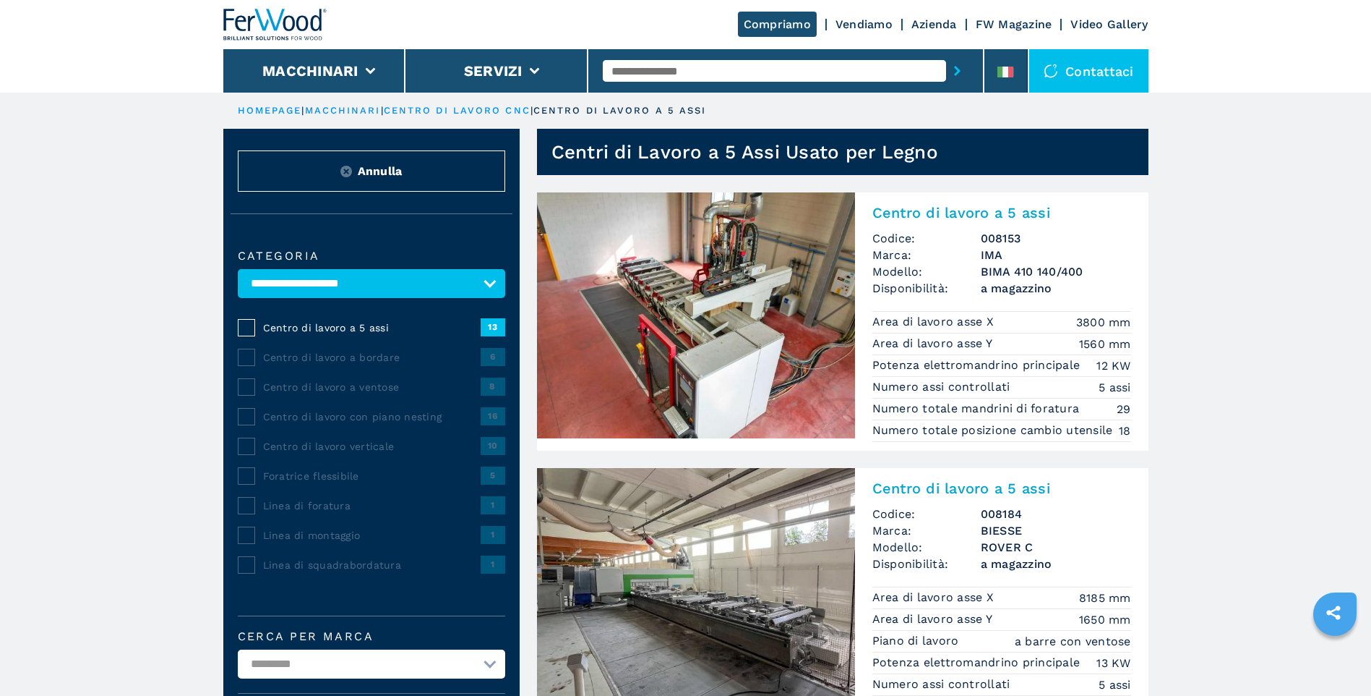
click at [327, 329] on span "Centro di lavoro a 5 assi" at bounding box center [372, 327] width 218 height 14
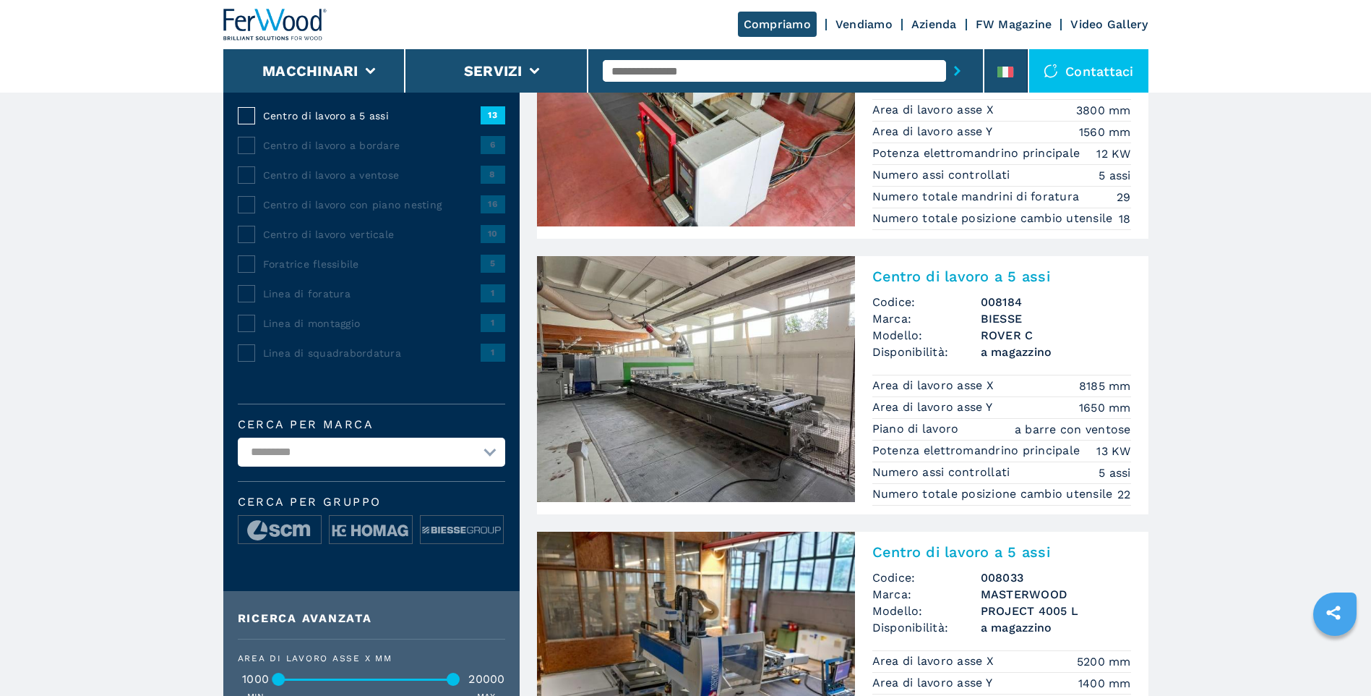
scroll to position [217, 0]
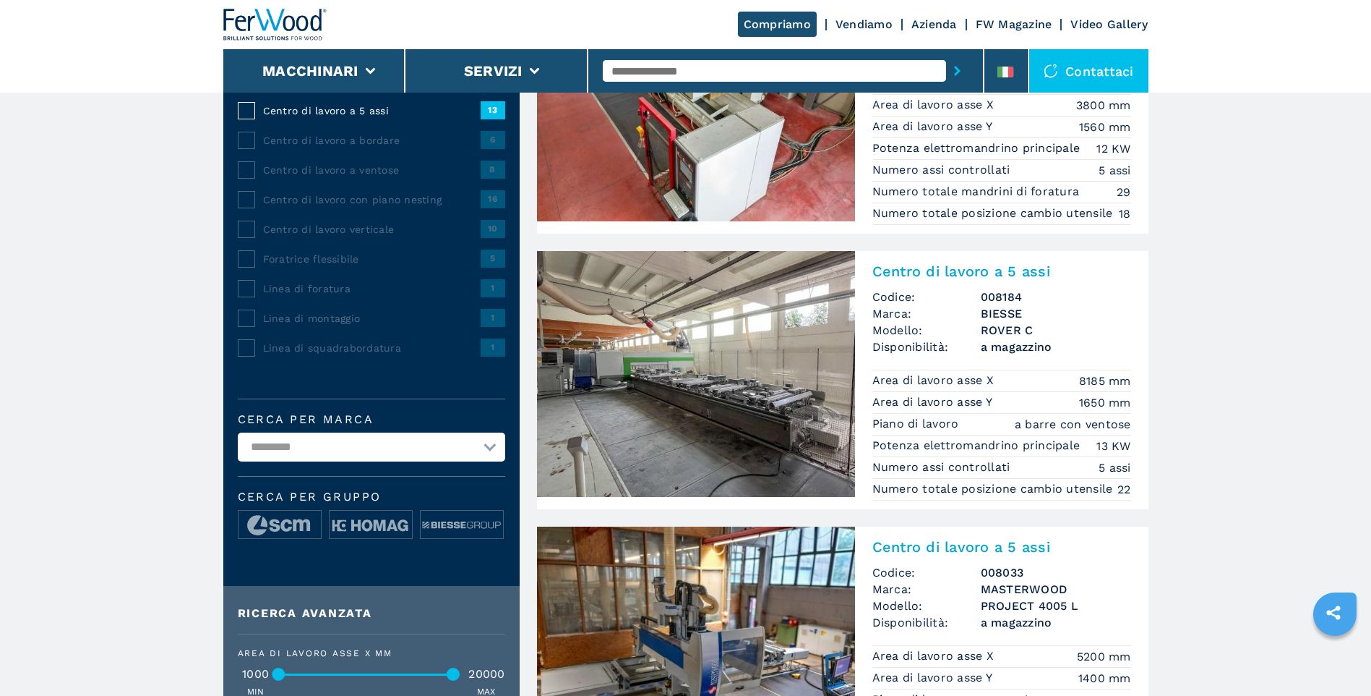
click at [743, 340] on img at bounding box center [696, 374] width 318 height 246
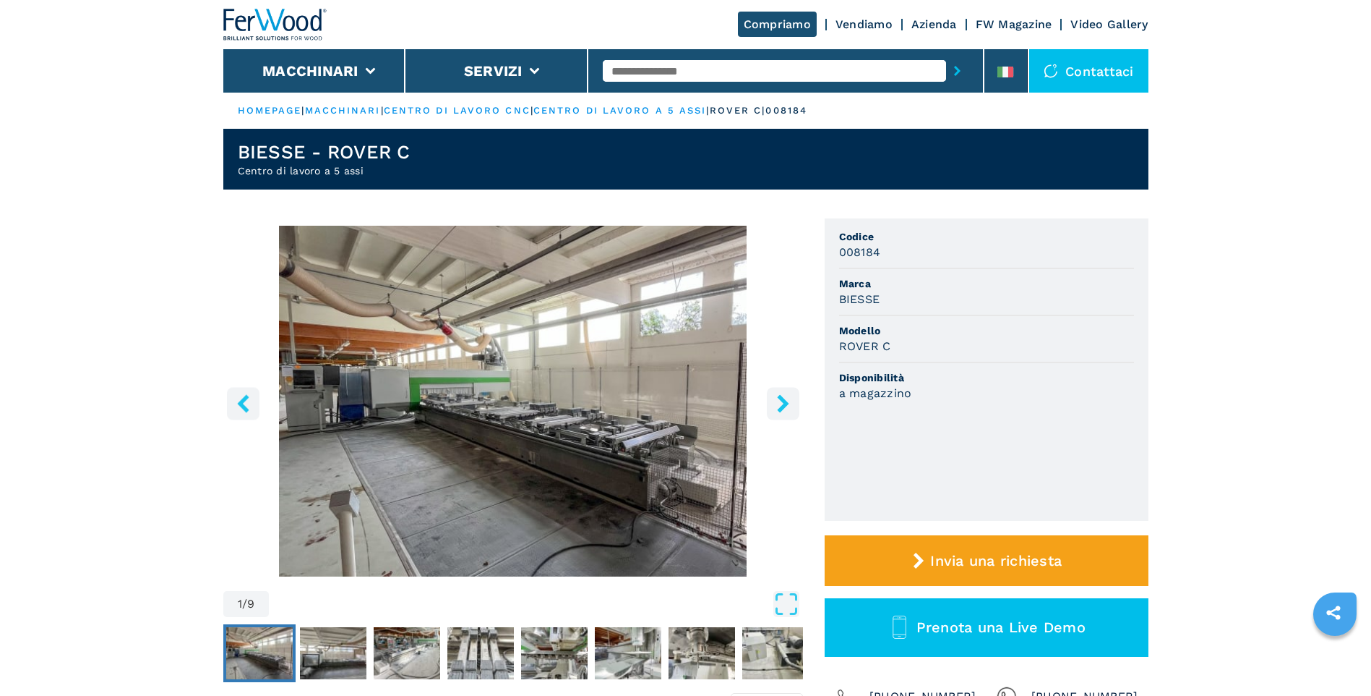
click at [622, 343] on img "Go to Slide 1" at bounding box center [513, 401] width 580 height 351
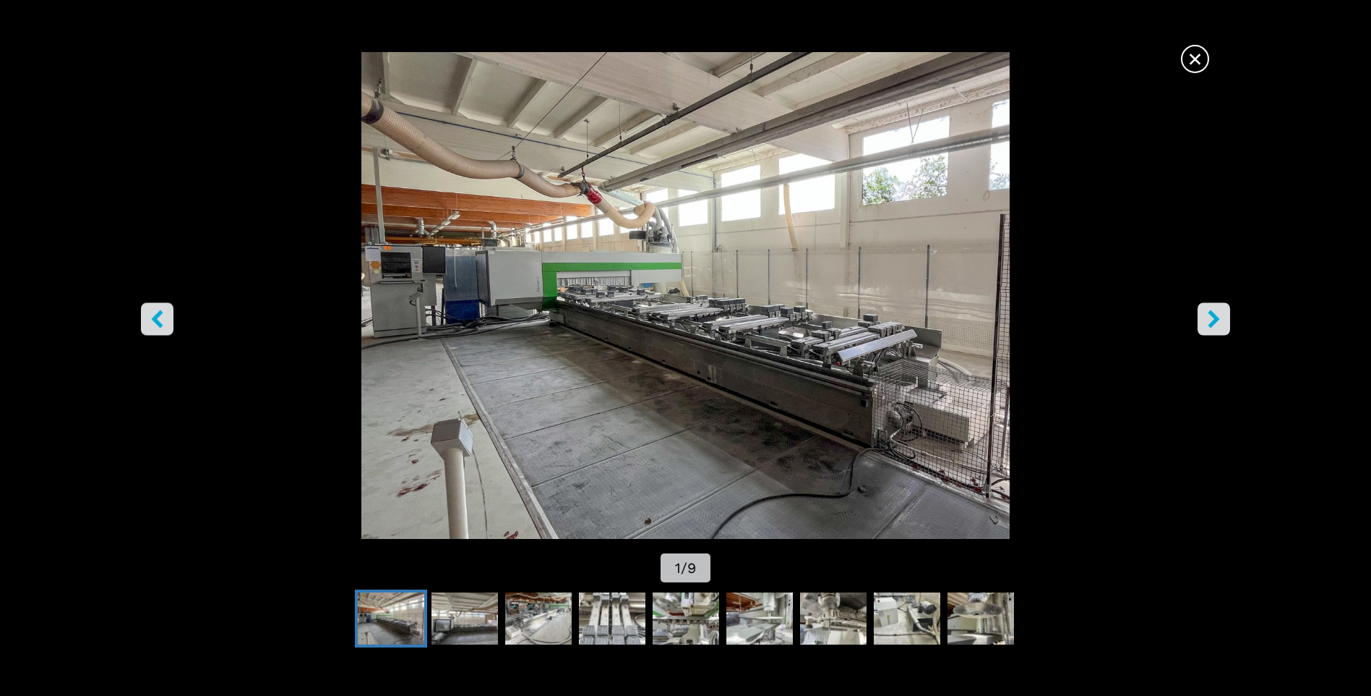
click at [826, 241] on img "Go to Slide 1" at bounding box center [686, 295] width 1234 height 487
click at [1220, 326] on icon "right-button" at bounding box center [1214, 319] width 18 height 18
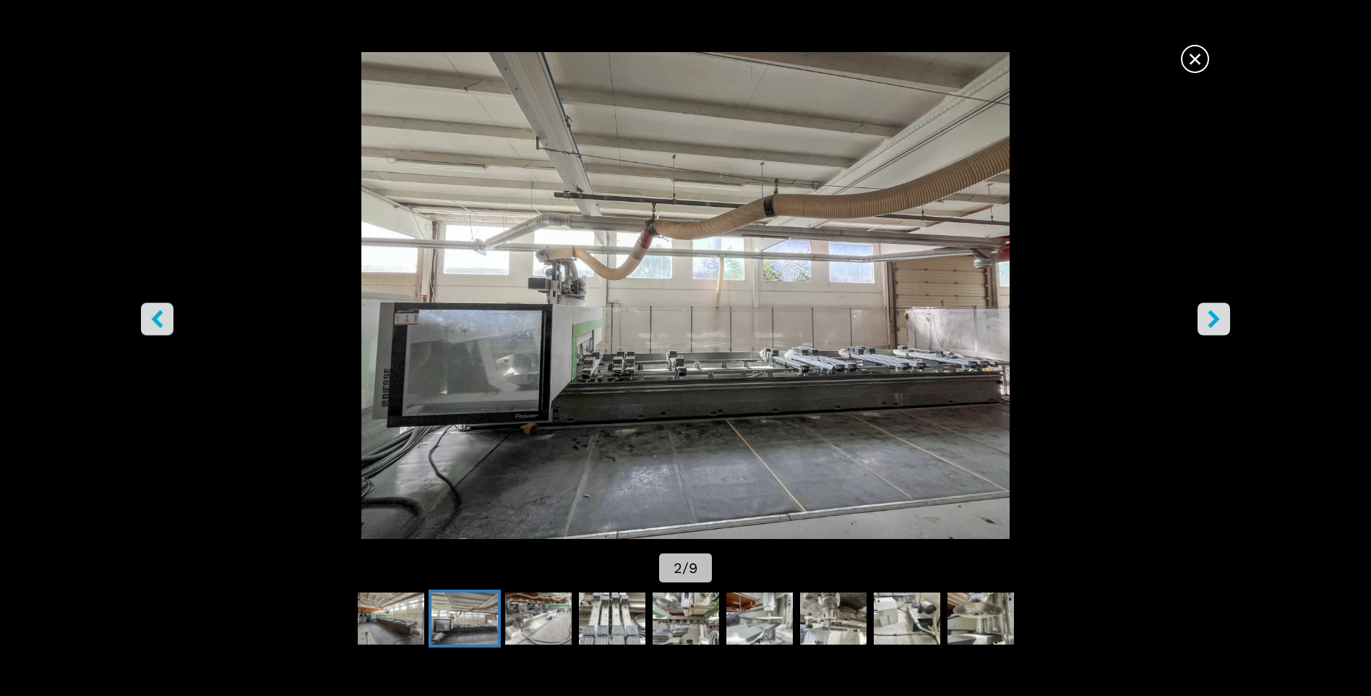
click at [1220, 326] on icon "right-button" at bounding box center [1214, 319] width 18 height 18
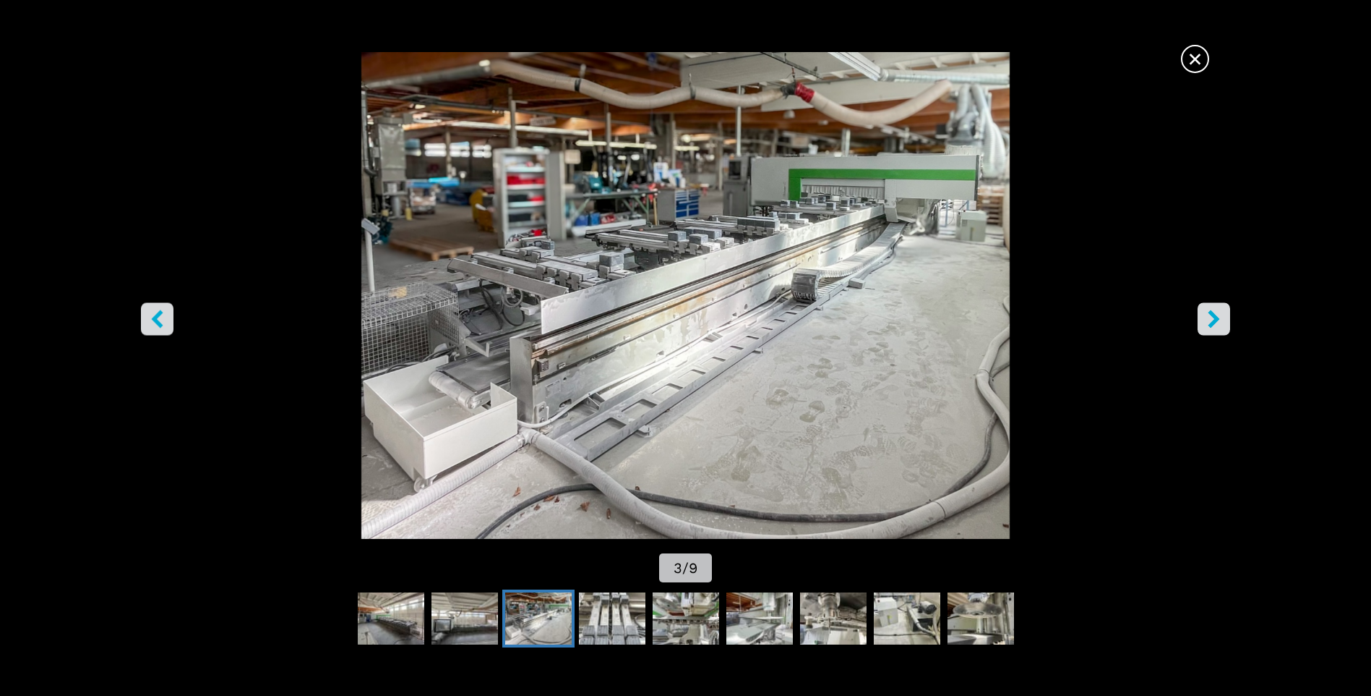
click at [1219, 327] on icon "right-button" at bounding box center [1214, 319] width 18 height 18
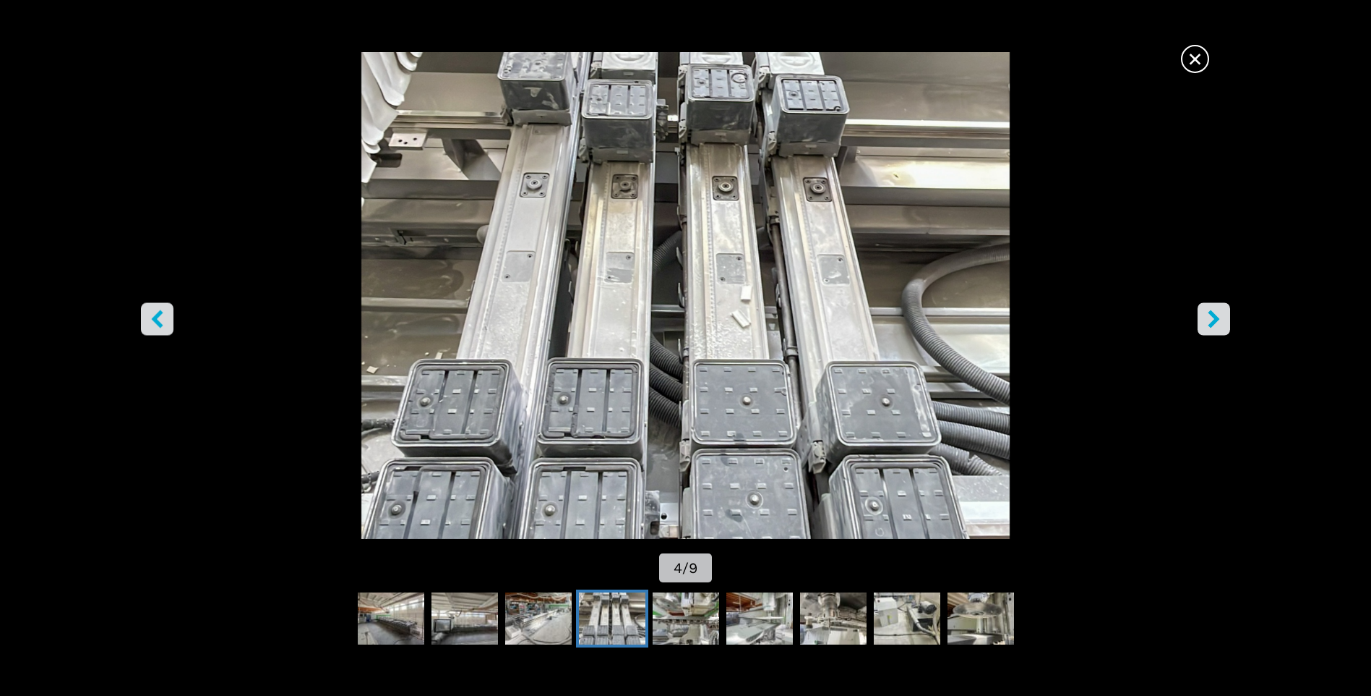
click at [1219, 327] on icon "right-button" at bounding box center [1214, 319] width 18 height 18
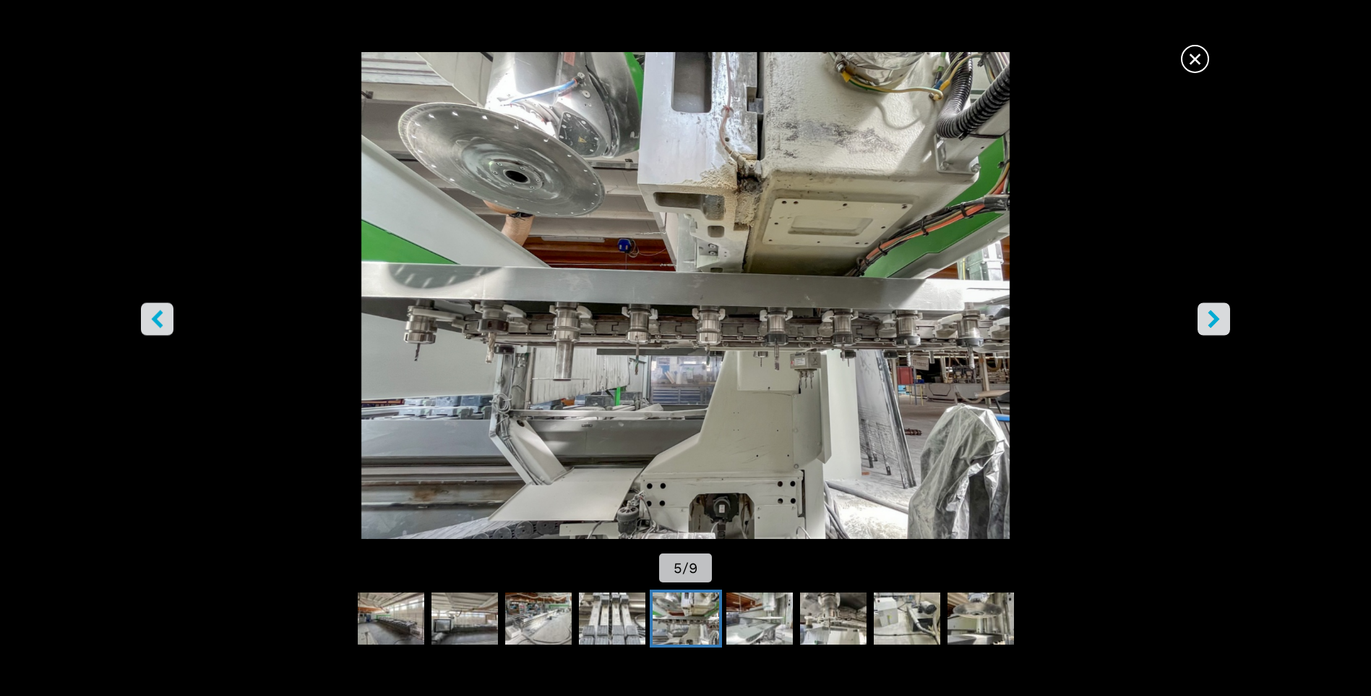
click at [1219, 327] on icon "right-button" at bounding box center [1214, 319] width 18 height 18
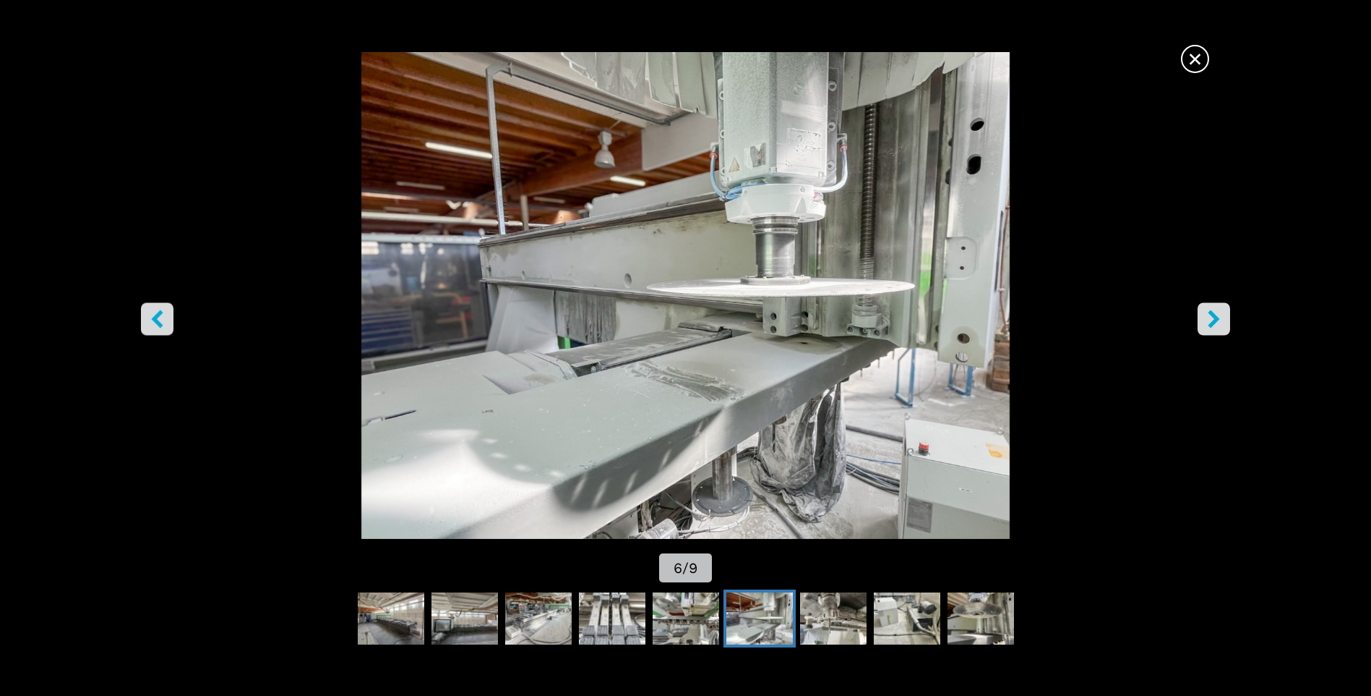
click at [1217, 329] on button "right-button" at bounding box center [1214, 319] width 33 height 33
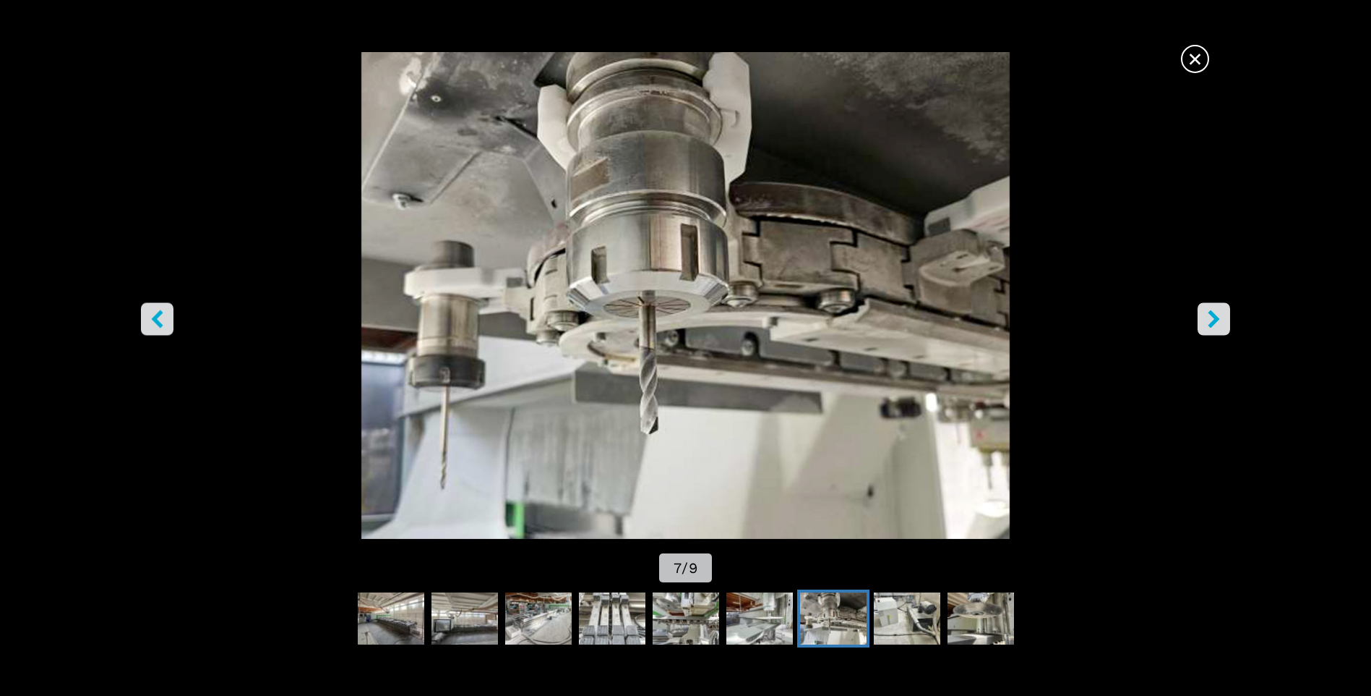
click at [1217, 329] on button "right-button" at bounding box center [1214, 319] width 33 height 33
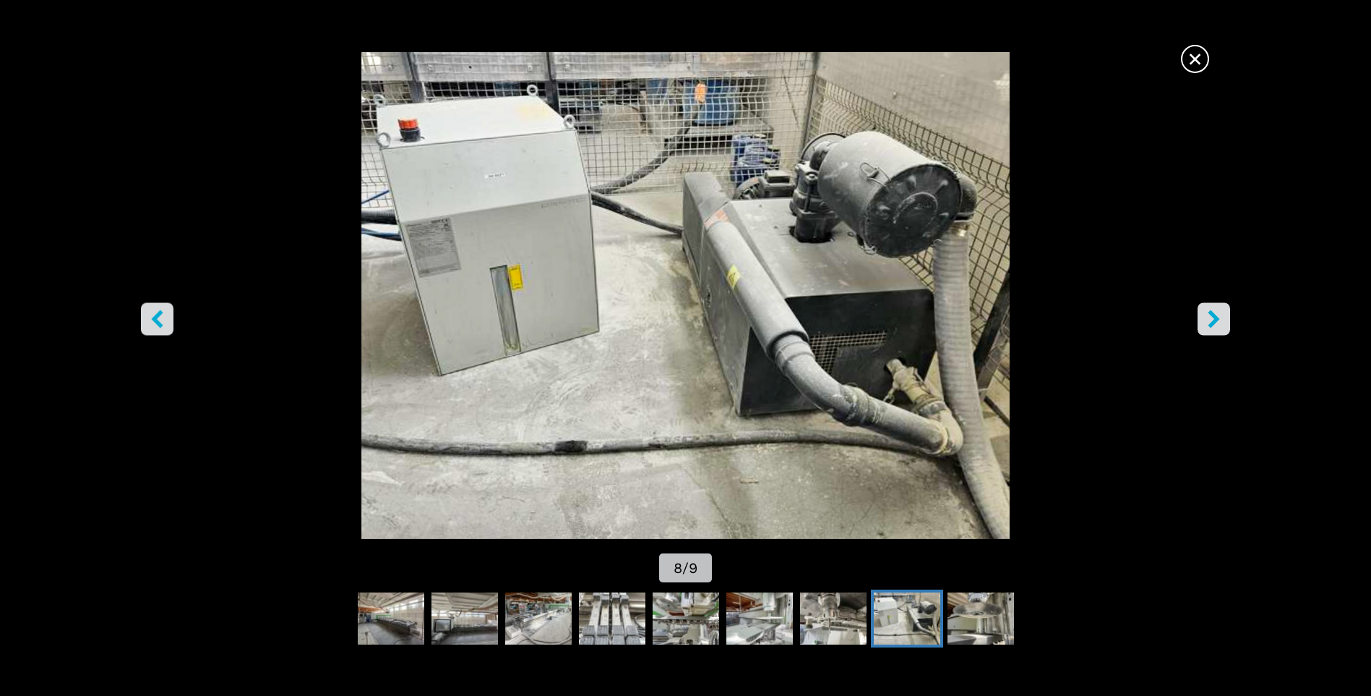
click at [1217, 329] on button "right-button" at bounding box center [1214, 319] width 33 height 33
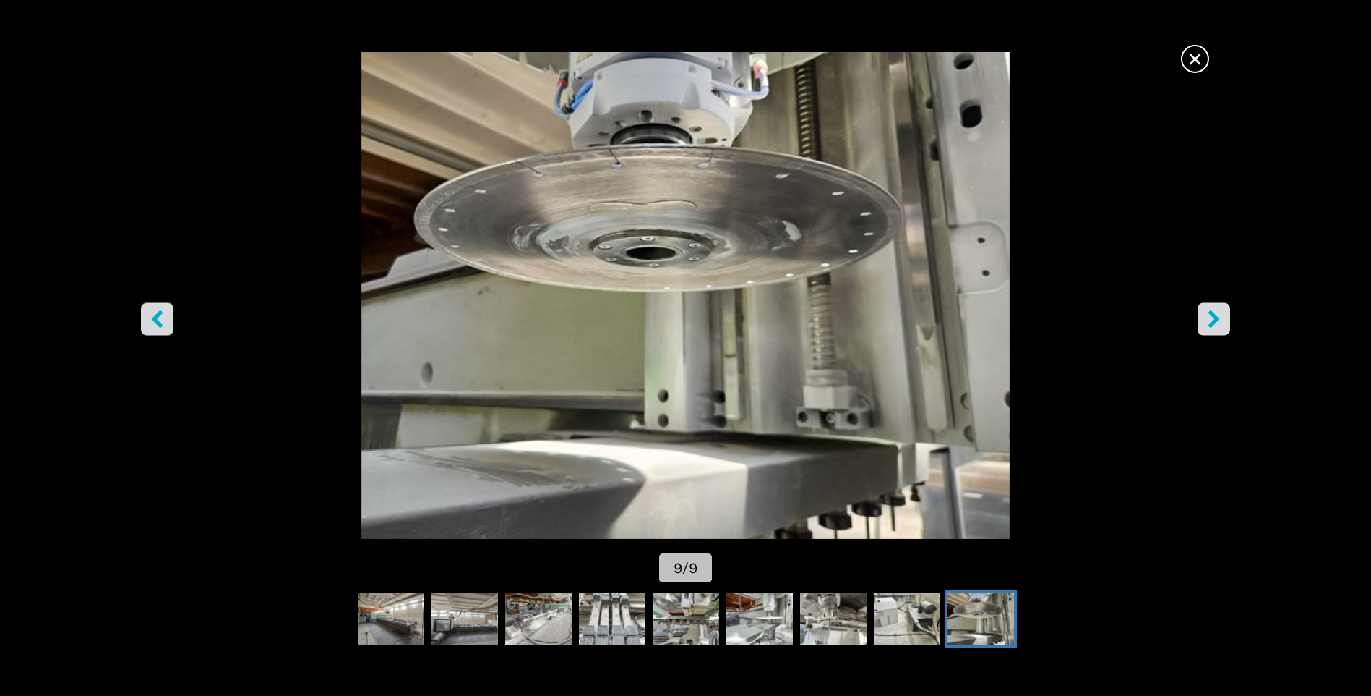
click at [1213, 329] on button "right-button" at bounding box center [1214, 319] width 33 height 33
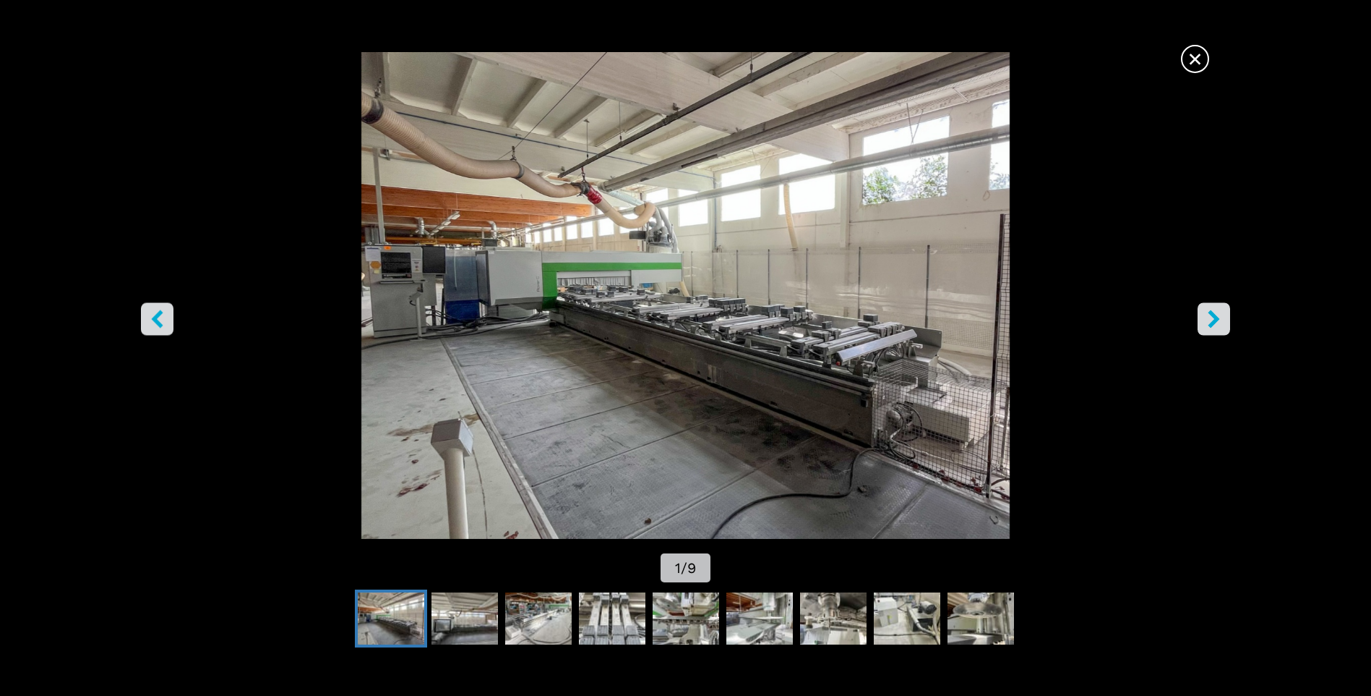
drag, startPoint x: 1192, startPoint y: 59, endPoint x: 1137, endPoint y: 145, distance: 101.5
click at [1192, 60] on span "×" at bounding box center [1195, 55] width 25 height 25
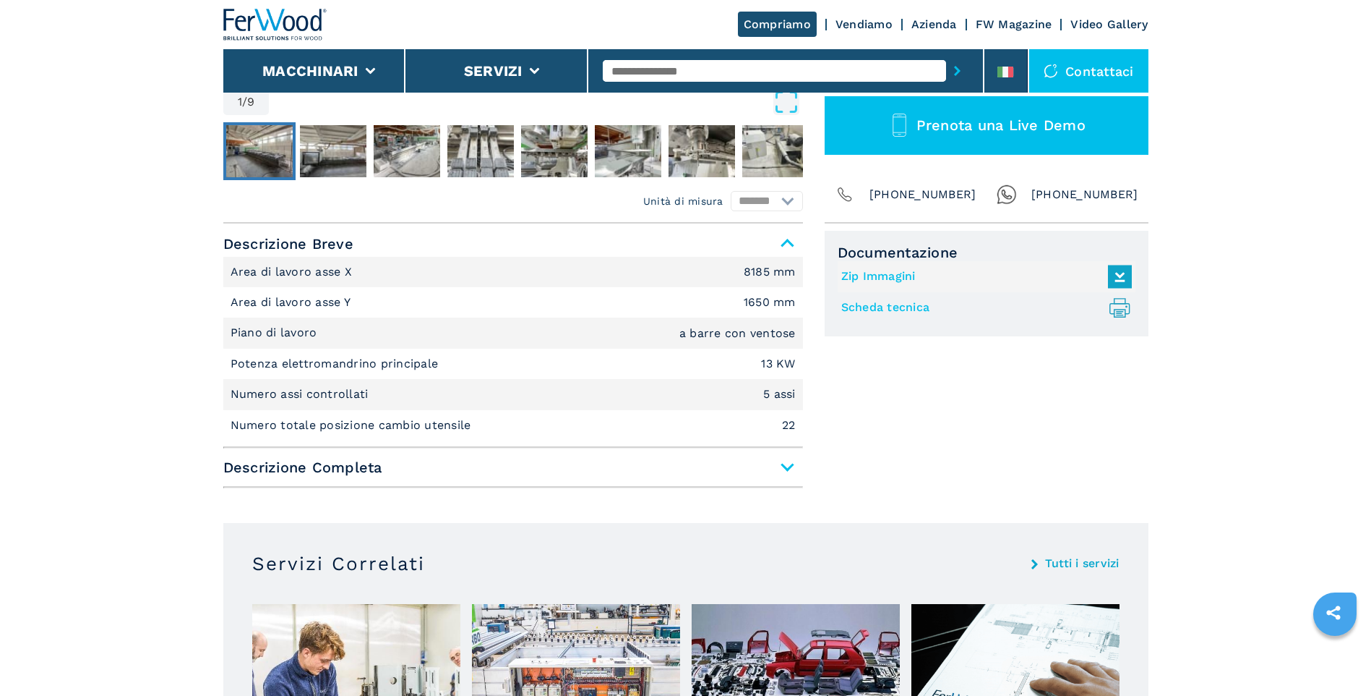
scroll to position [506, 0]
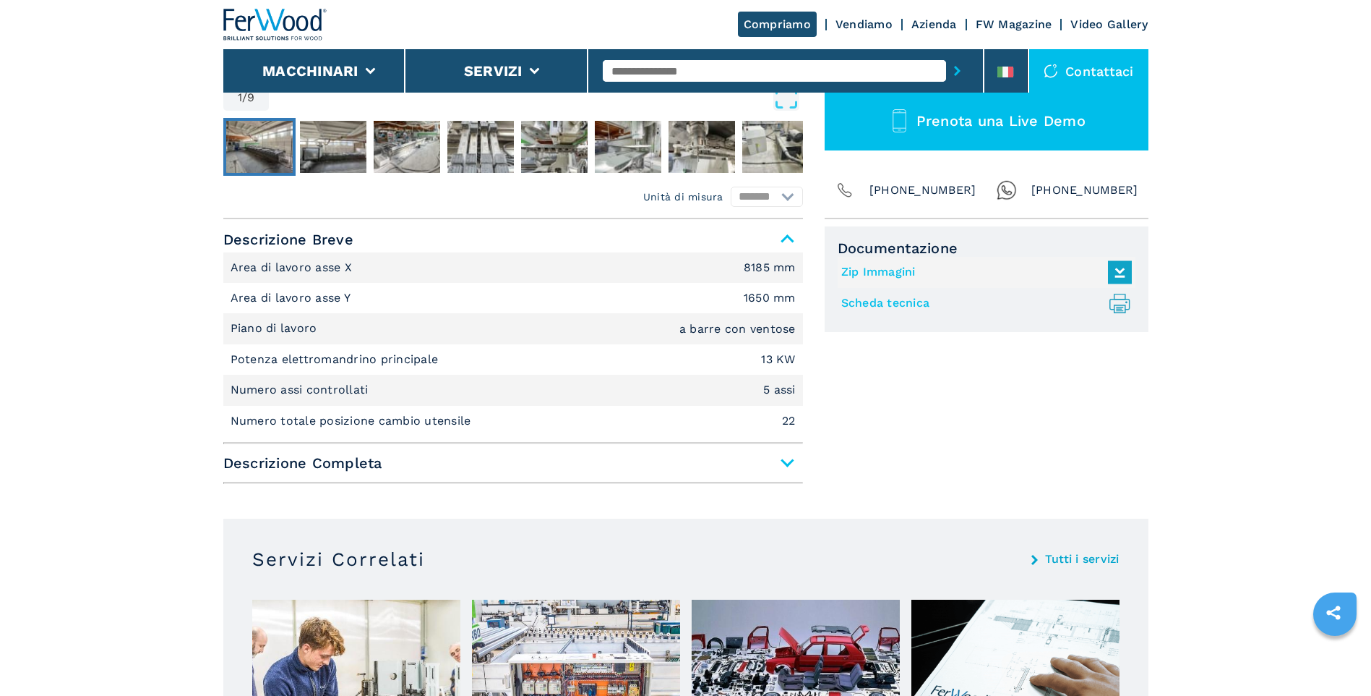
click at [788, 462] on span "Descrizione Completa" at bounding box center [513, 463] width 580 height 26
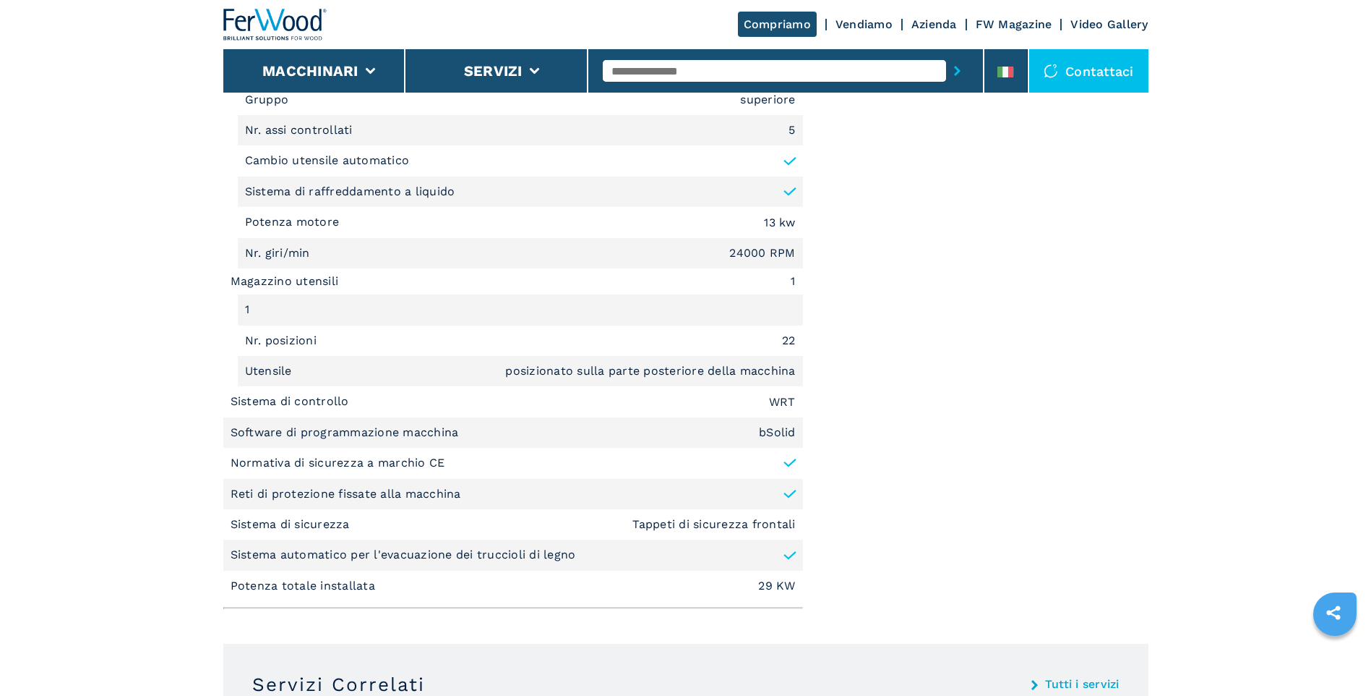
scroll to position [1374, 0]
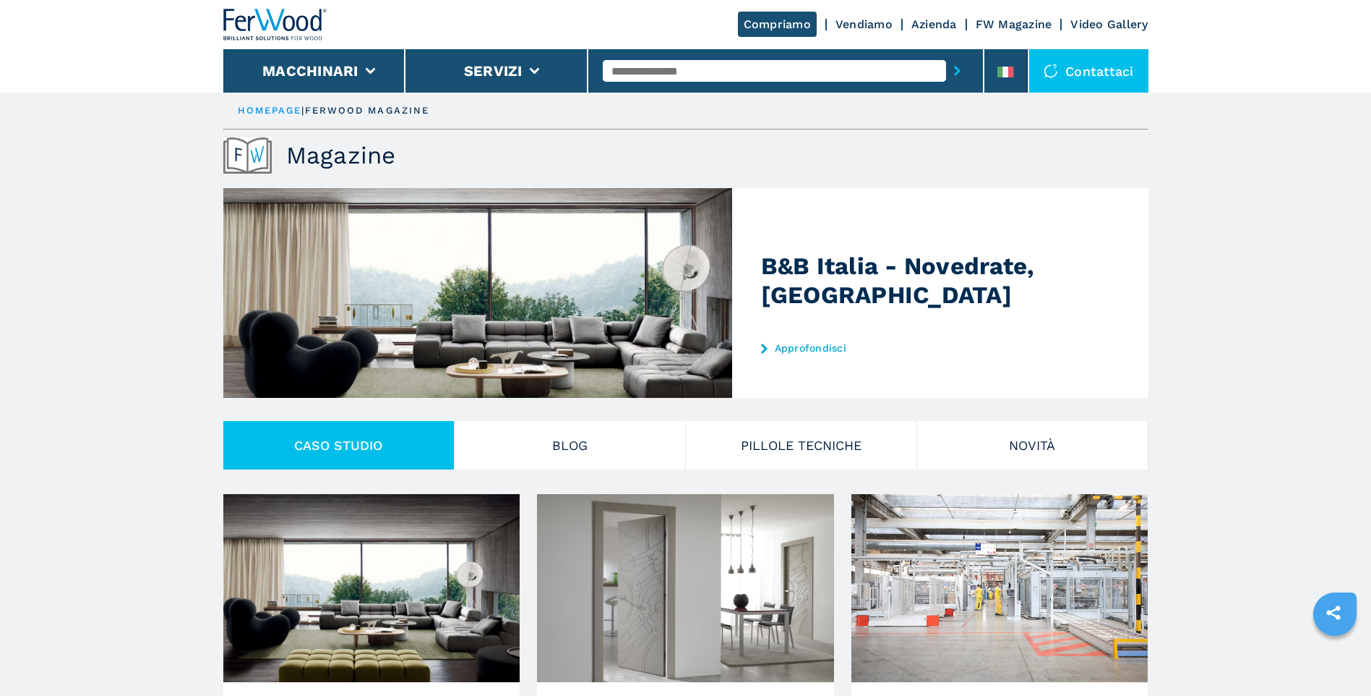
select select "**********"
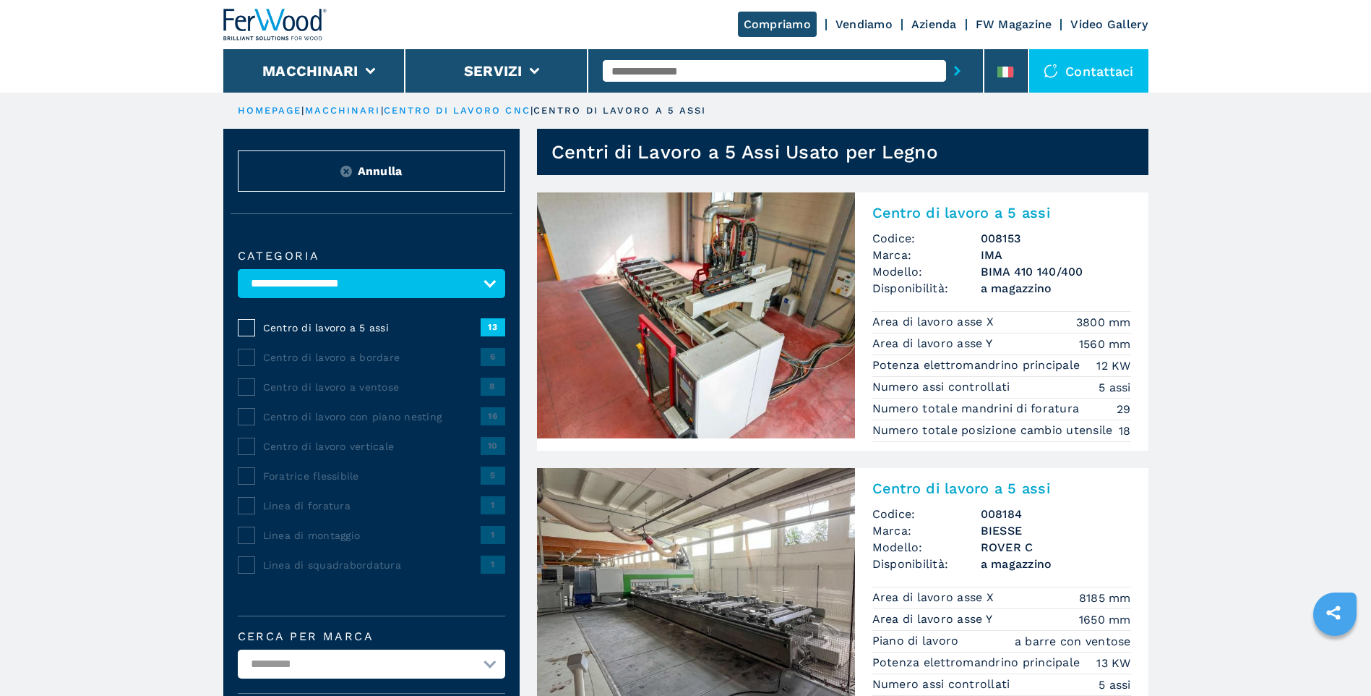
click at [494, 327] on span "13" at bounding box center [493, 326] width 25 height 17
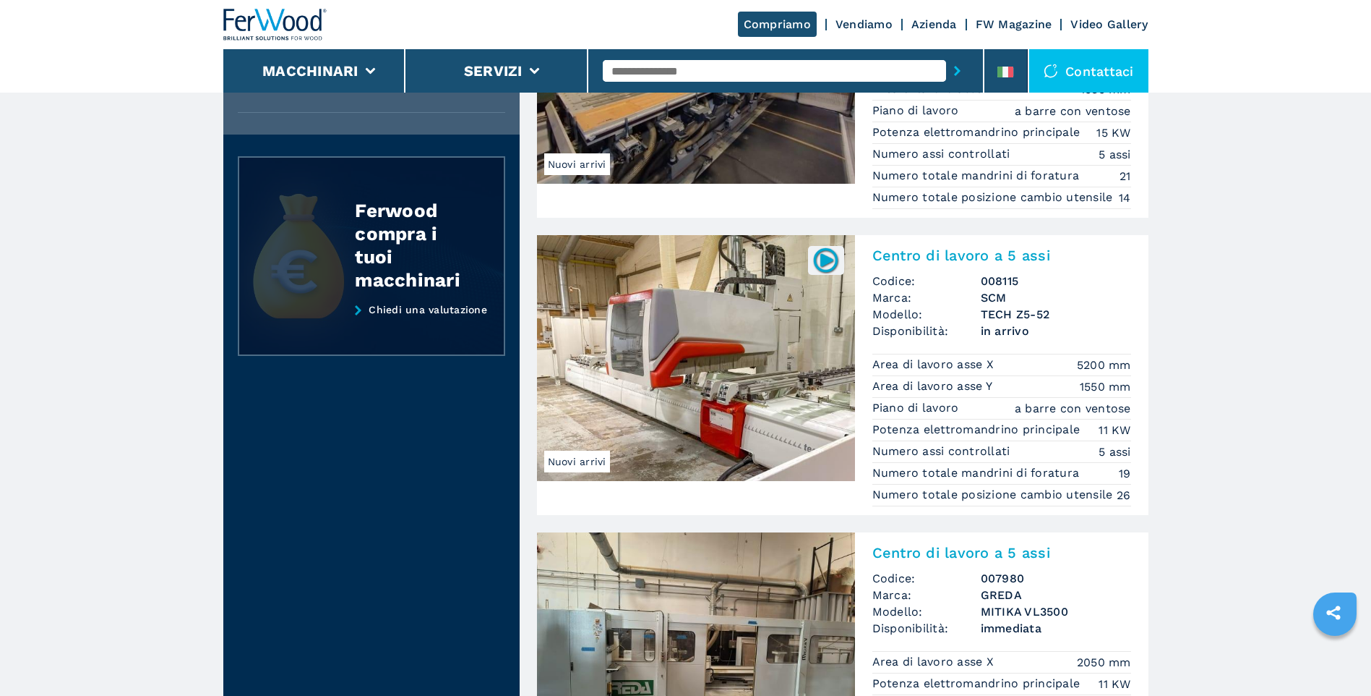
scroll to position [1518, 0]
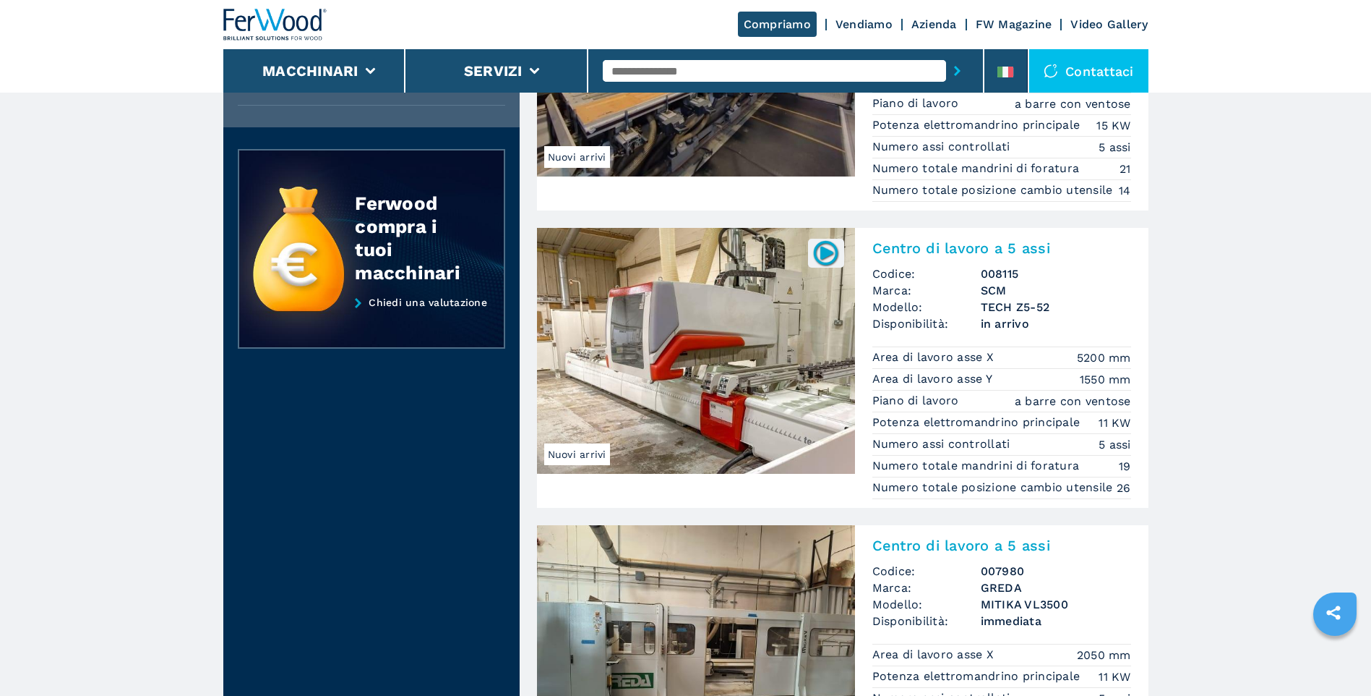
click at [739, 382] on img at bounding box center [696, 351] width 318 height 246
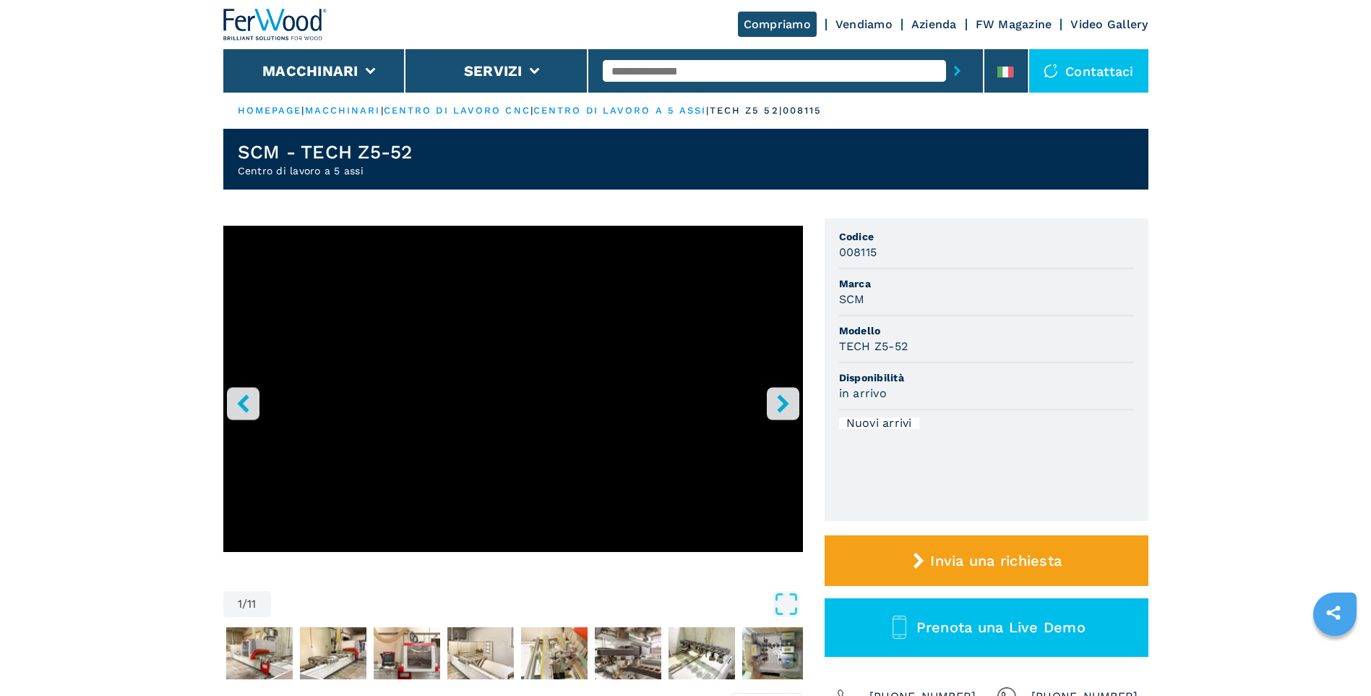
click at [779, 552] on iframe "Go to Slide 1" at bounding box center [513, 389] width 580 height 326
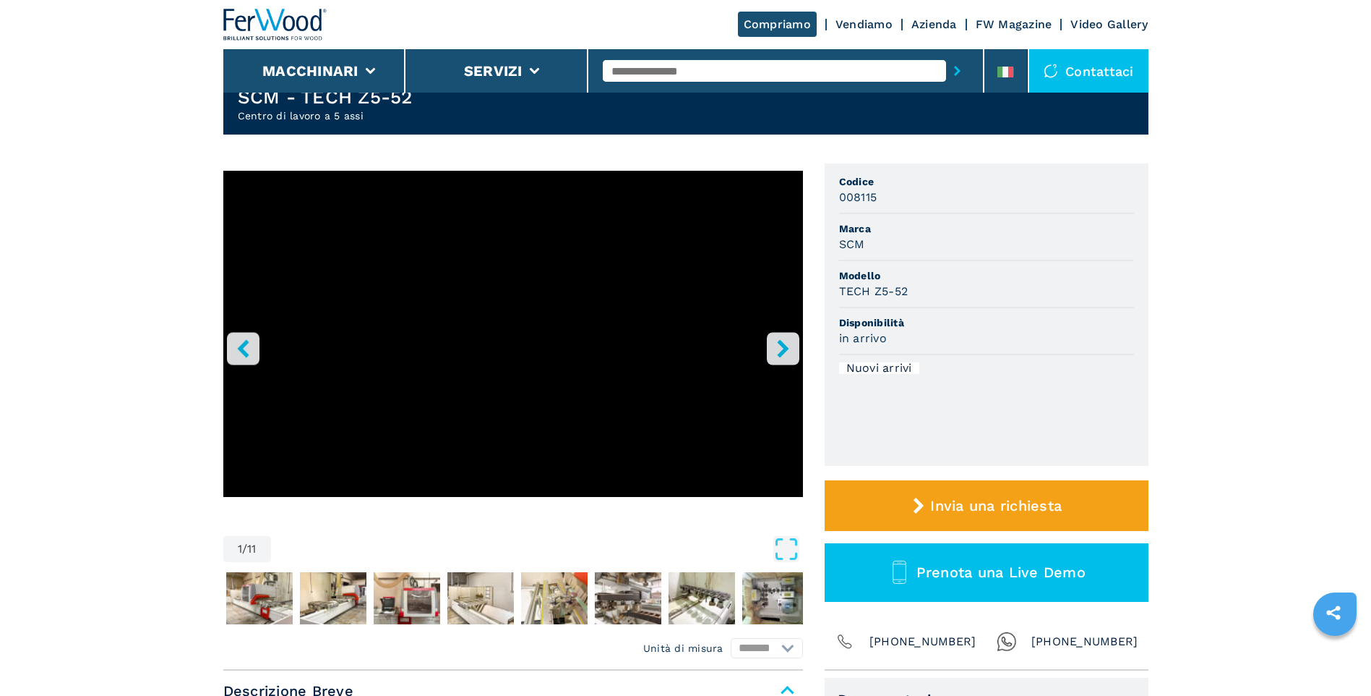
scroll to position [217, 0]
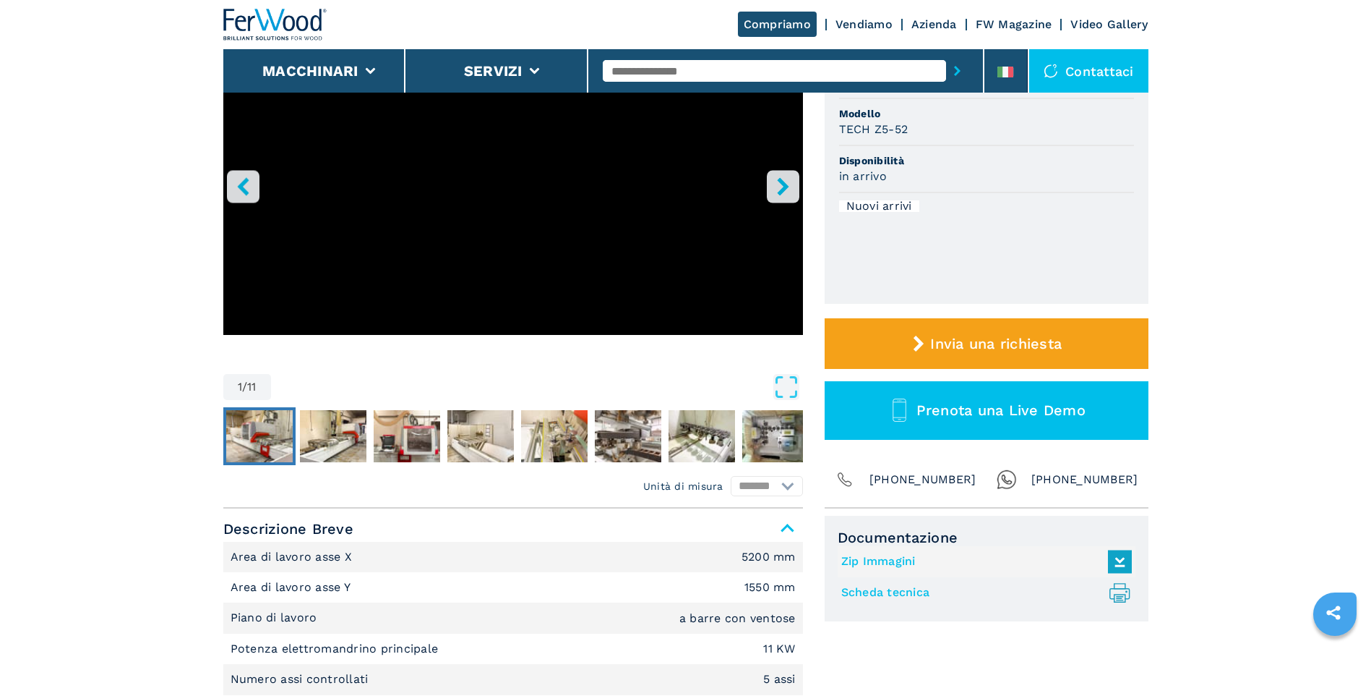
click at [261, 442] on img "Go to Slide 2" at bounding box center [259, 436] width 67 height 52
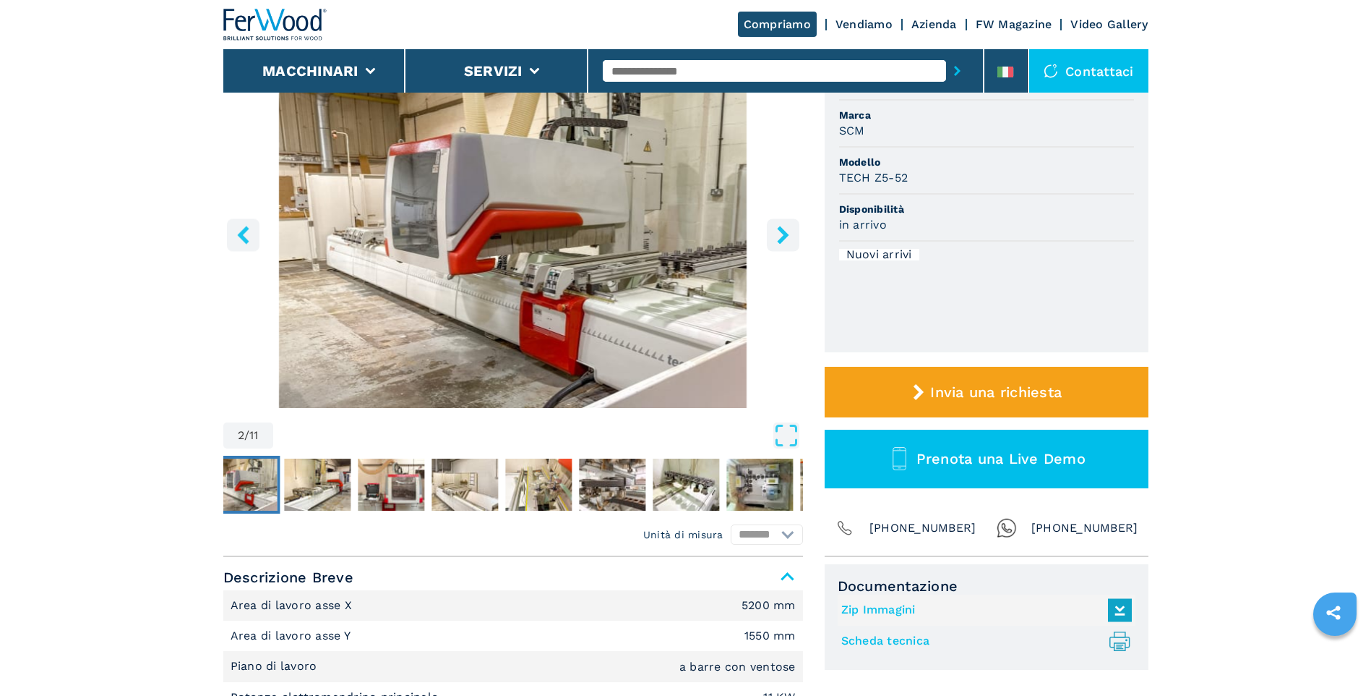
scroll to position [72, 0]
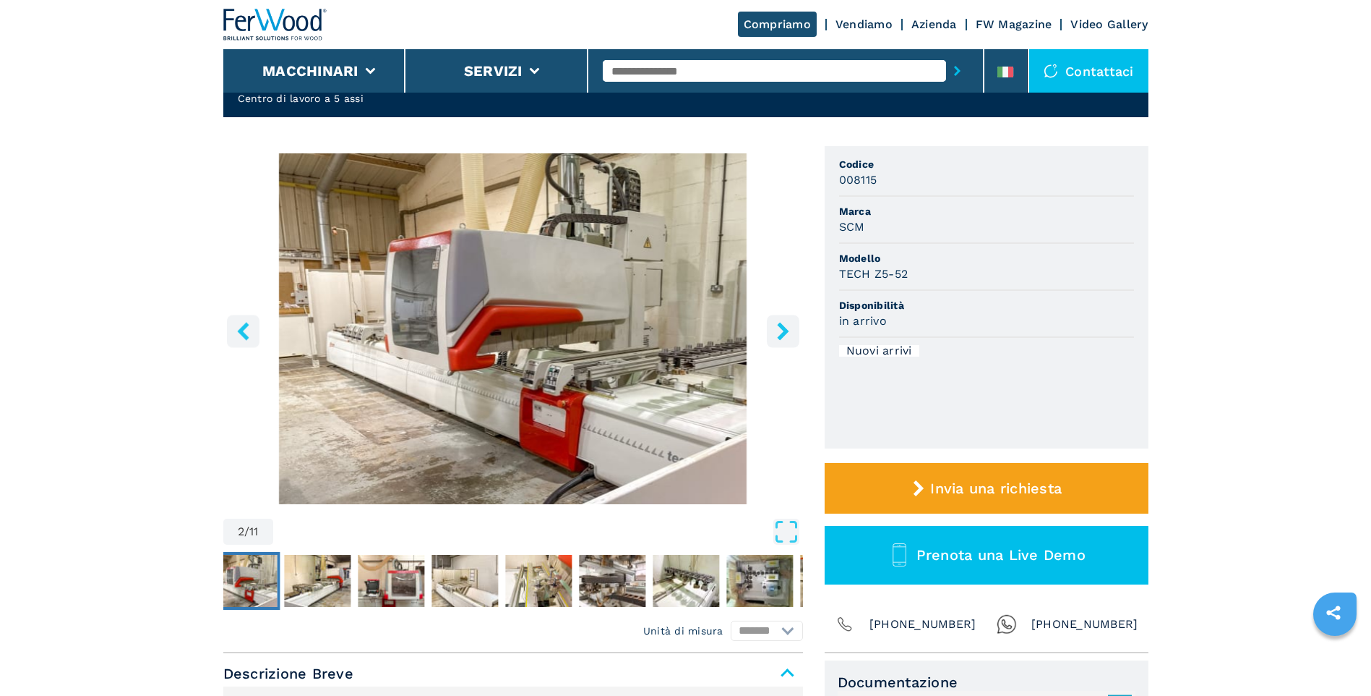
click at [690, 192] on img "Go to Slide 2" at bounding box center [513, 328] width 580 height 351
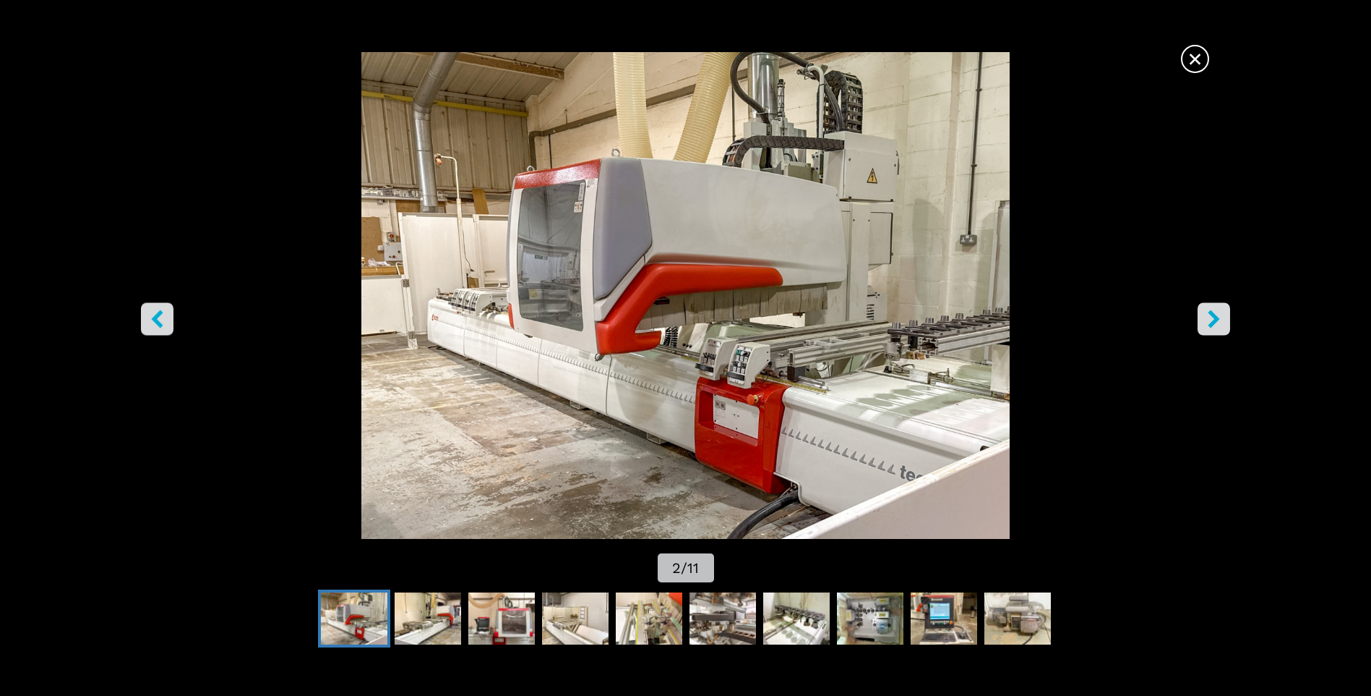
click at [1211, 324] on icon "right-button" at bounding box center [1215, 319] width 12 height 18
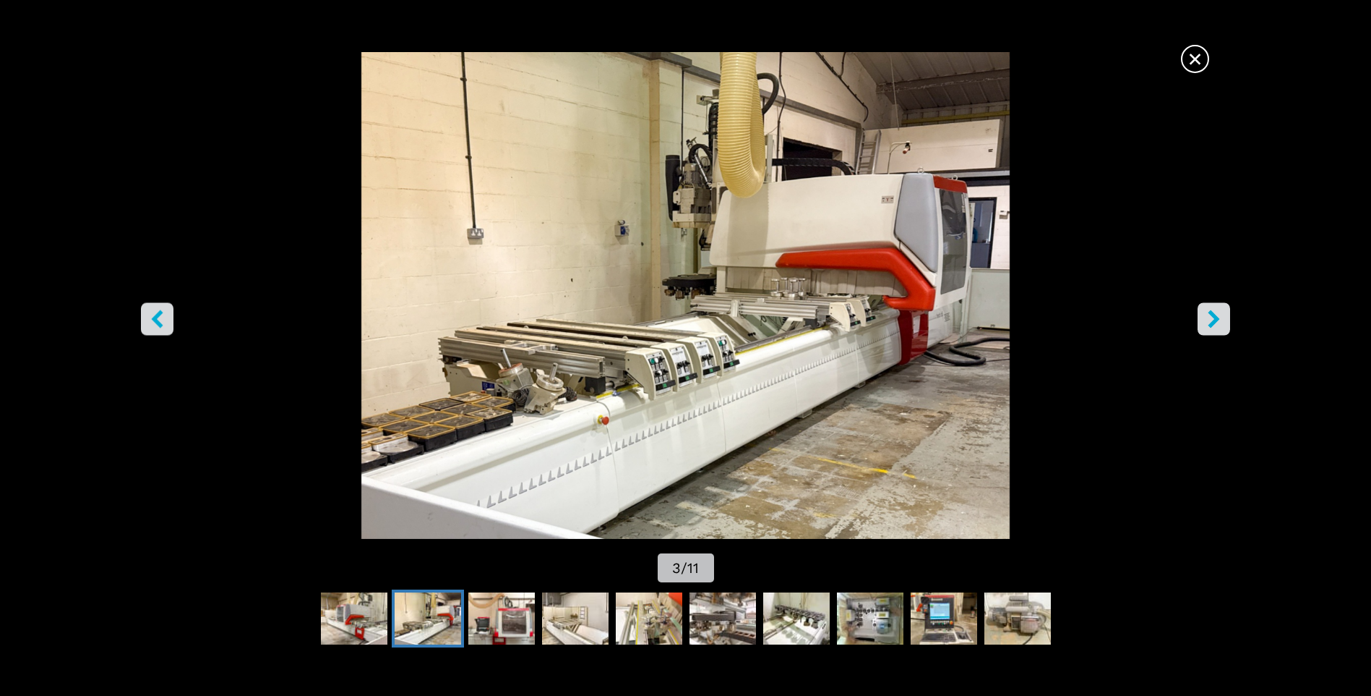
click at [1211, 323] on icon "right-button" at bounding box center [1215, 319] width 12 height 18
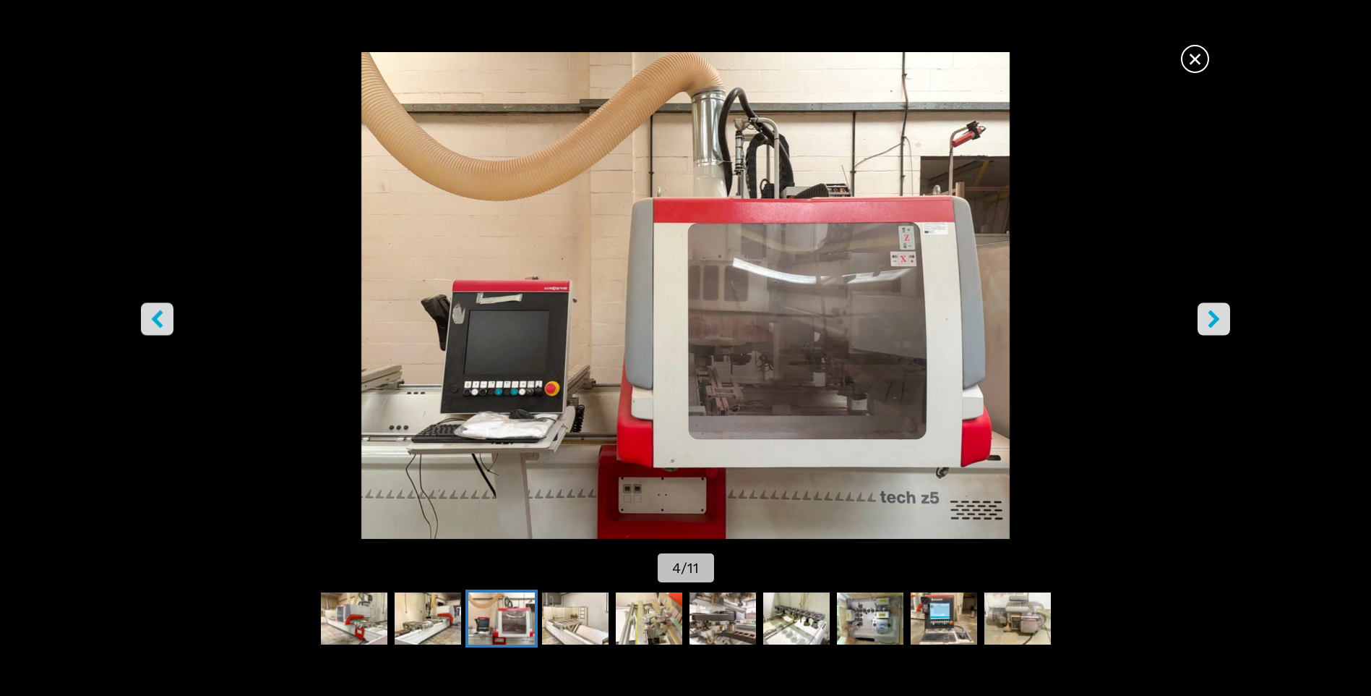
click at [1211, 323] on icon "right-button" at bounding box center [1215, 319] width 12 height 18
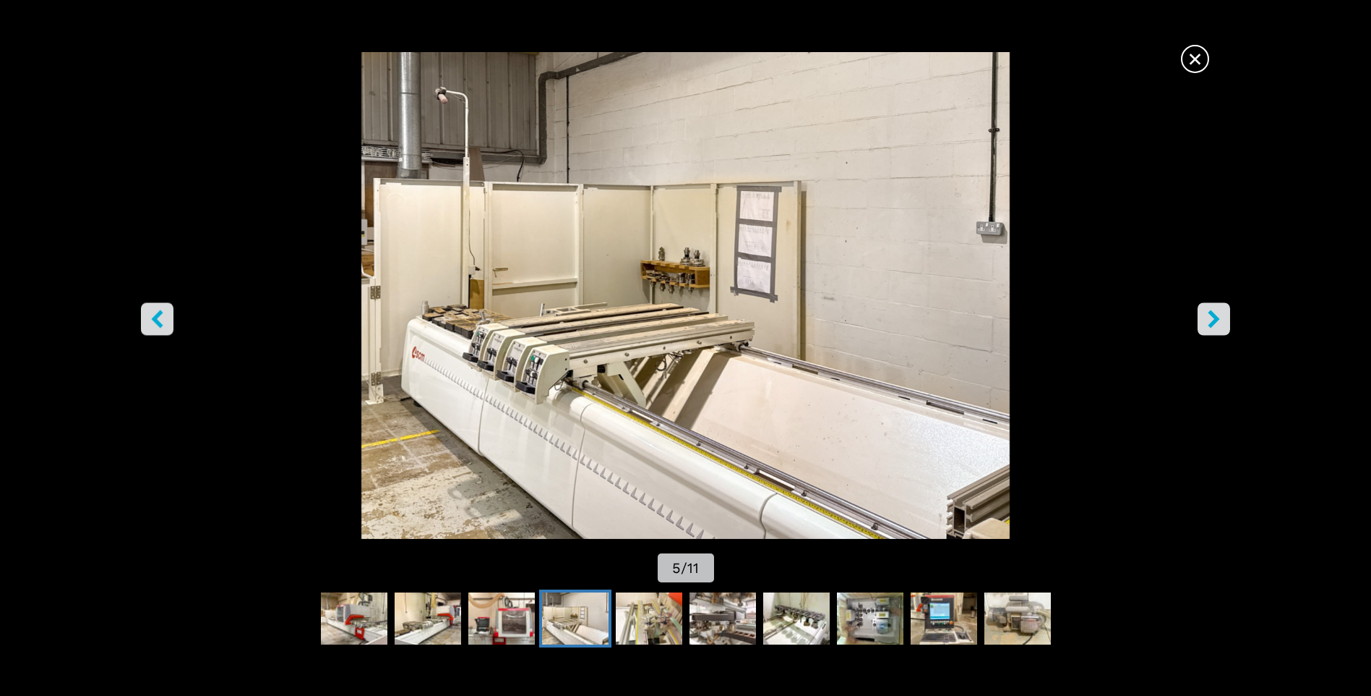
click at [1210, 323] on icon "right-button" at bounding box center [1214, 319] width 18 height 18
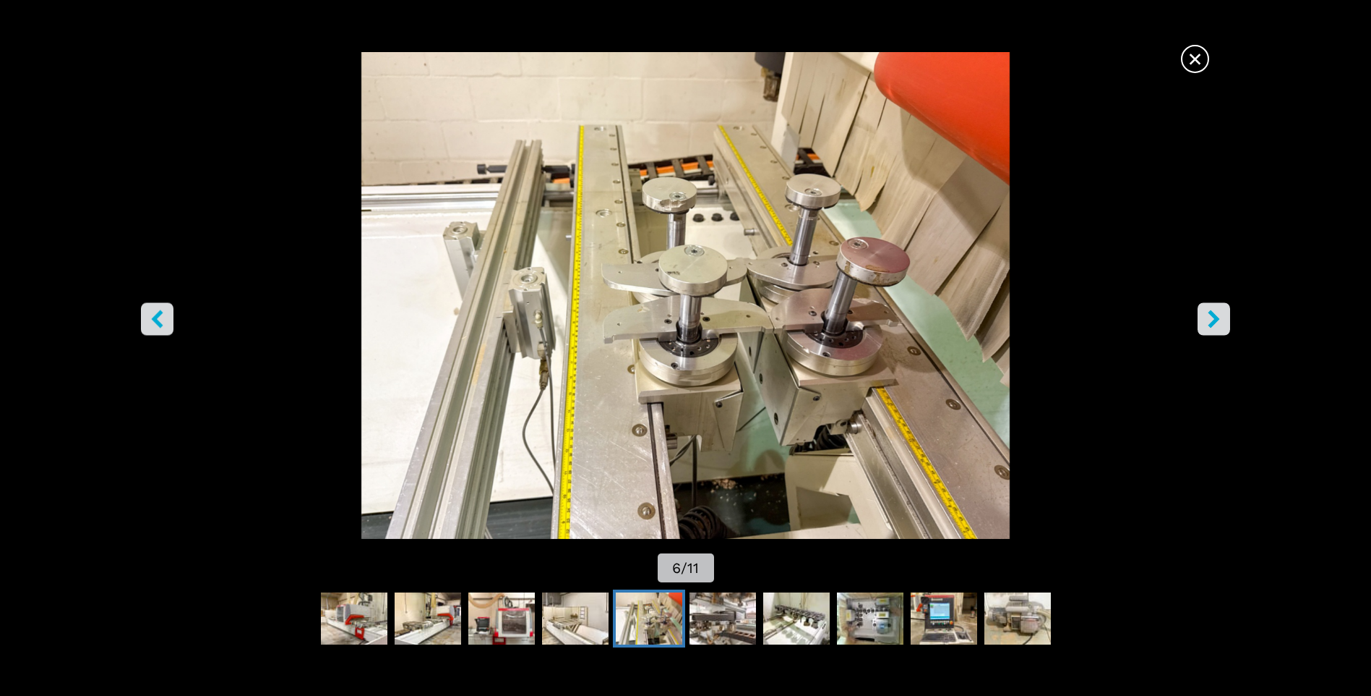
click at [1210, 322] on icon "right-button" at bounding box center [1214, 319] width 18 height 18
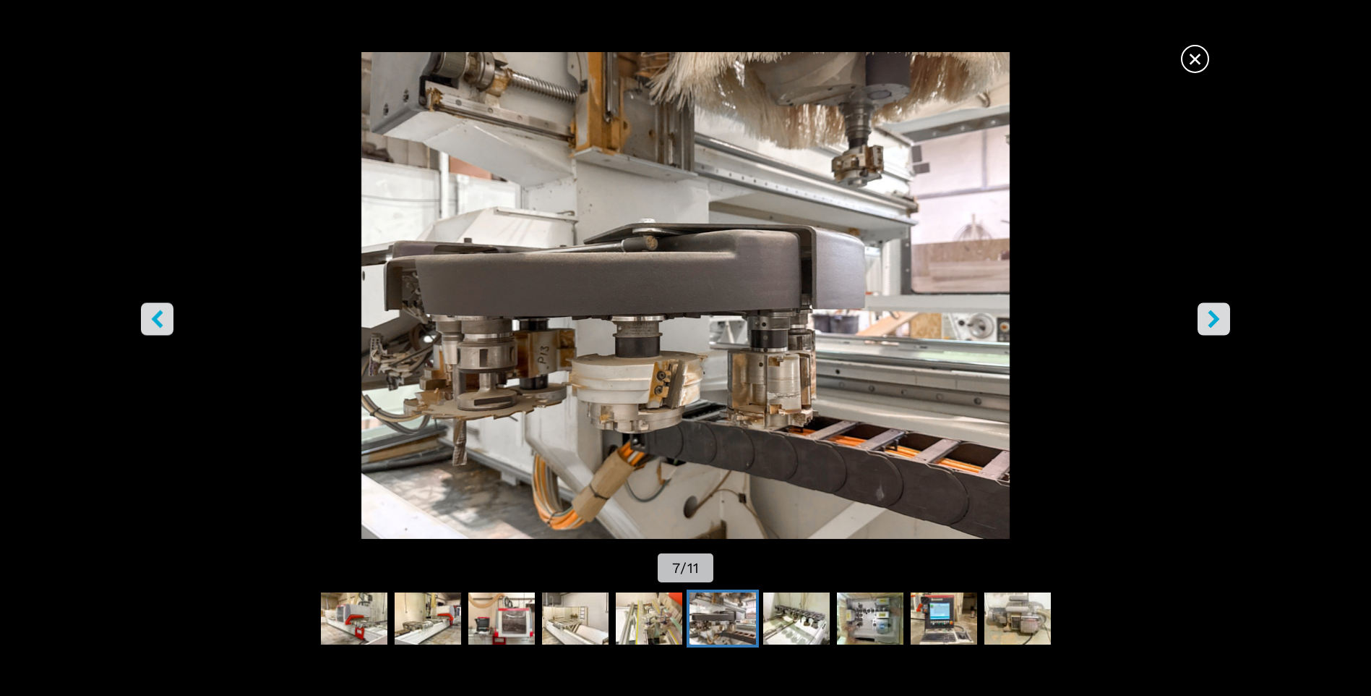
click at [1210, 322] on icon "right-button" at bounding box center [1214, 319] width 18 height 18
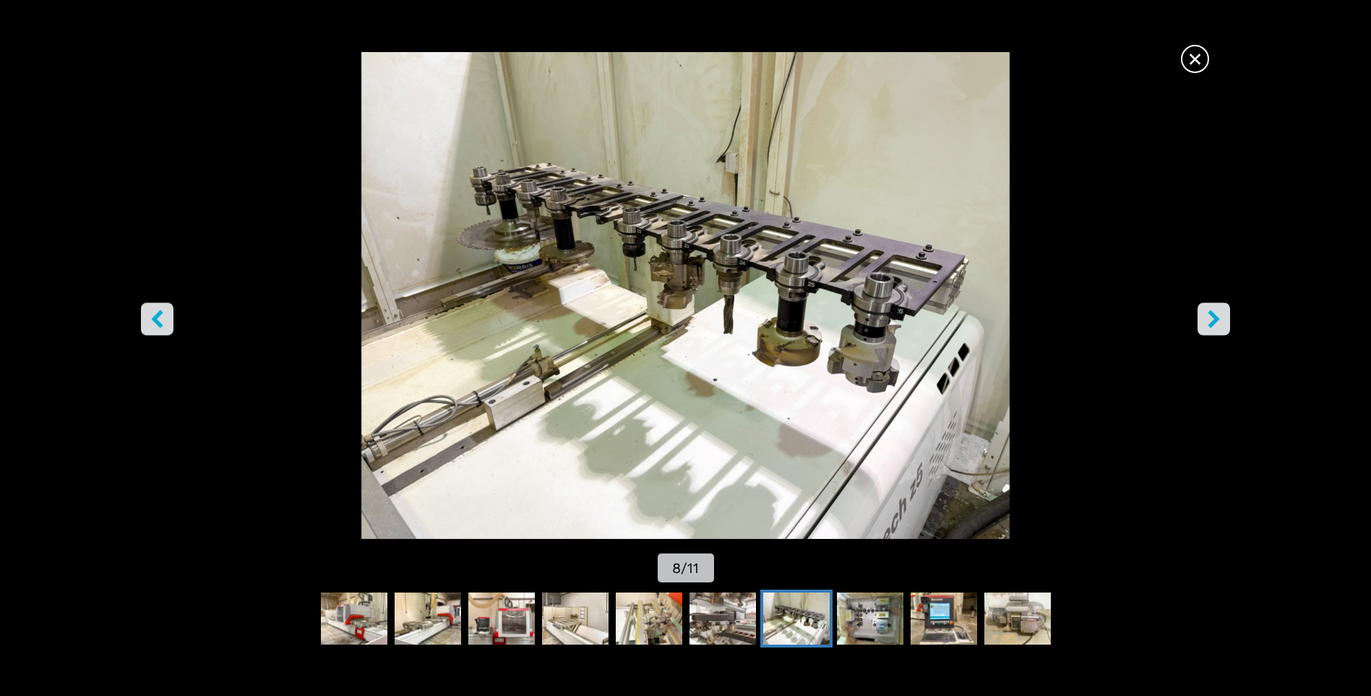
click at [1210, 322] on icon "right-button" at bounding box center [1214, 319] width 18 height 18
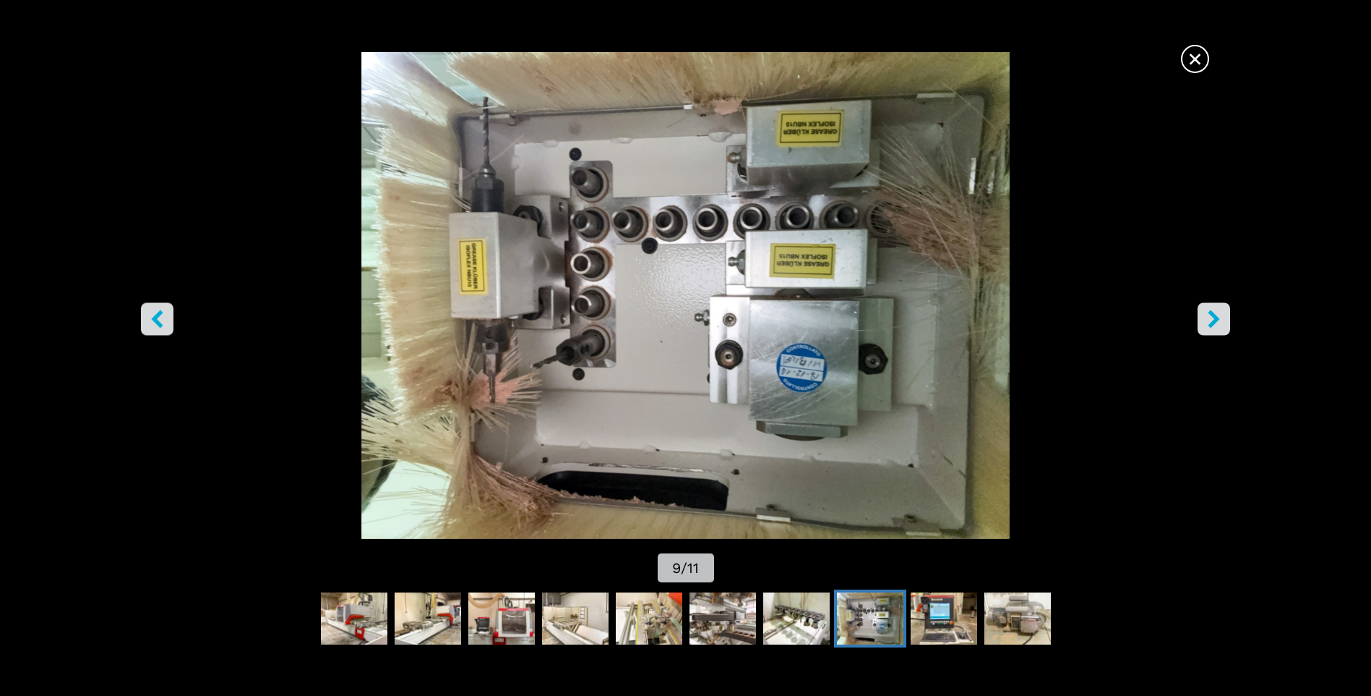
click at [1210, 322] on icon "right-button" at bounding box center [1214, 319] width 18 height 18
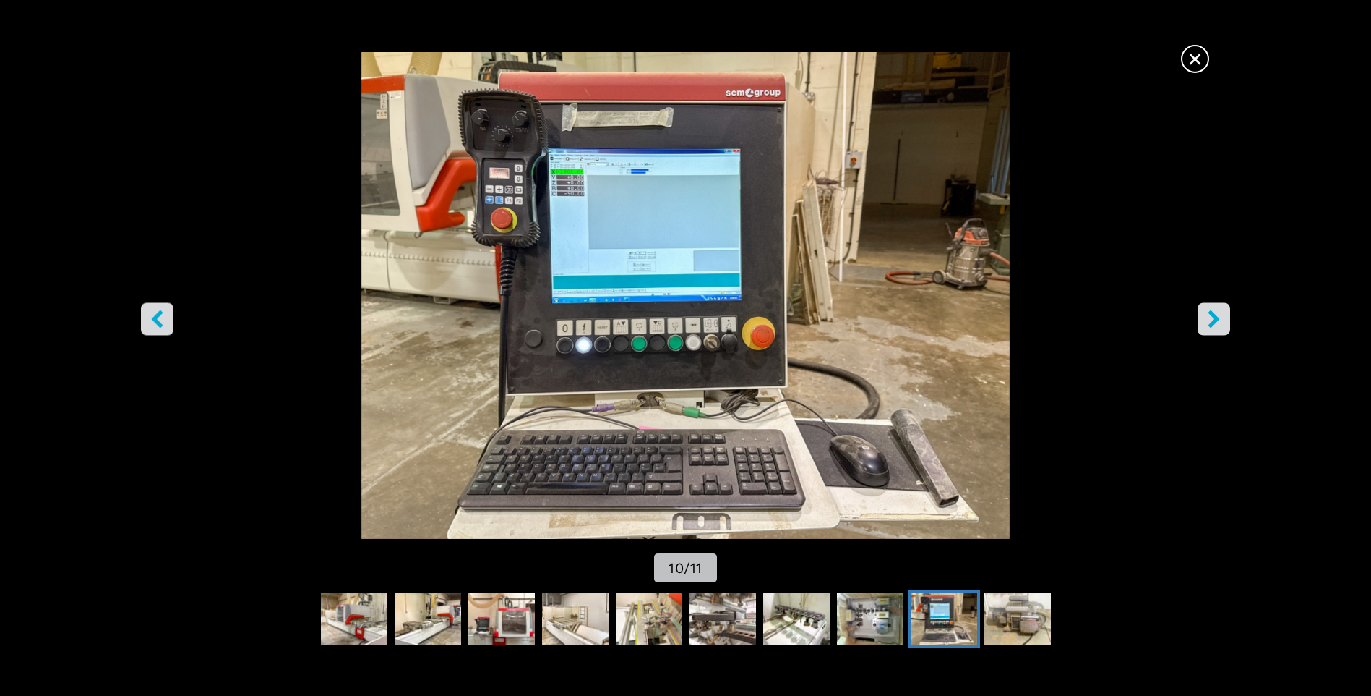
click at [1210, 322] on icon "right-button" at bounding box center [1214, 319] width 18 height 18
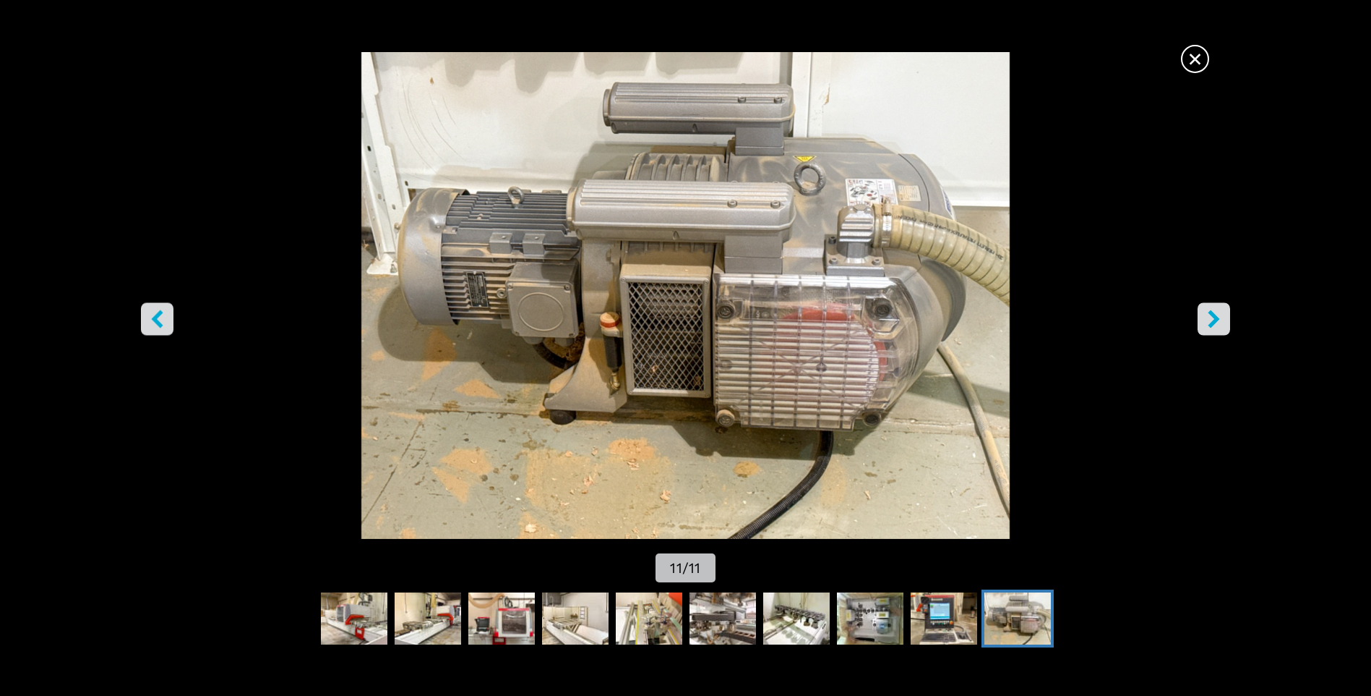
click at [1210, 322] on icon "right-button" at bounding box center [1214, 319] width 18 height 18
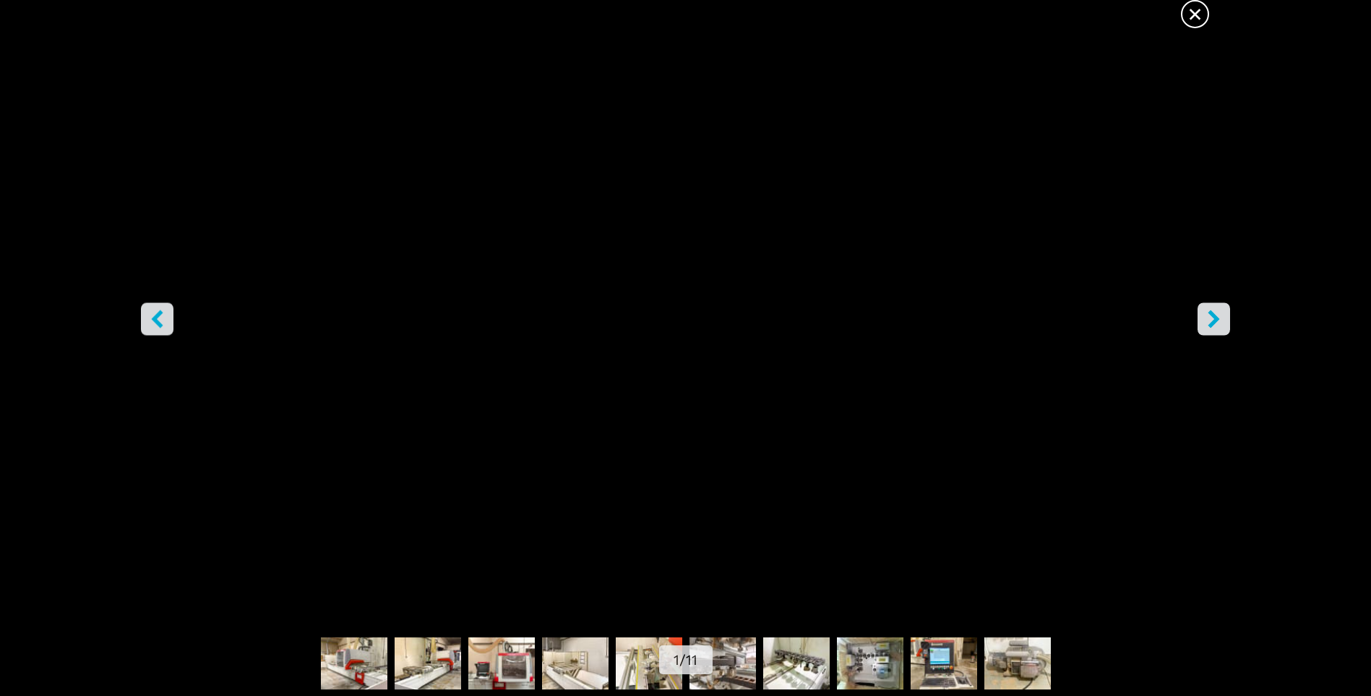
click at [1200, 9] on span "×" at bounding box center [1195, 11] width 25 height 25
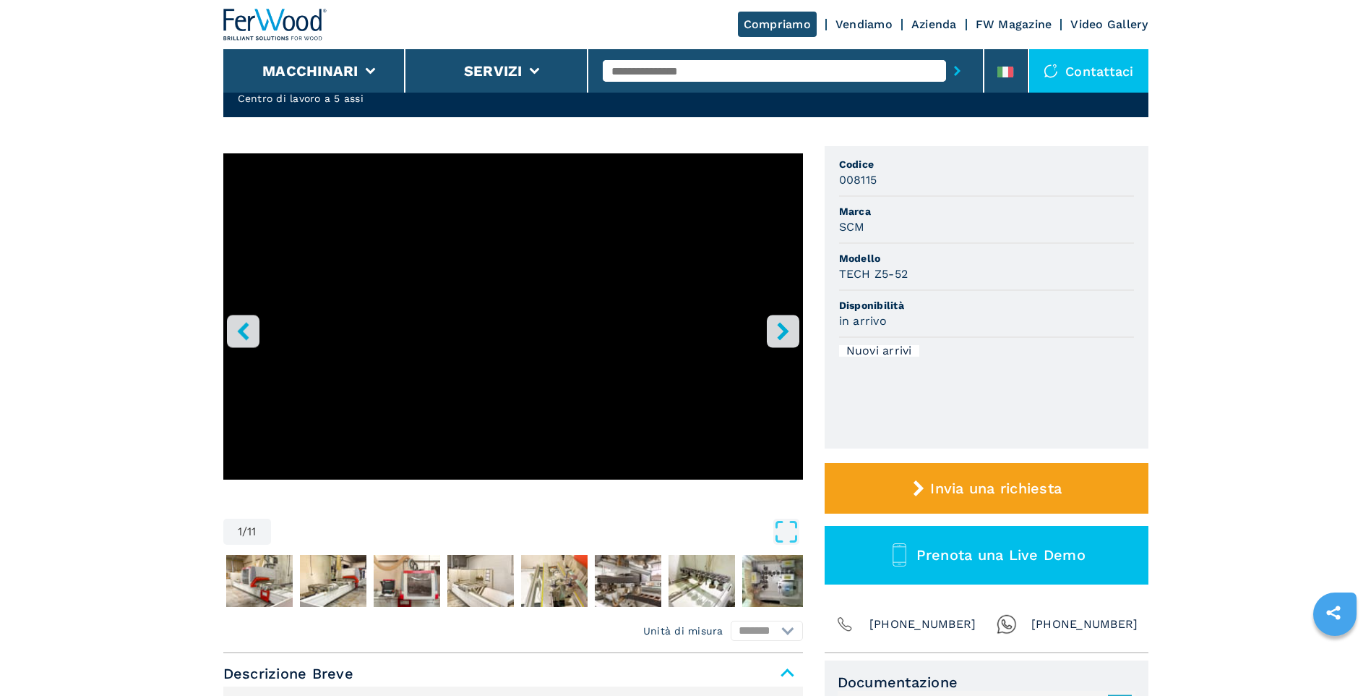
click at [1200, 9] on header "Compriamo Vendiamo Azienda FW Magazine Video Gallery Macchinari Servizi Contatt…" at bounding box center [685, 46] width 1371 height 93
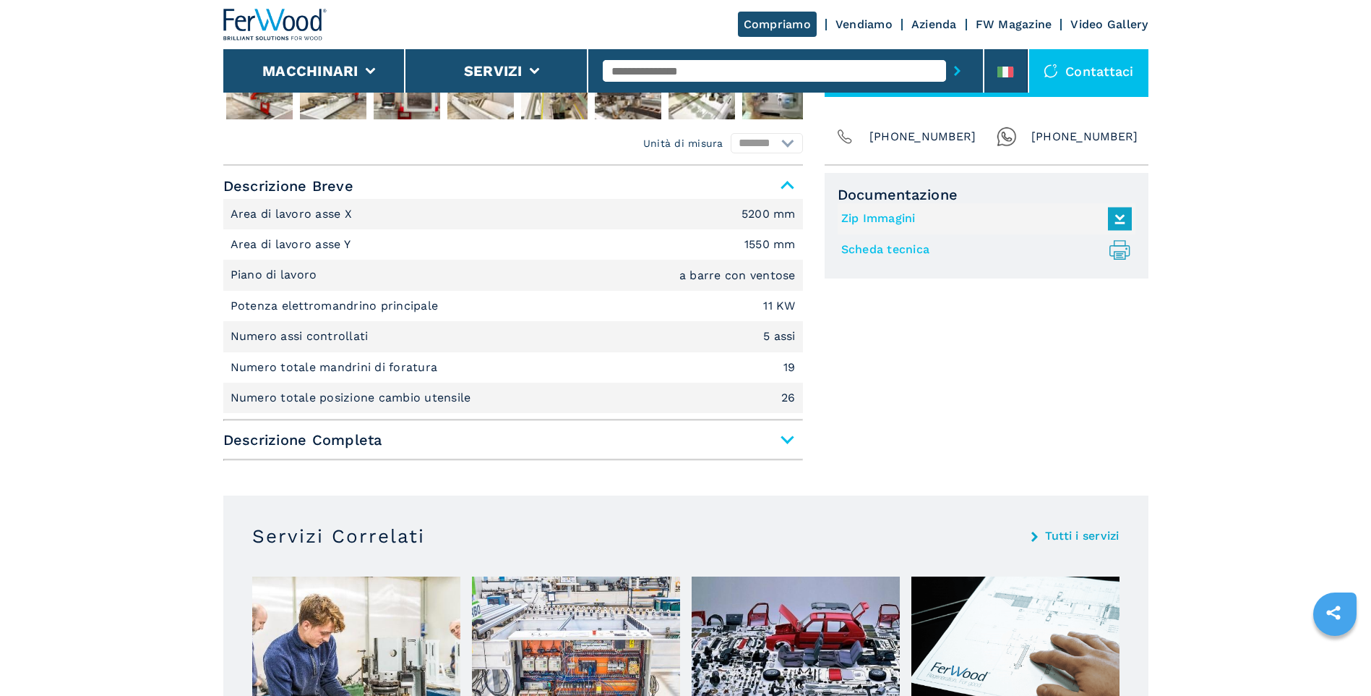
scroll to position [578, 0]
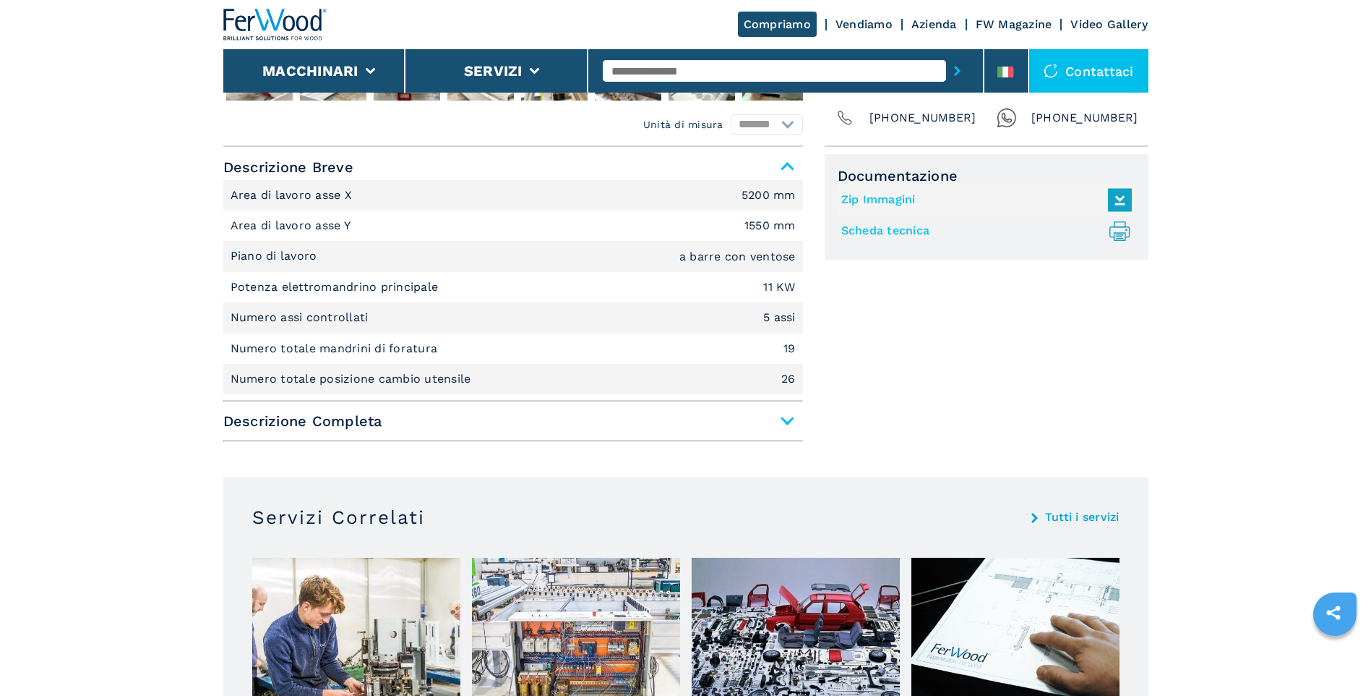
click at [787, 414] on span "Descrizione Completa" at bounding box center [513, 421] width 580 height 26
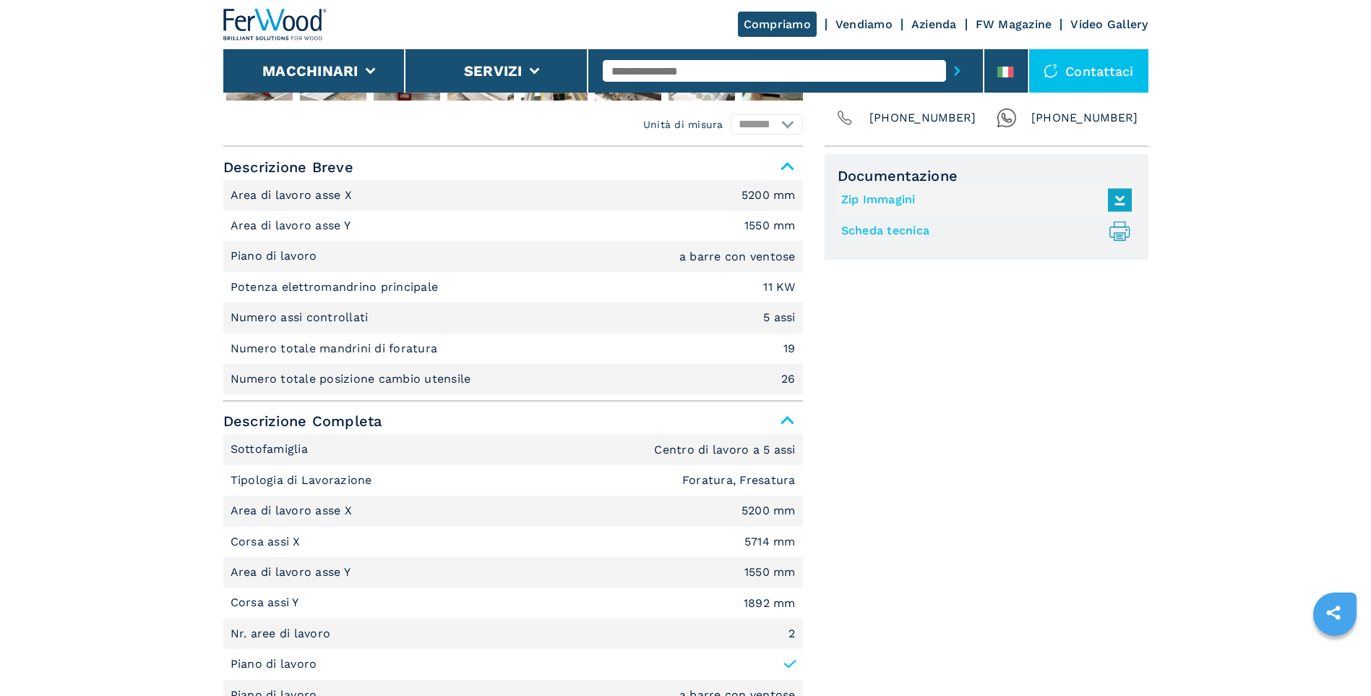
click at [787, 414] on span "Descrizione Completa" at bounding box center [513, 421] width 580 height 26
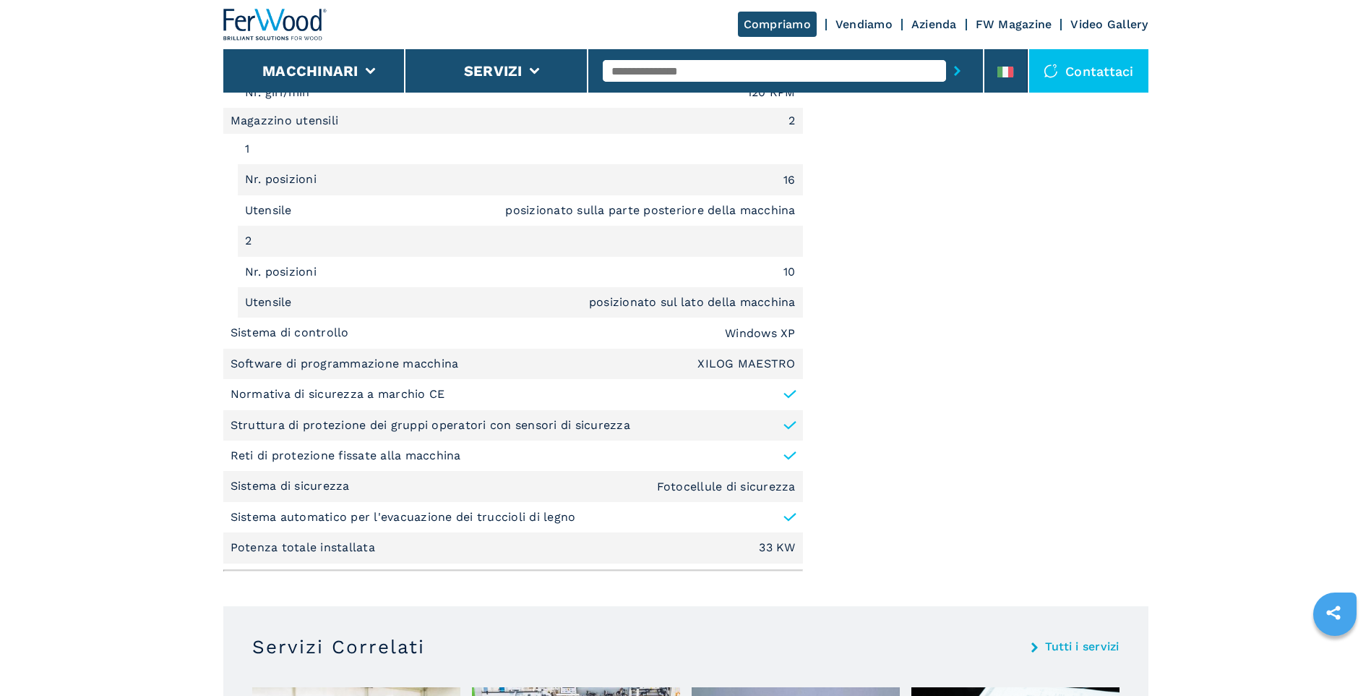
scroll to position [1807, 0]
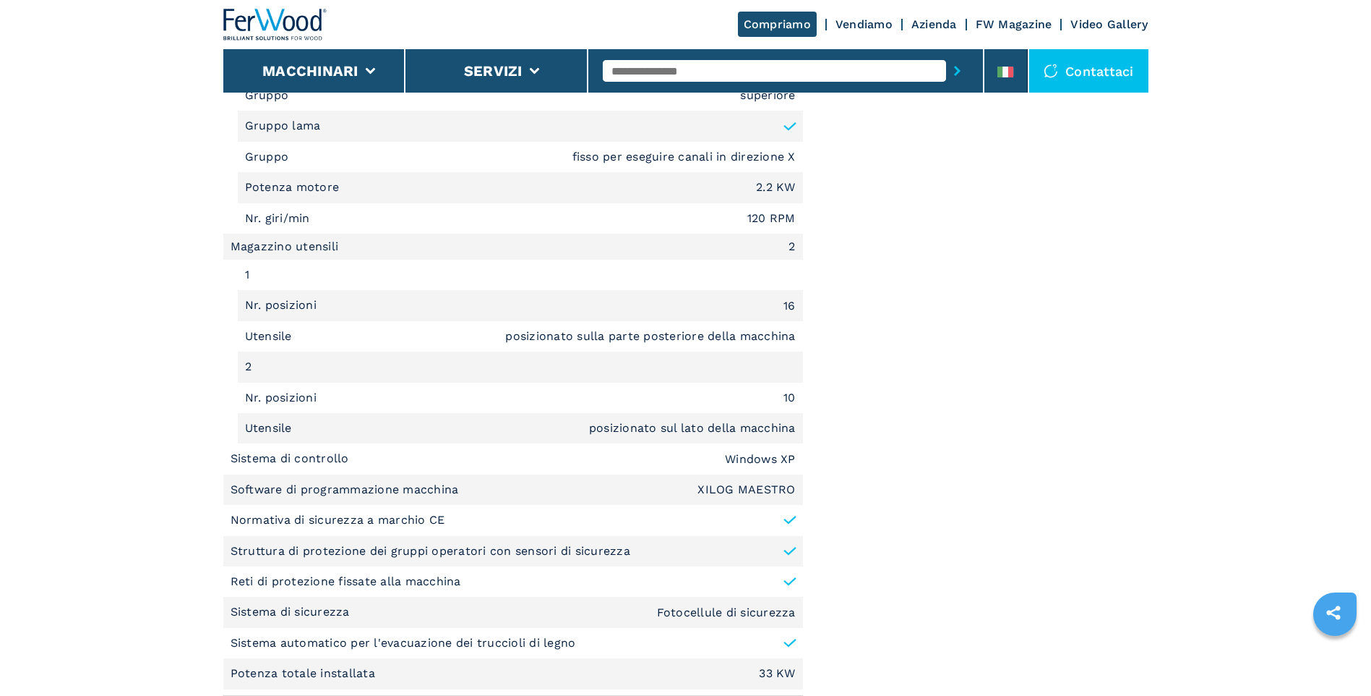
select select "**********"
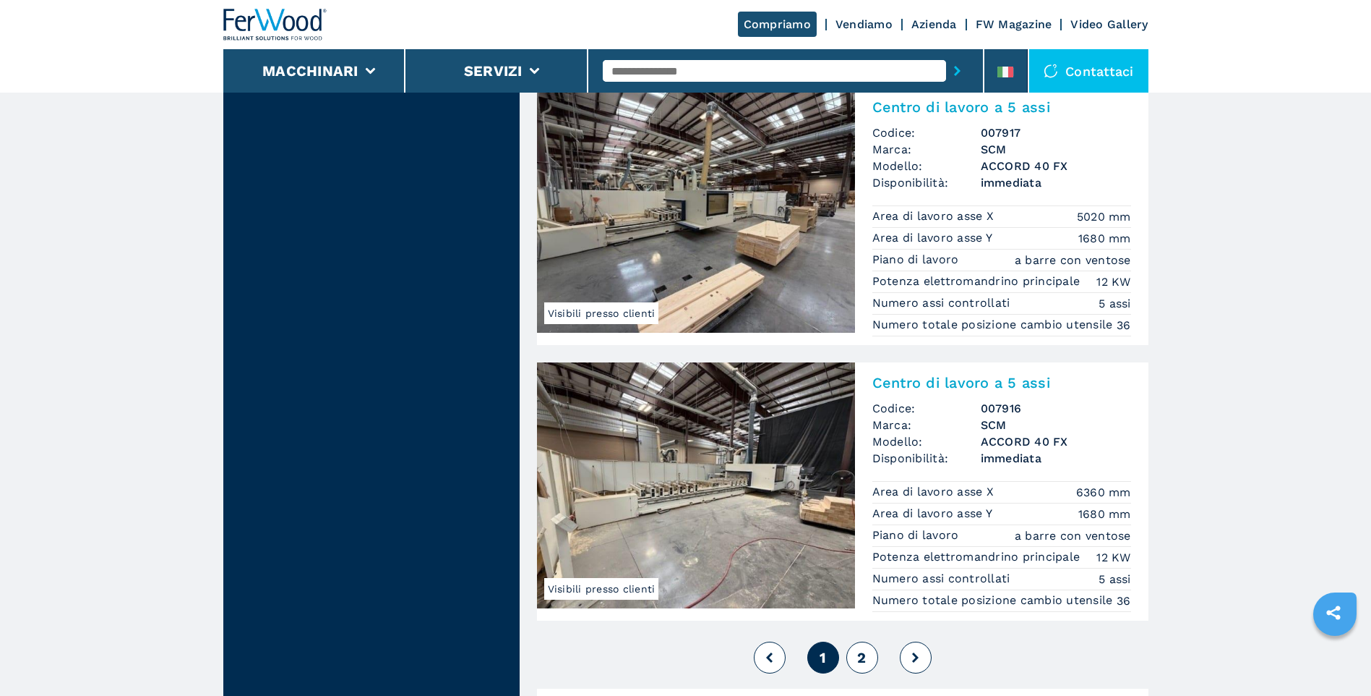
scroll to position [3253, 0]
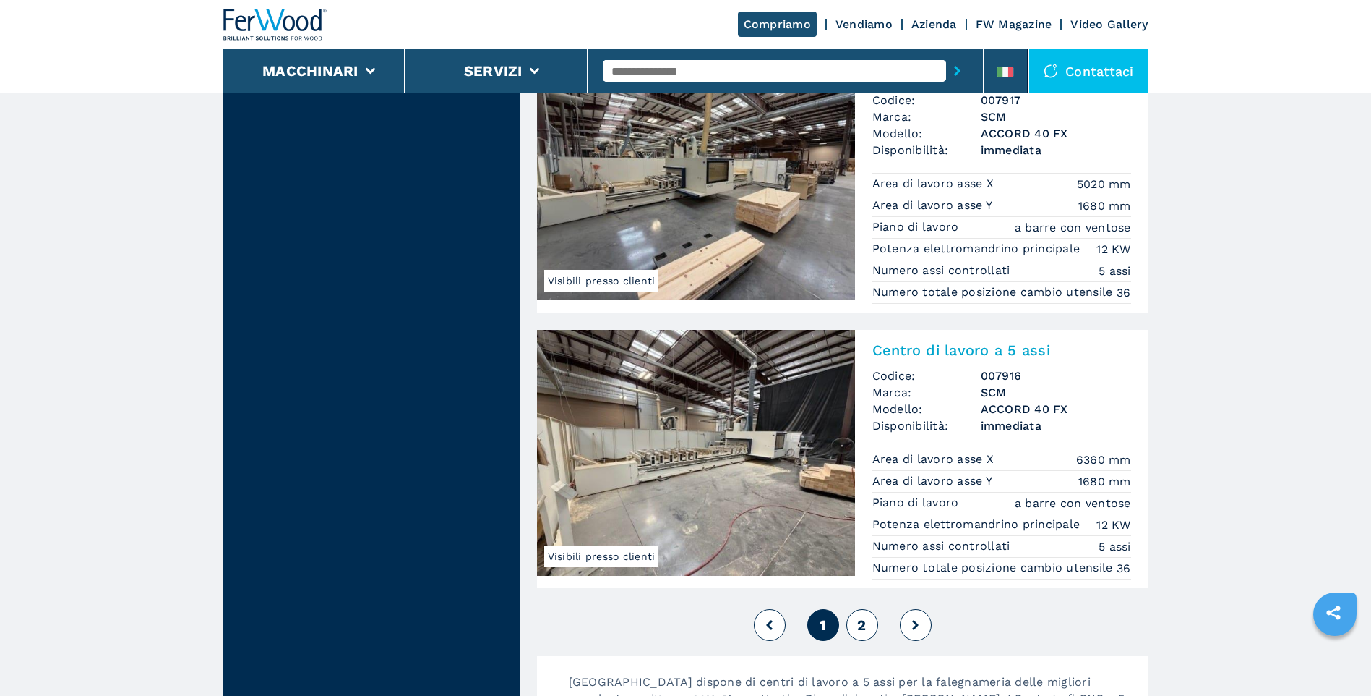
click at [927, 640] on button at bounding box center [916, 625] width 32 height 32
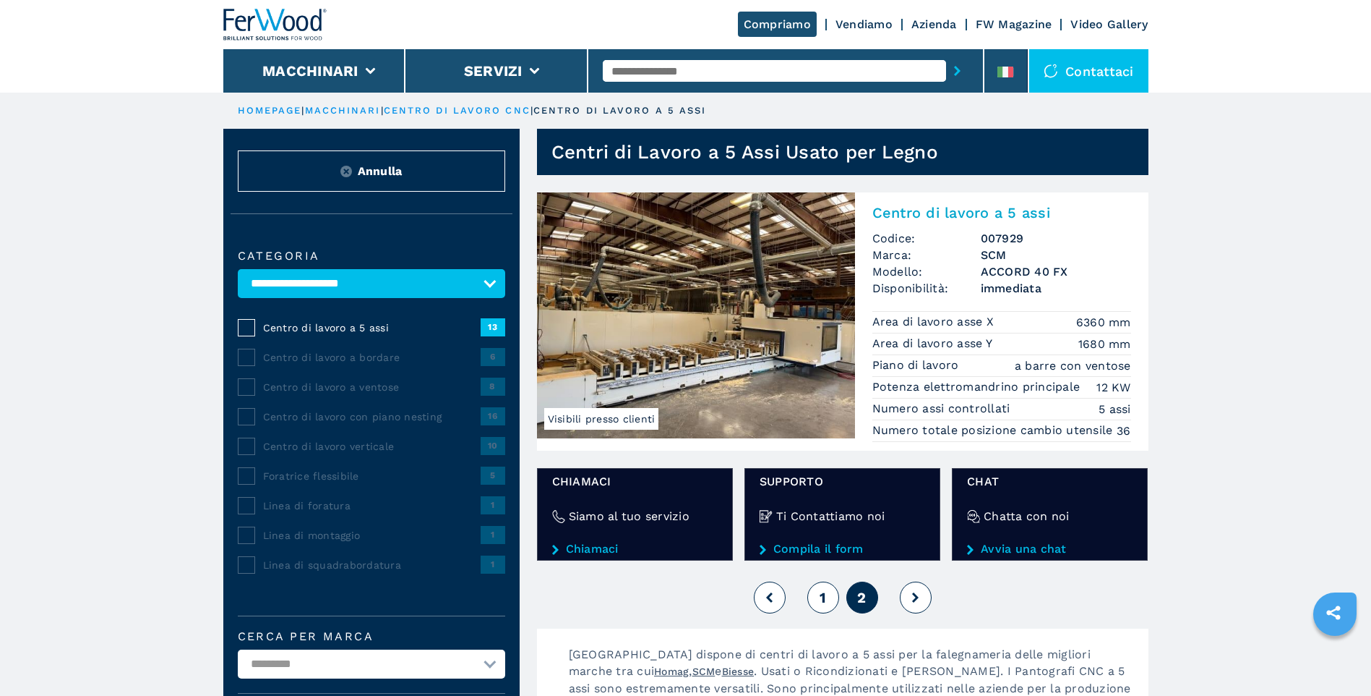
click at [717, 361] on img at bounding box center [696, 315] width 318 height 246
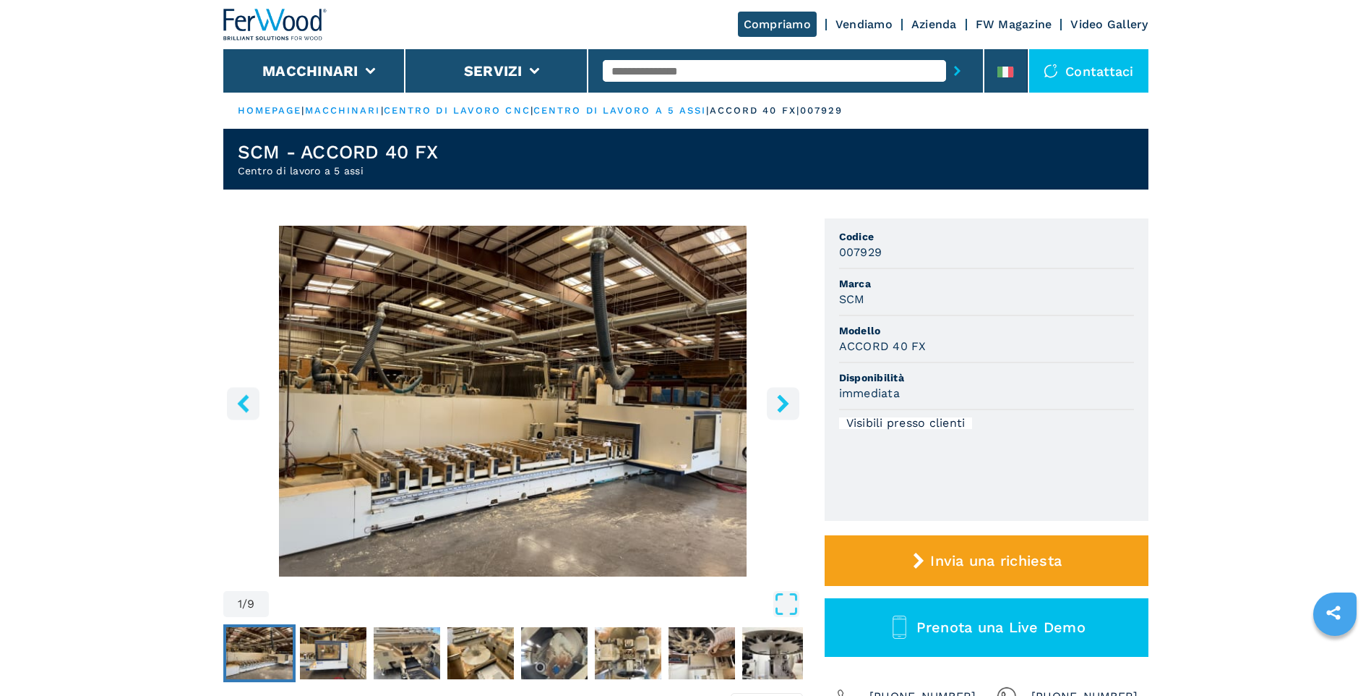
click at [586, 375] on img "Go to Slide 1" at bounding box center [513, 401] width 580 height 351
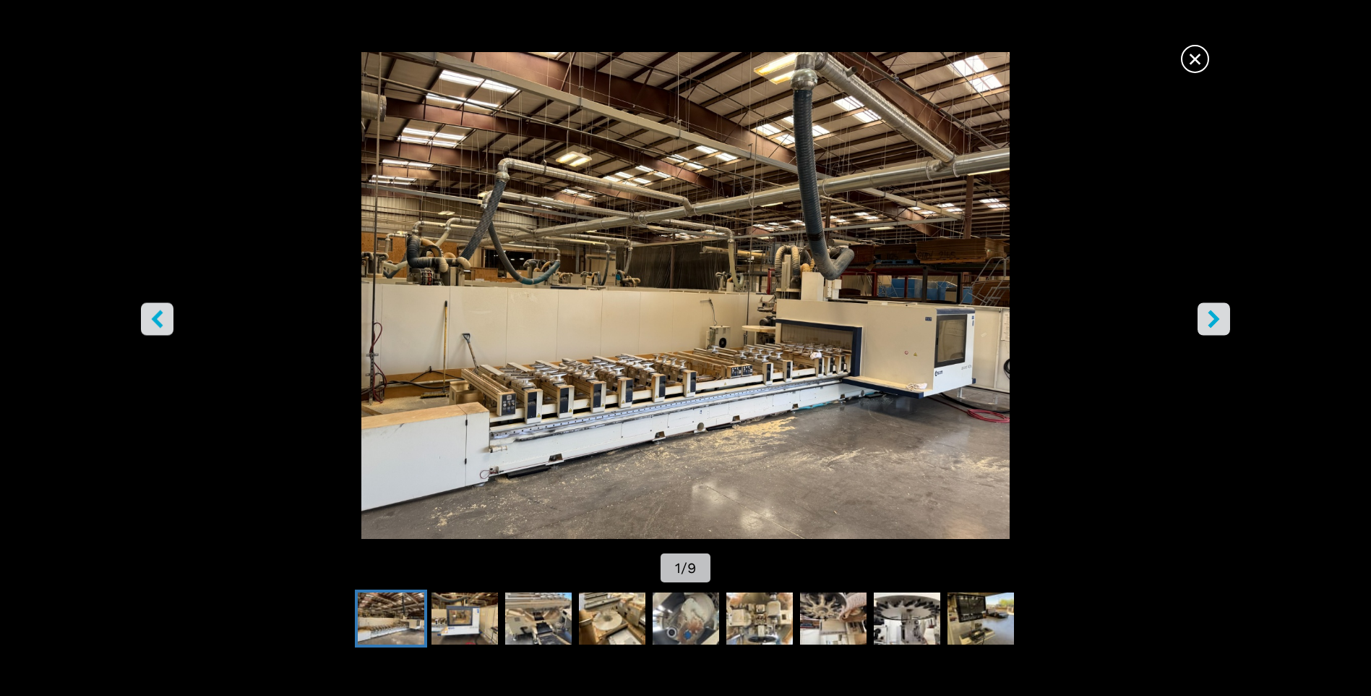
click at [1210, 316] on icon "right-button" at bounding box center [1214, 319] width 18 height 18
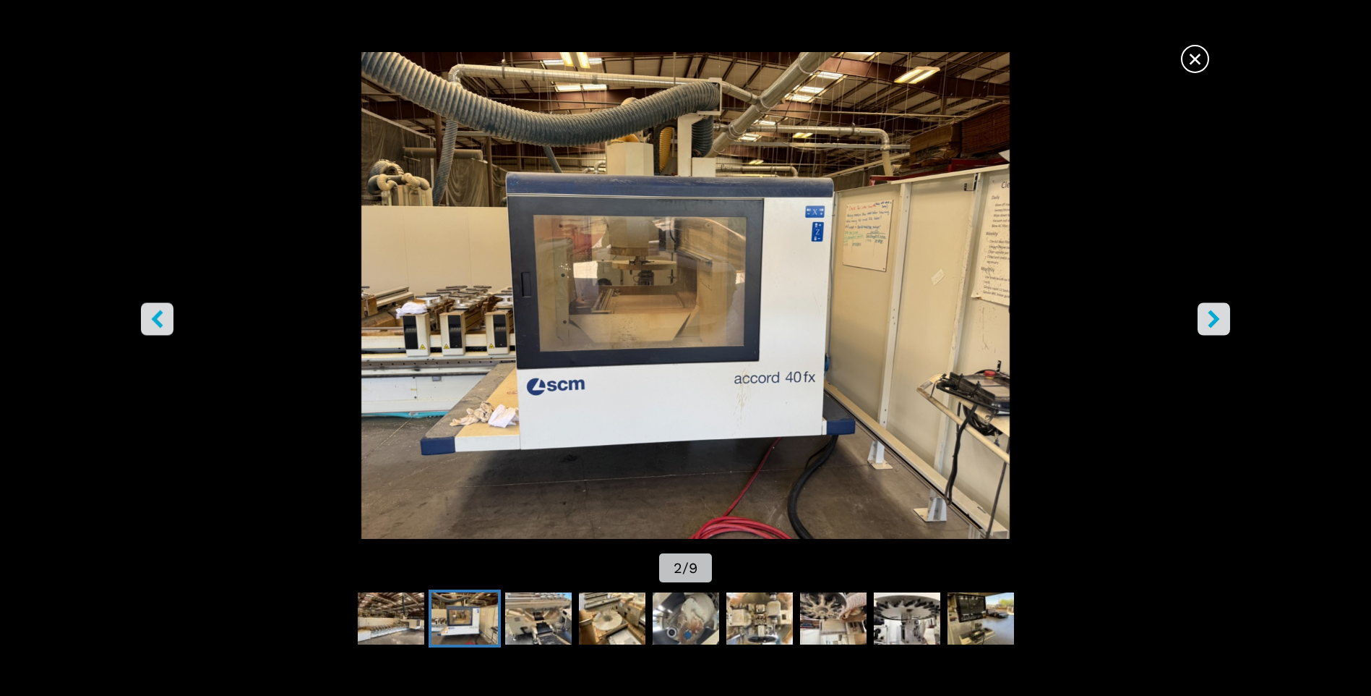
click at [1206, 314] on icon "right-button" at bounding box center [1214, 319] width 18 height 18
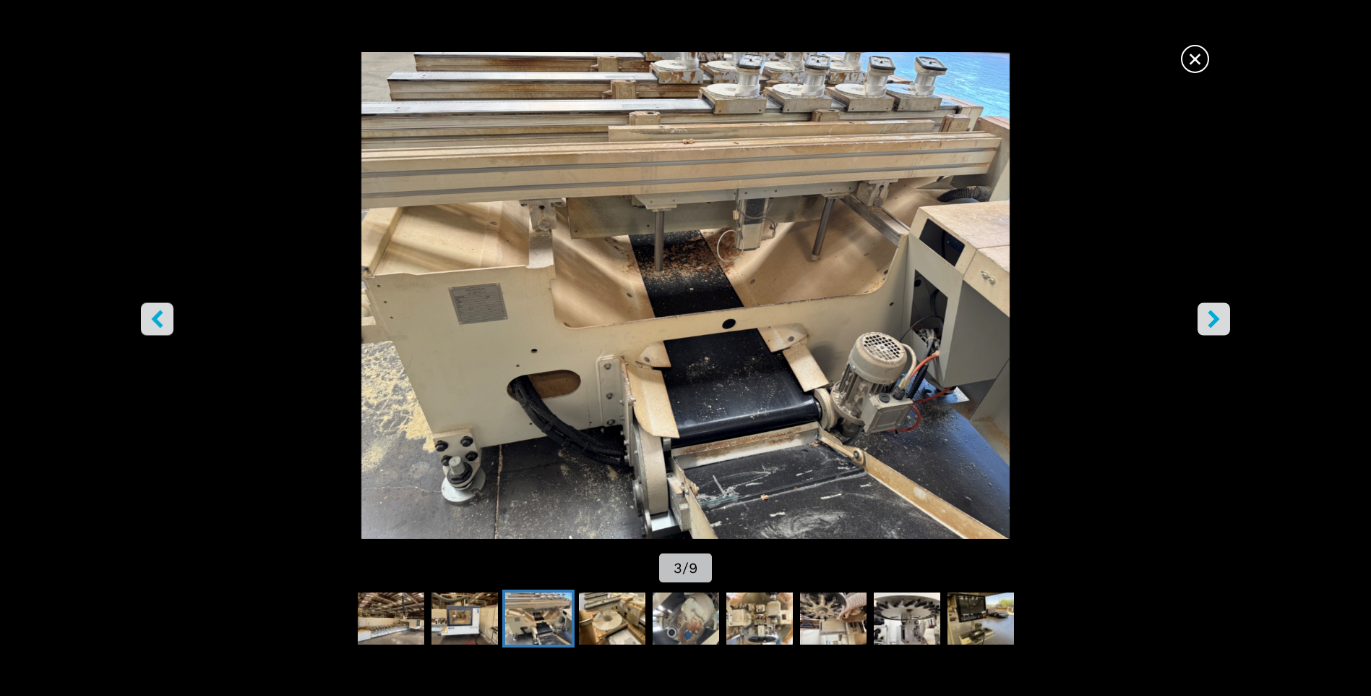
click at [1206, 314] on icon "right-button" at bounding box center [1214, 319] width 18 height 18
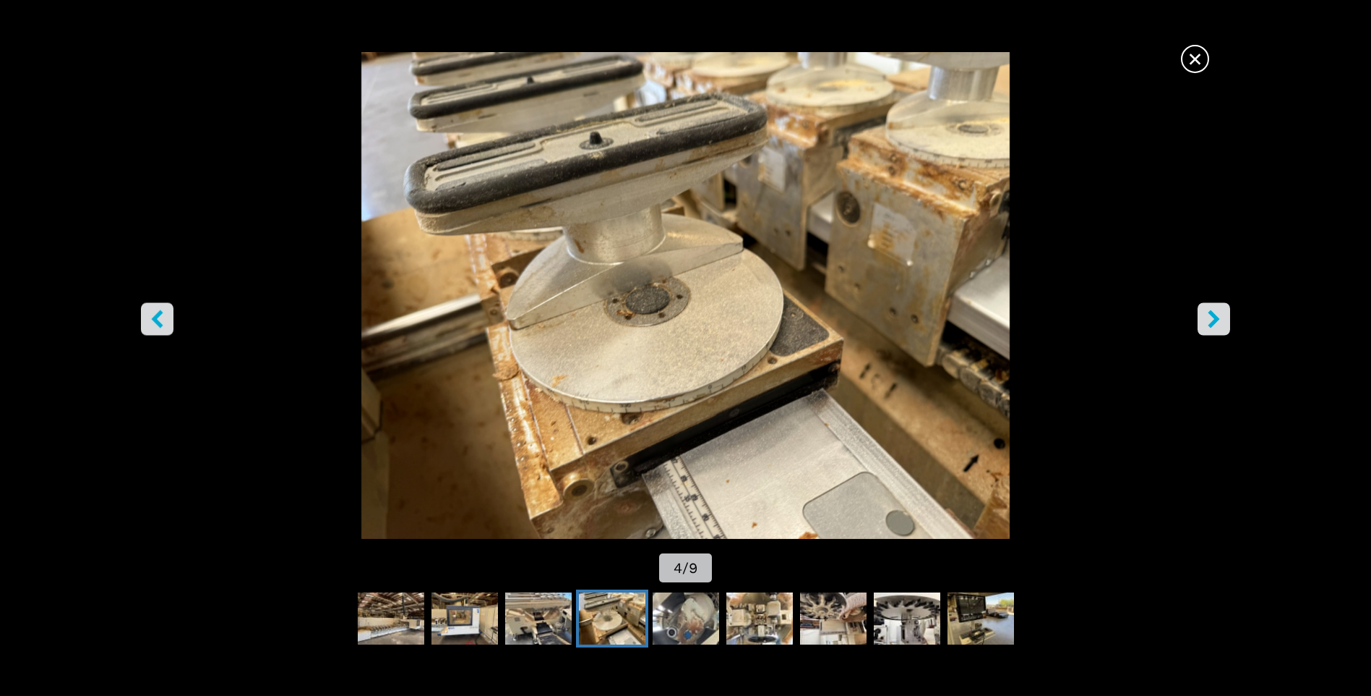
click at [1205, 314] on icon "right-button" at bounding box center [1214, 319] width 18 height 18
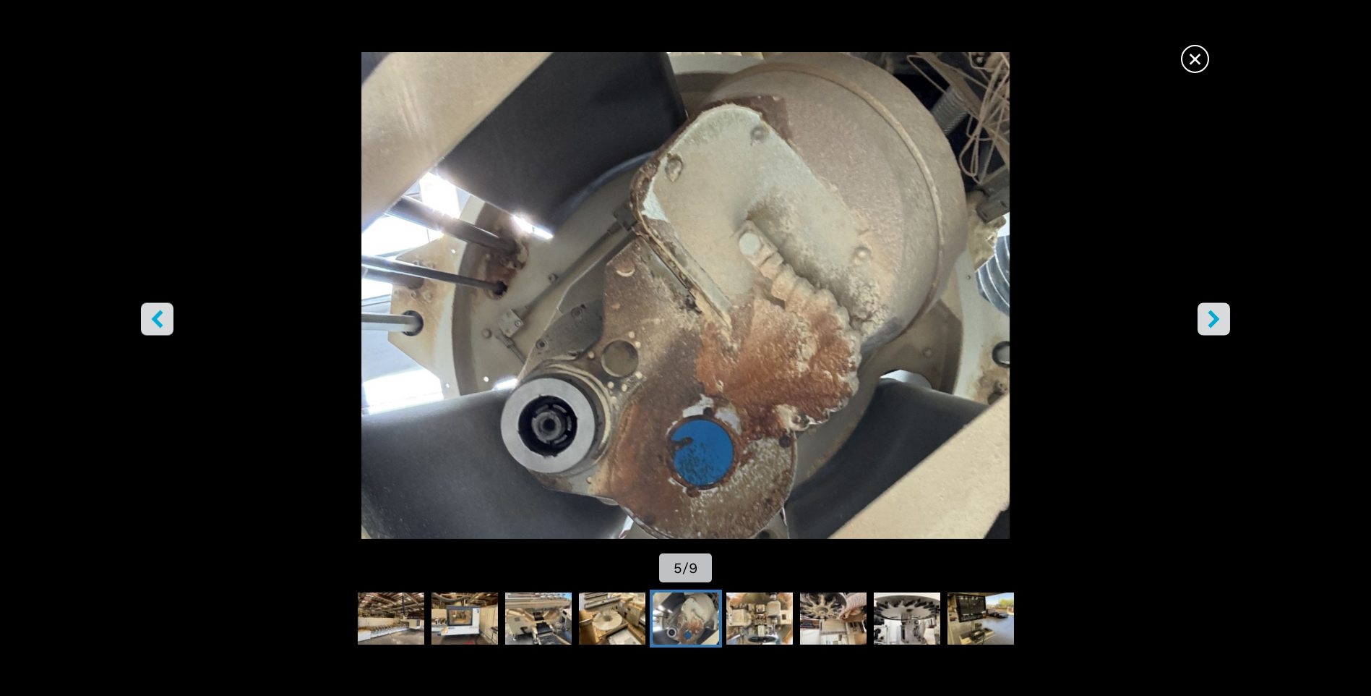
click at [1205, 314] on icon "right-button" at bounding box center [1214, 319] width 18 height 18
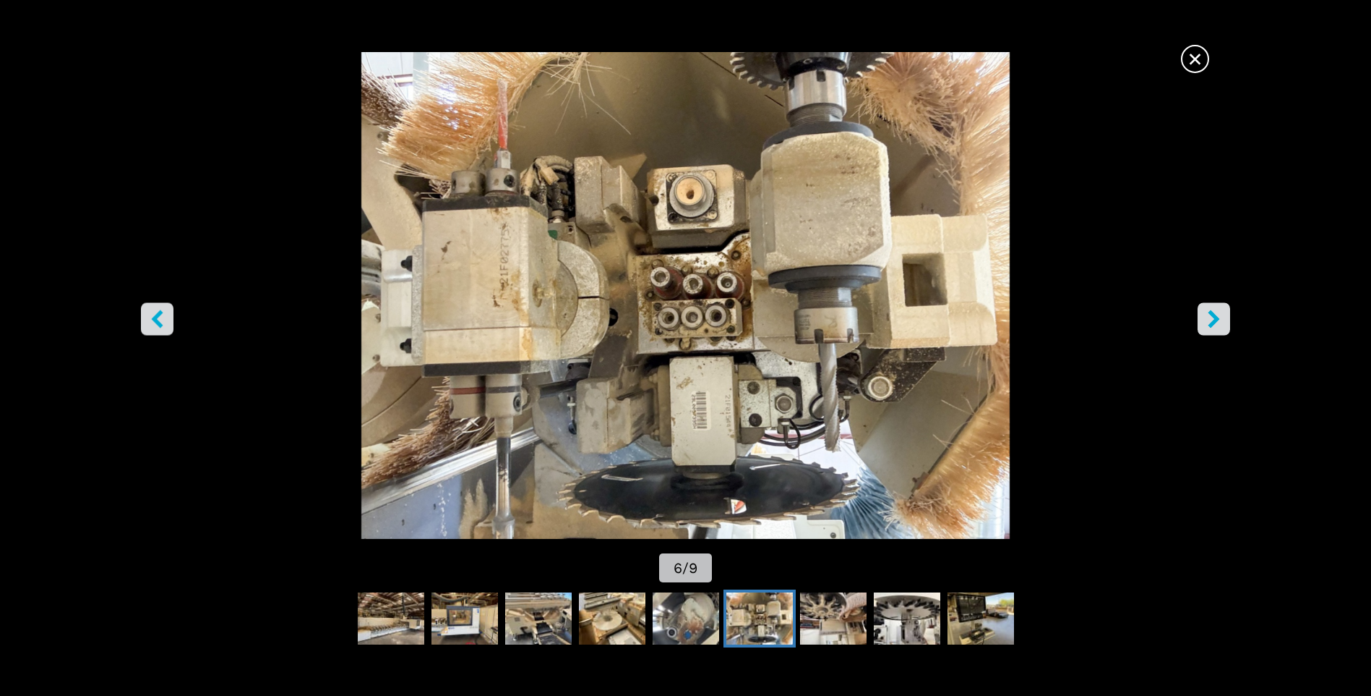
click at [1205, 314] on icon "right-button" at bounding box center [1214, 319] width 18 height 18
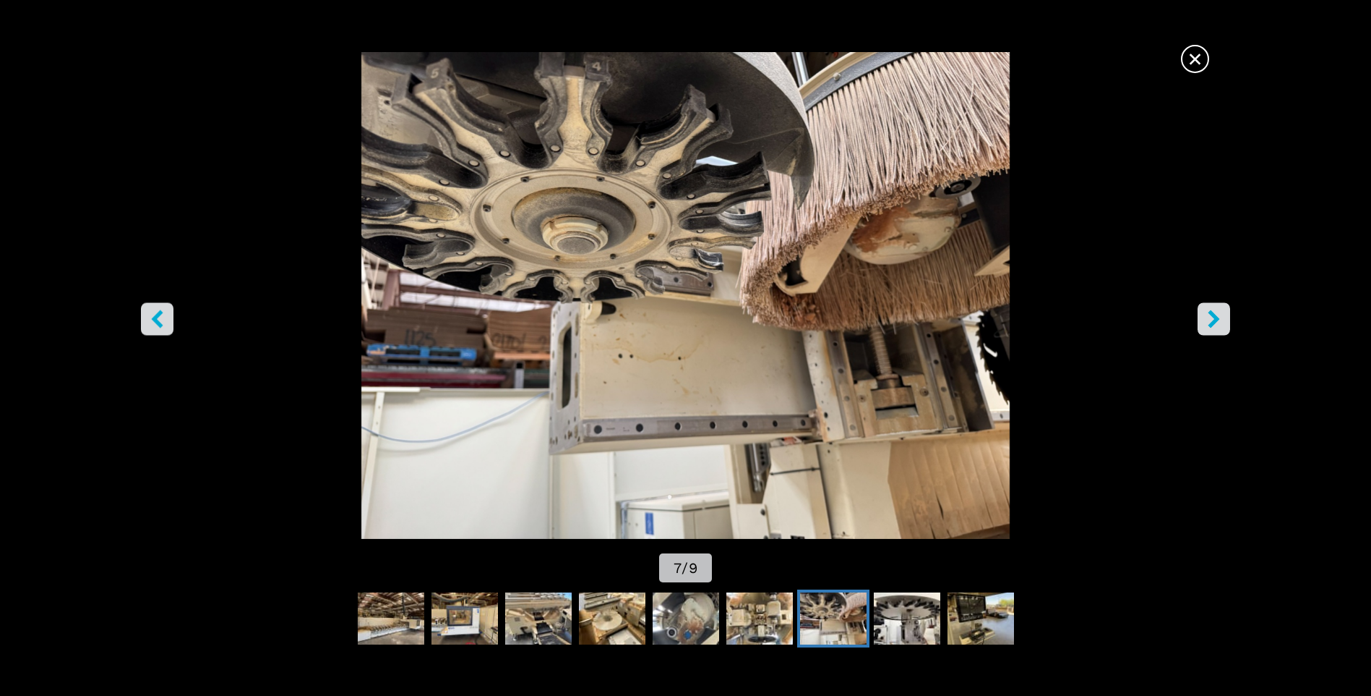
click at [1205, 314] on icon "right-button" at bounding box center [1214, 319] width 18 height 18
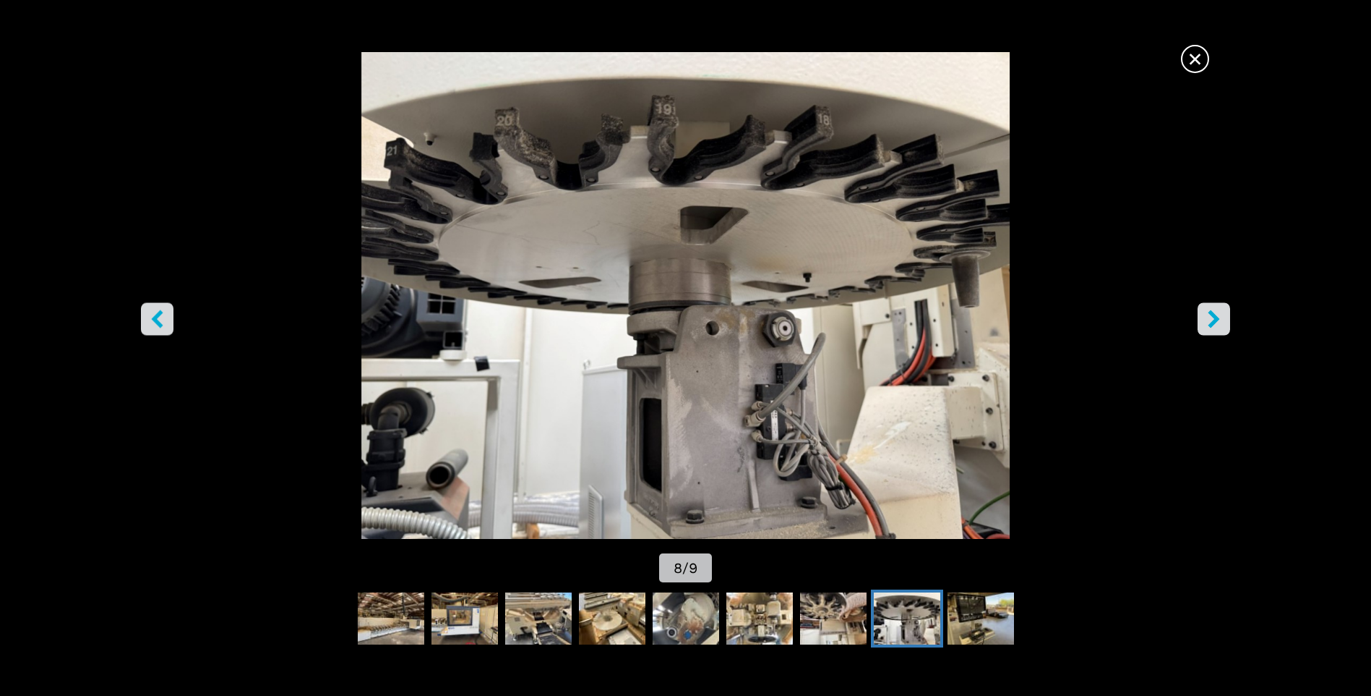
click at [1205, 314] on icon "right-button" at bounding box center [1214, 319] width 18 height 18
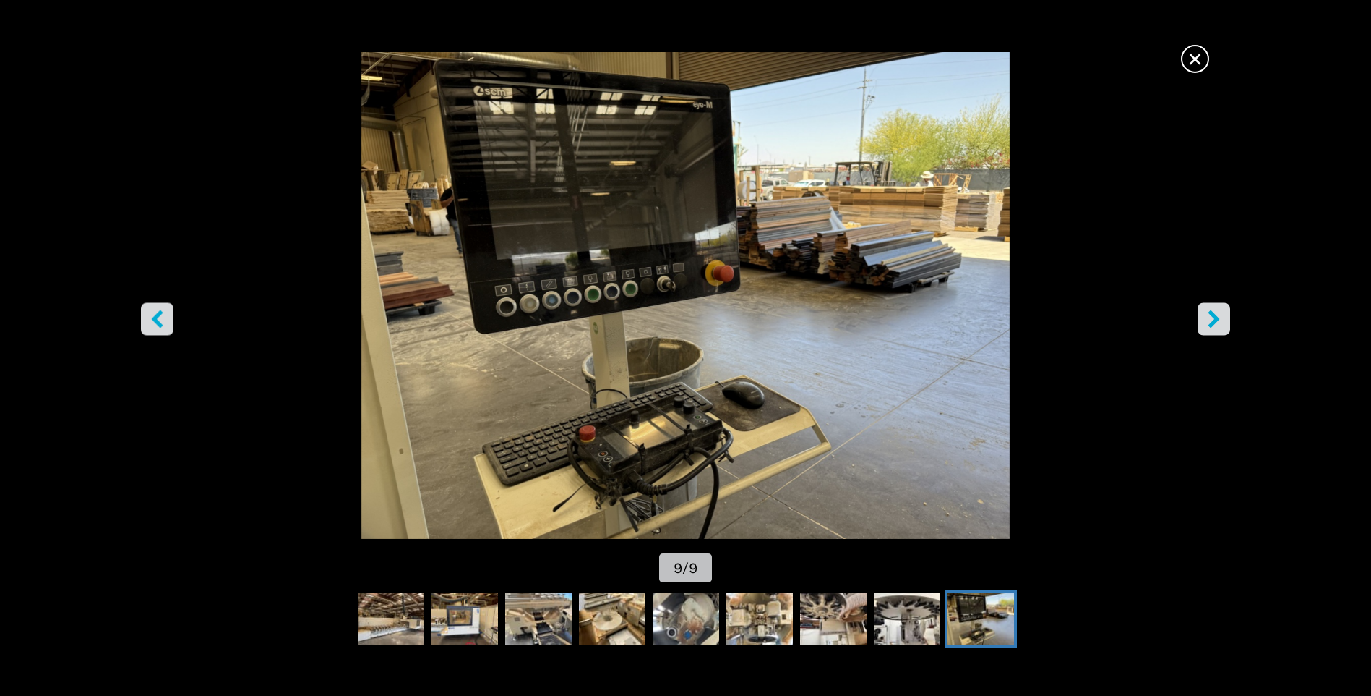
click at [1205, 314] on icon "right-button" at bounding box center [1214, 319] width 18 height 18
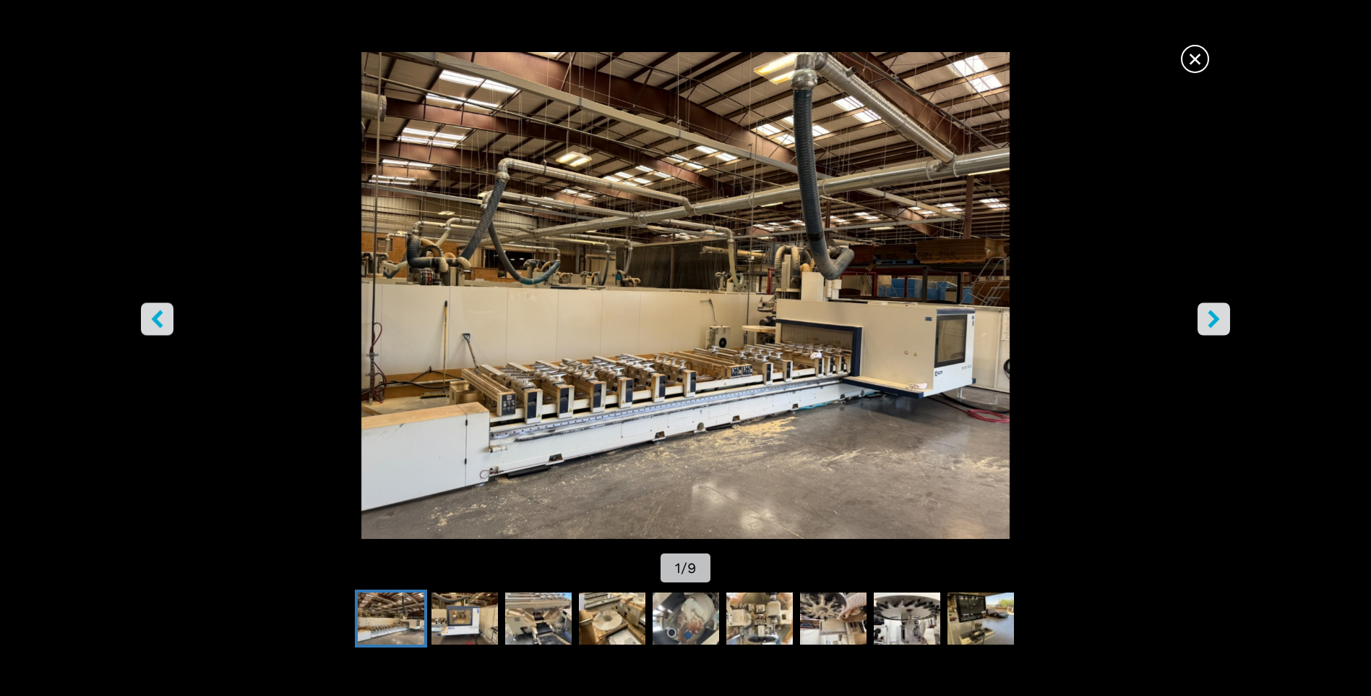
click at [1205, 314] on icon "right-button" at bounding box center [1214, 319] width 18 height 18
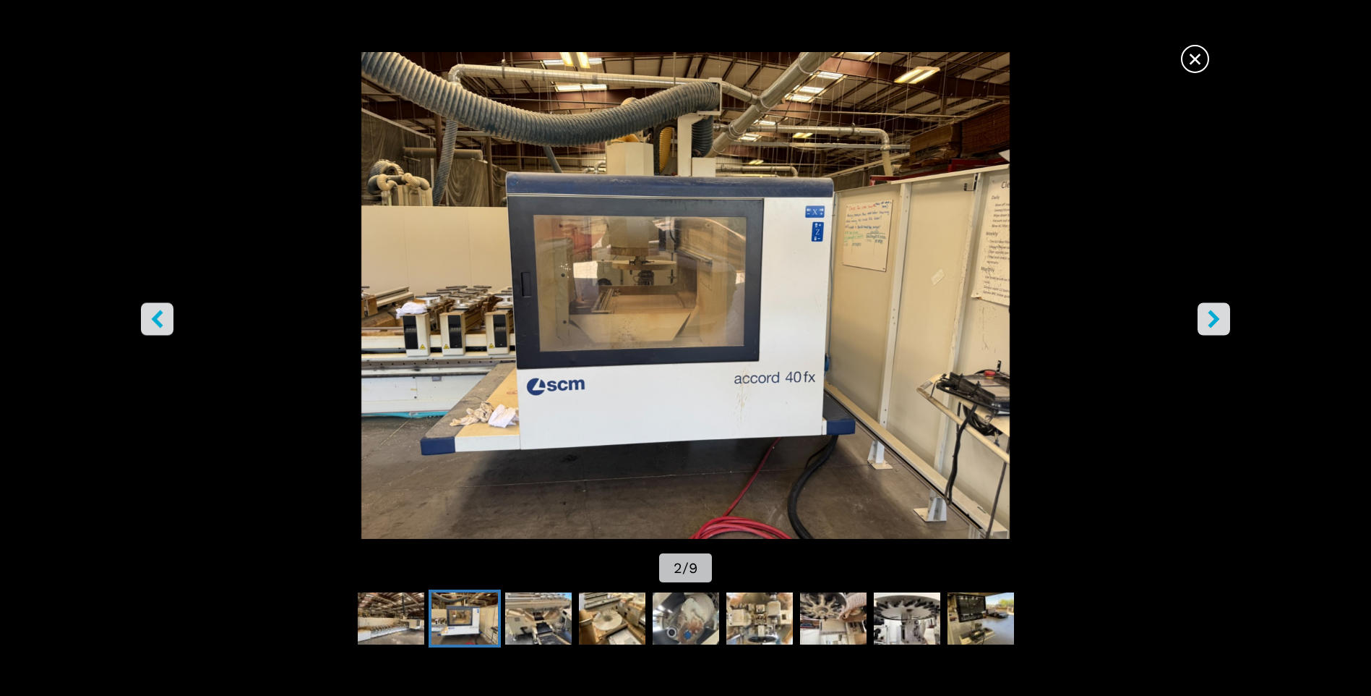
click at [1195, 61] on span "×" at bounding box center [1195, 55] width 25 height 25
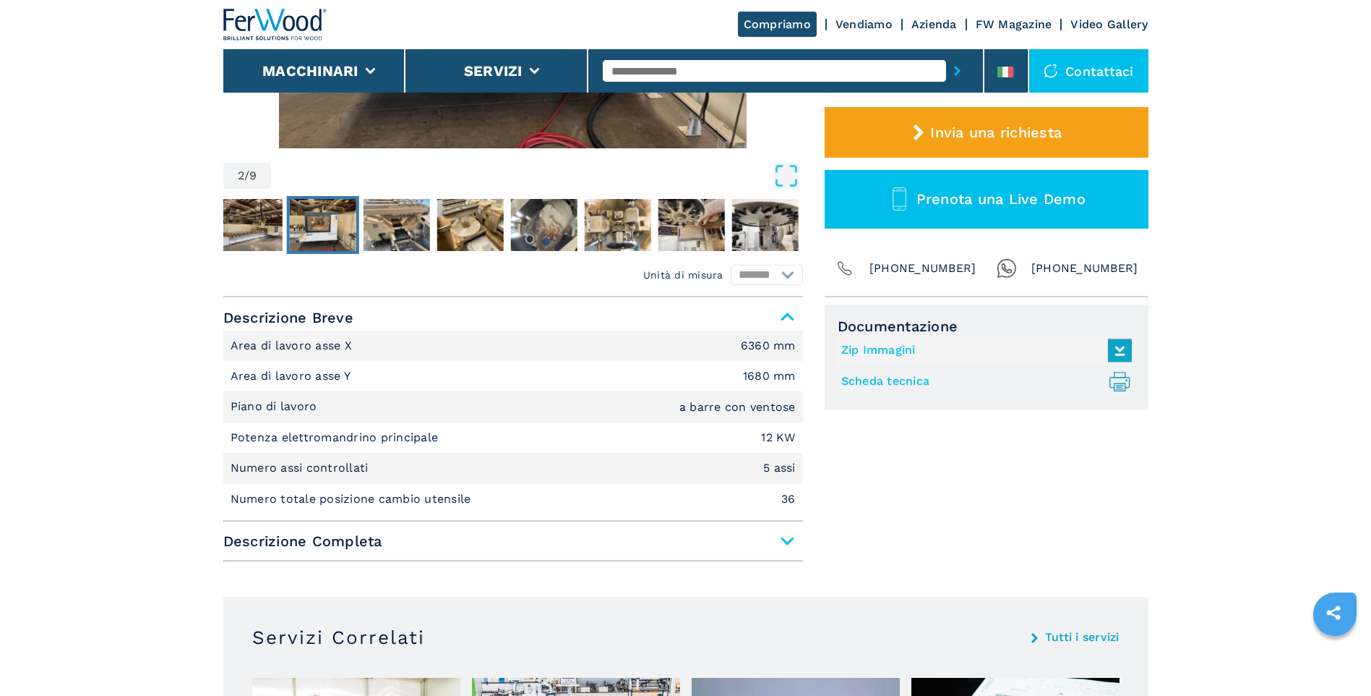
scroll to position [434, 0]
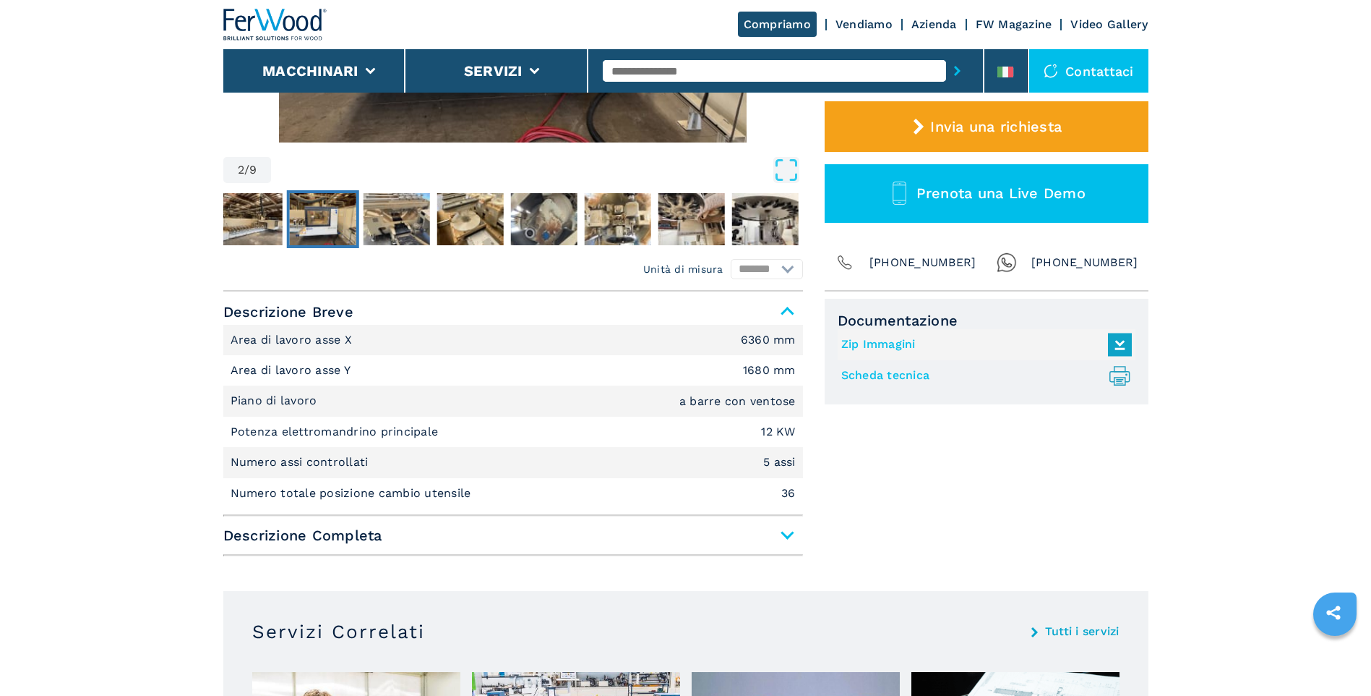
click at [787, 534] on span "Descrizione Completa" at bounding box center [513, 535] width 580 height 26
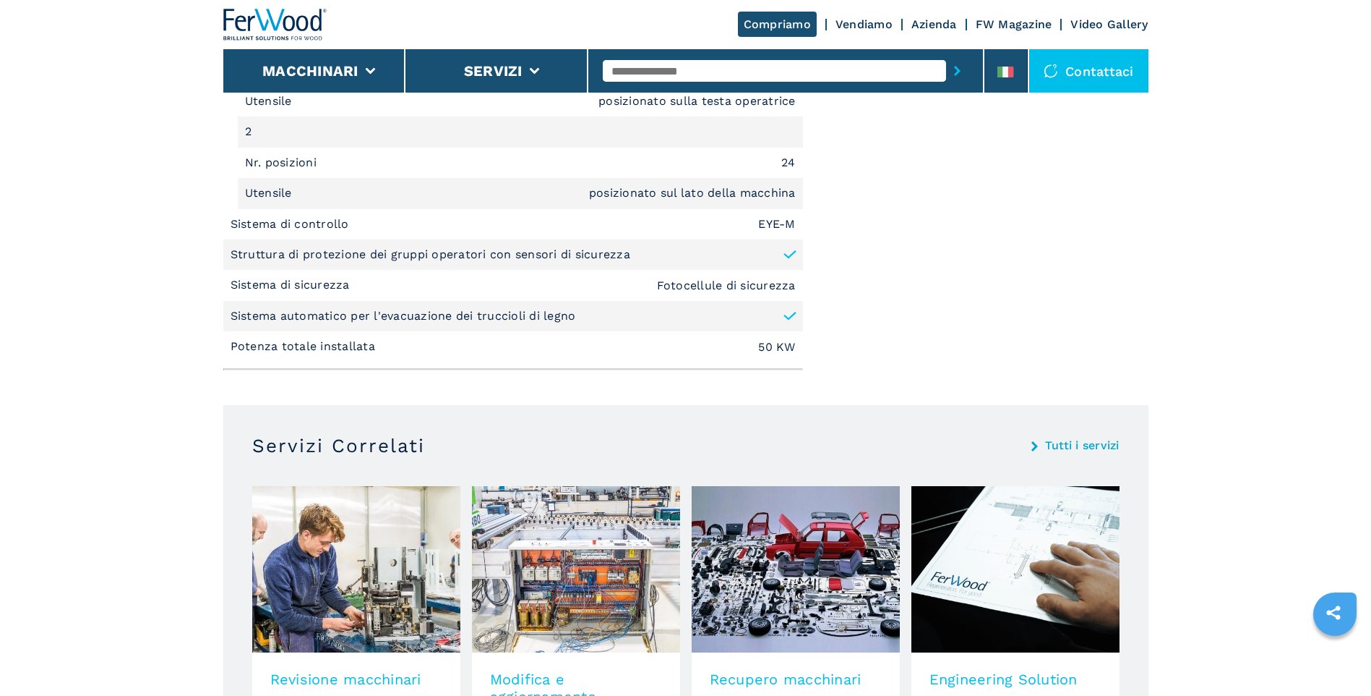
scroll to position [2241, 0]
